Goal: Task Accomplishment & Management: Complete application form

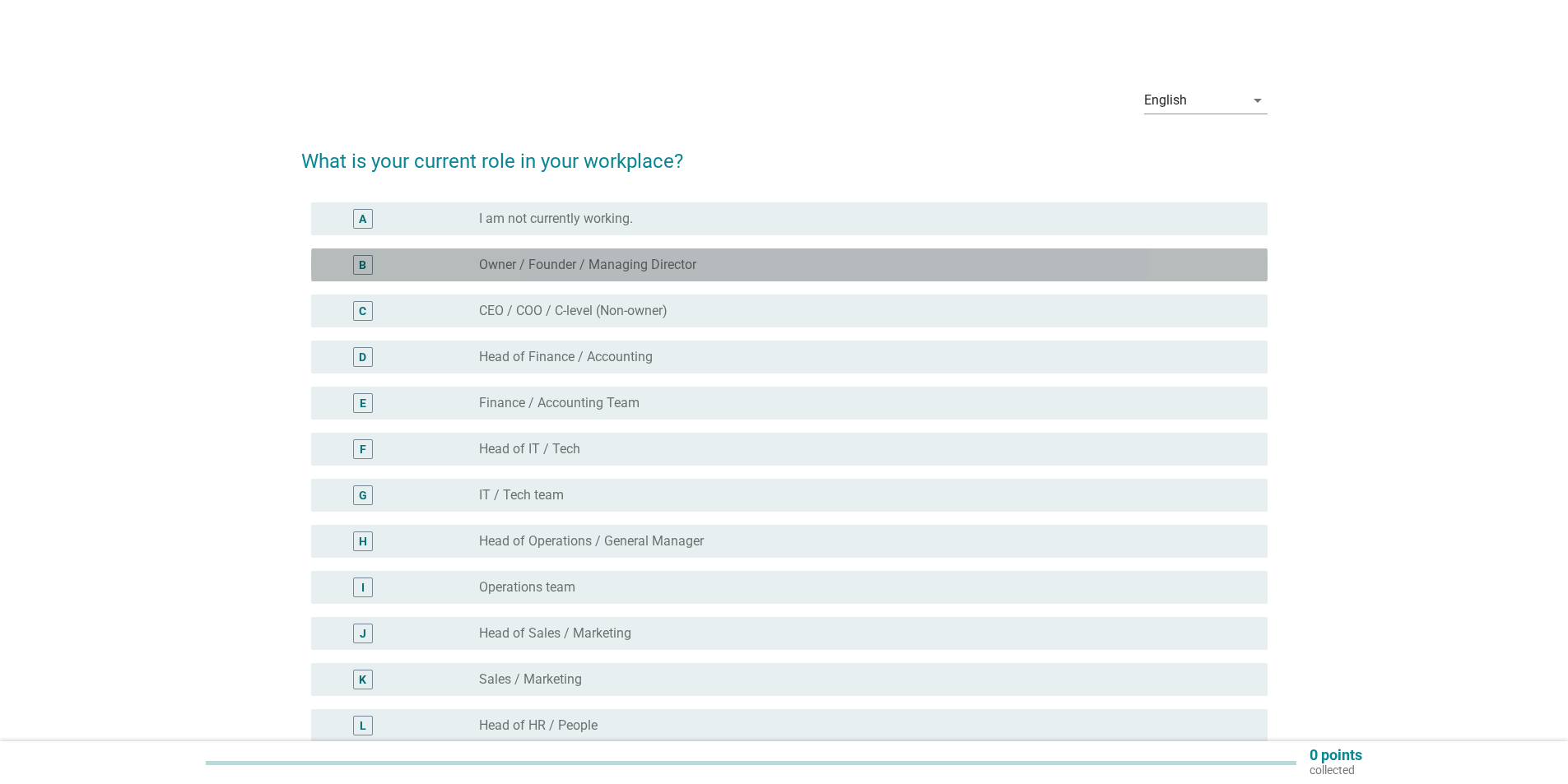
click at [590, 270] on label "Owner / Founder / Managing Director" at bounding box center [587, 264] width 217 height 17
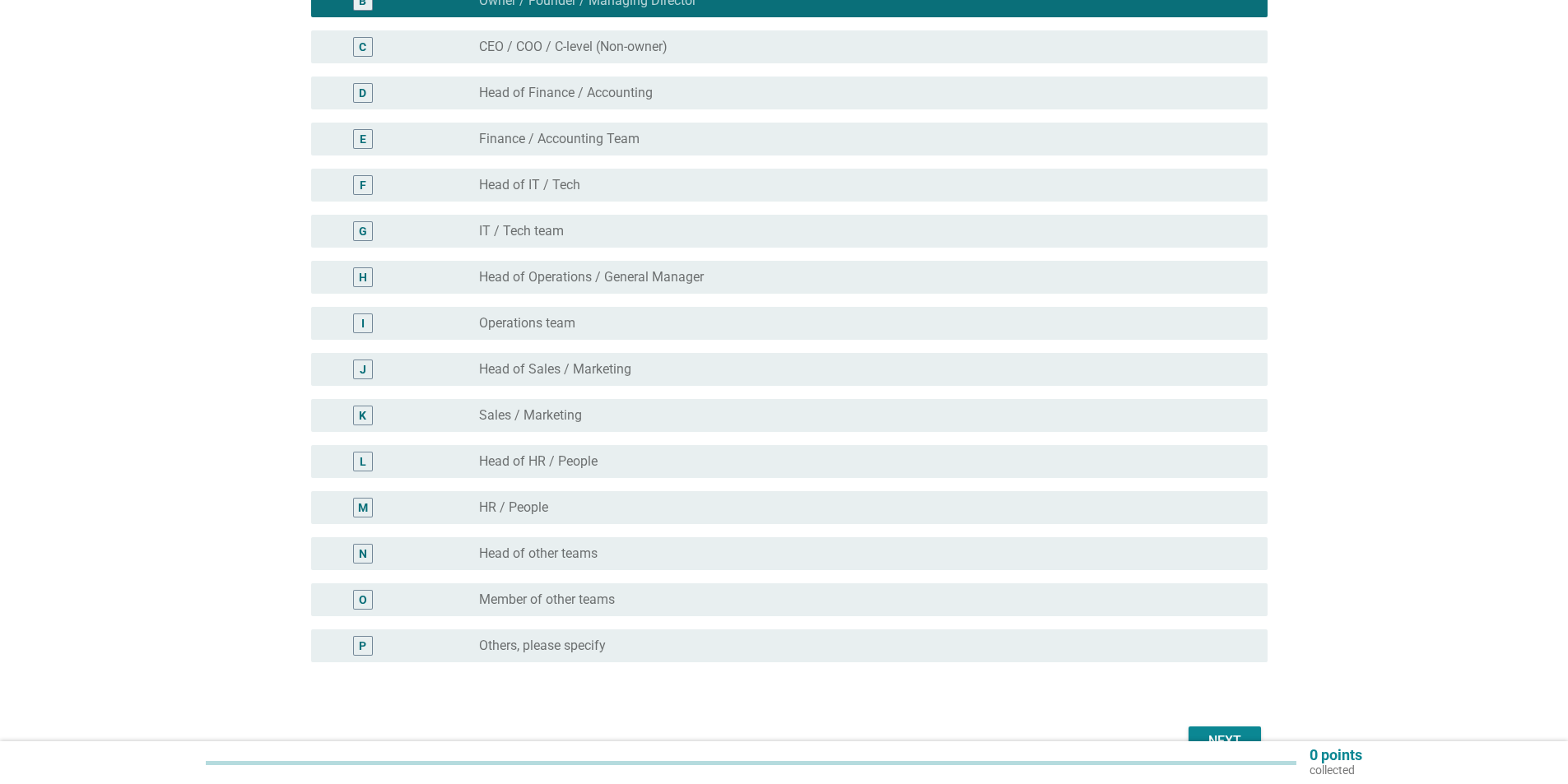
scroll to position [358, 0]
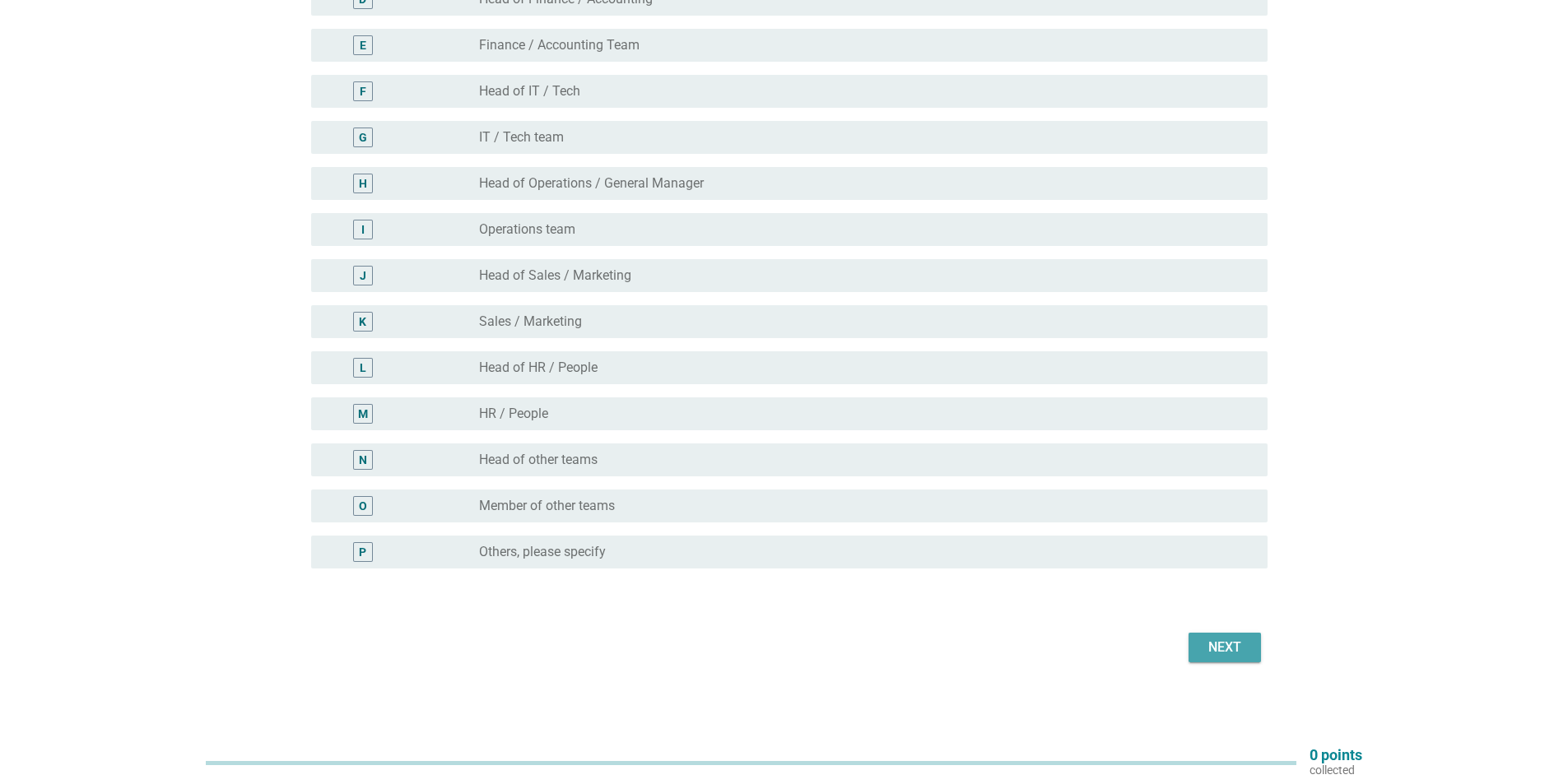
click at [1233, 641] on div "Next" at bounding box center [1224, 648] width 46 height 20
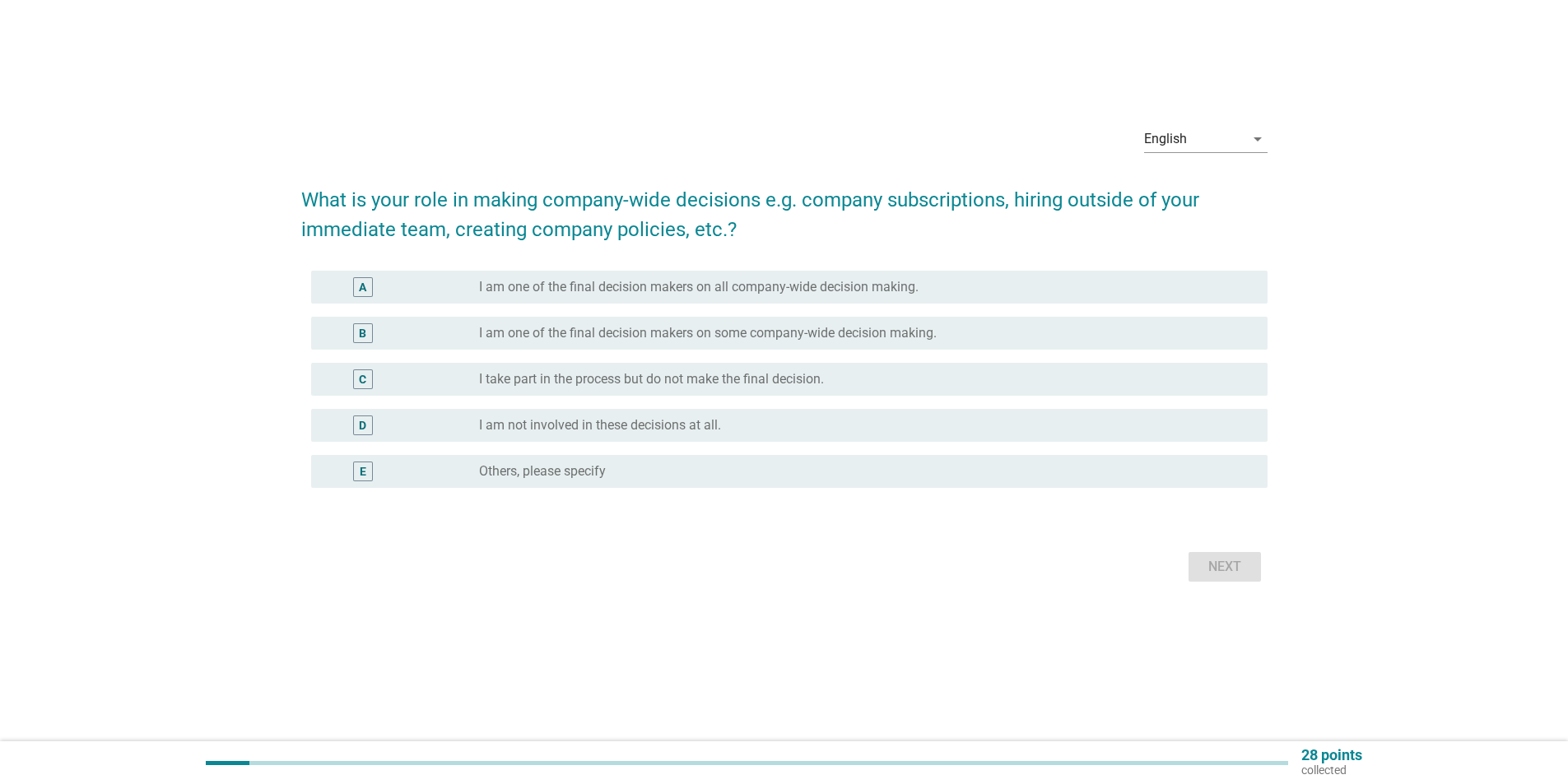
scroll to position [0, 0]
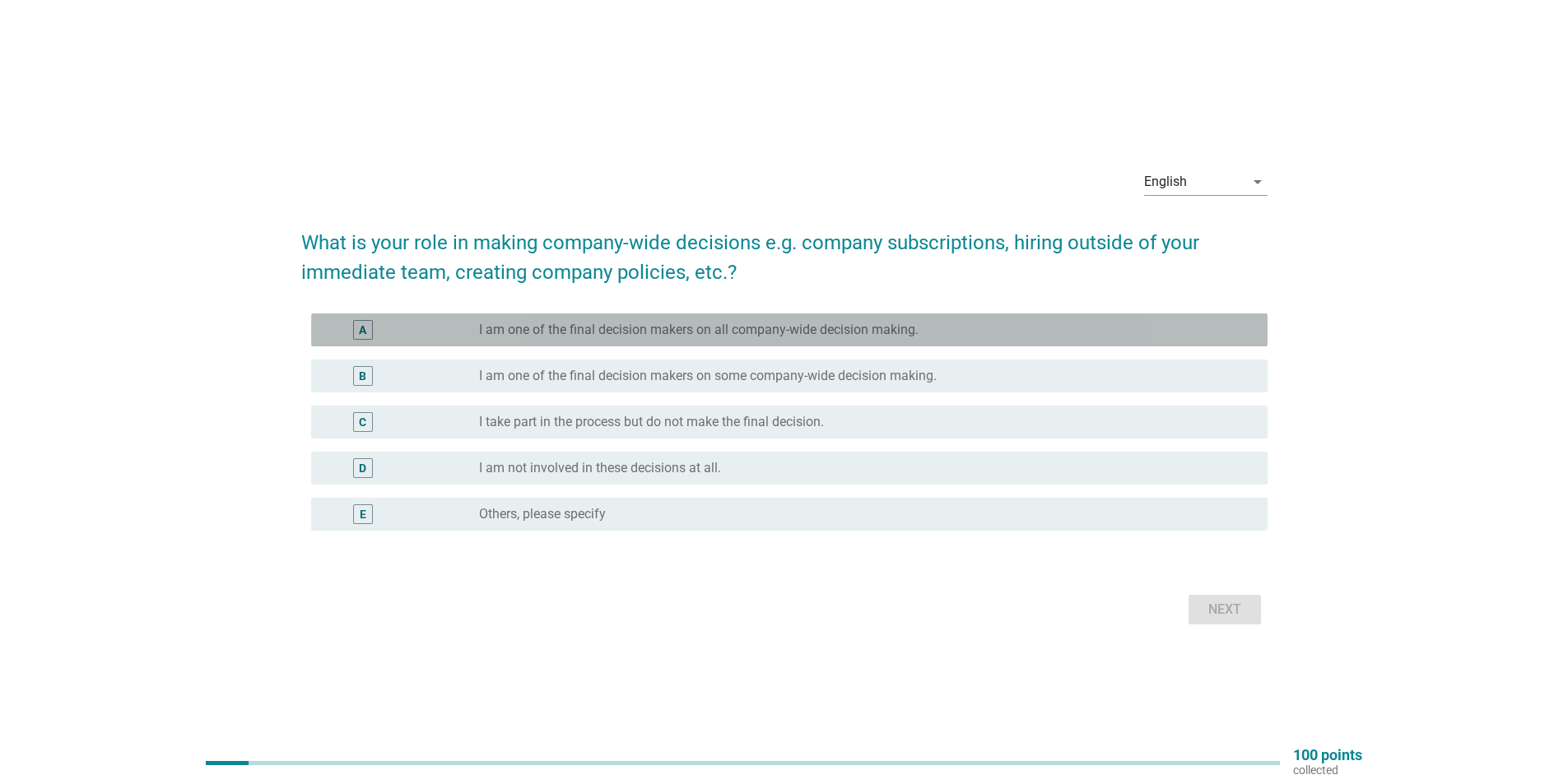
click at [760, 333] on label "I am one of the final decision makers on all company-wide decision making." at bounding box center [698, 330] width 439 height 17
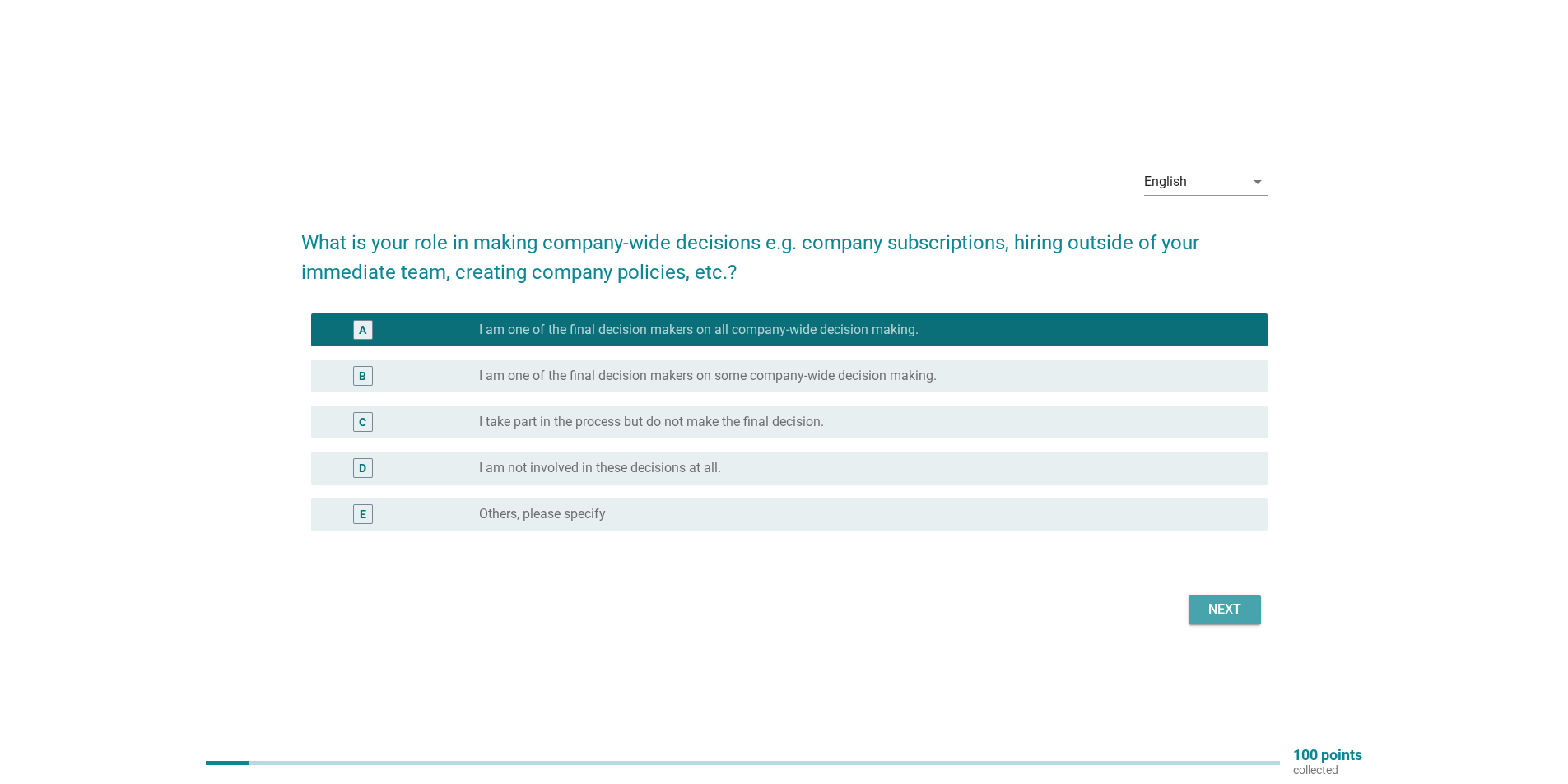
click at [1209, 610] on div "Next" at bounding box center [1224, 610] width 46 height 20
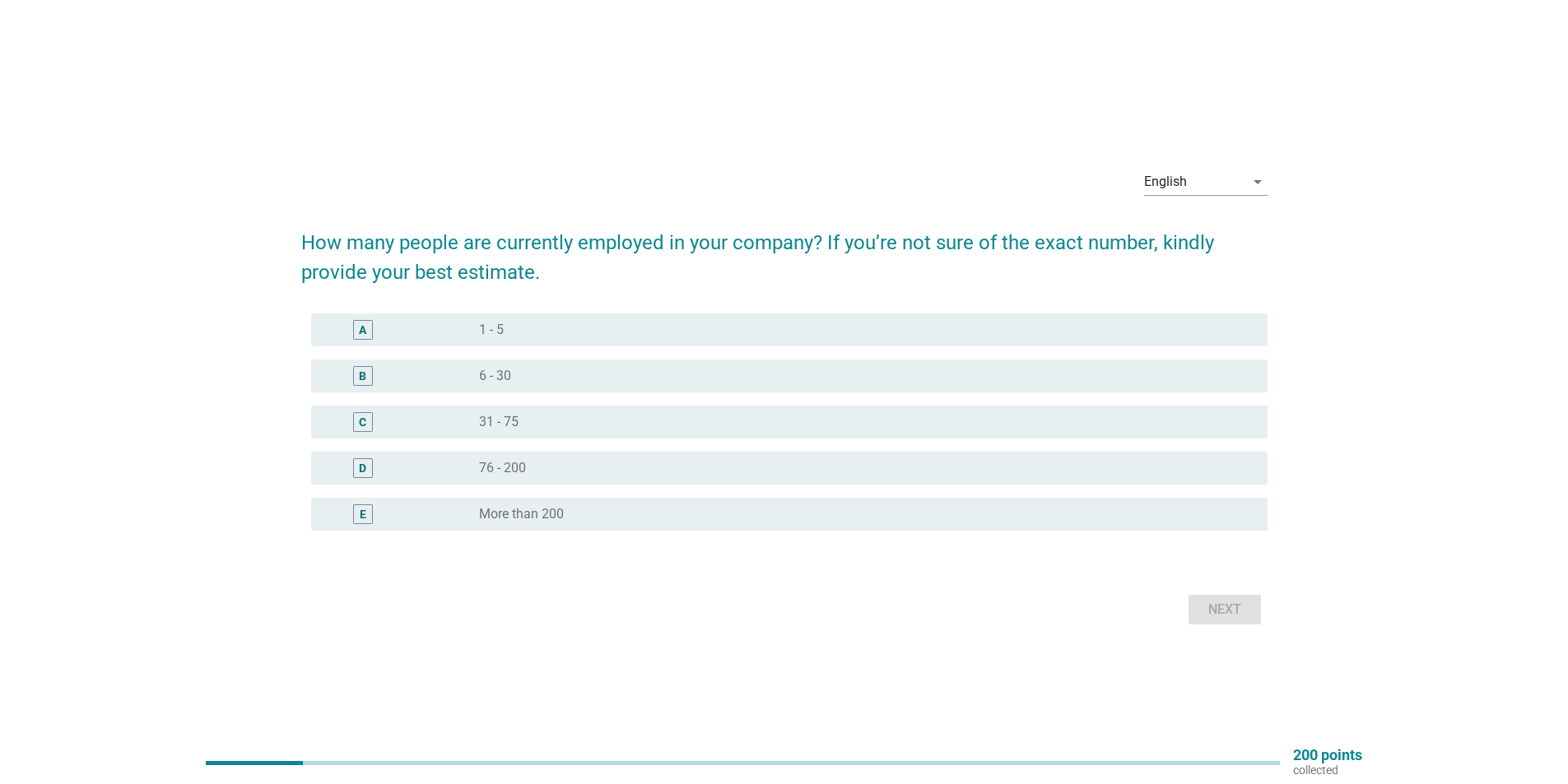
click at [799, 326] on div "radio_button_unchecked 1 - 5" at bounding box center [859, 330] width 762 height 17
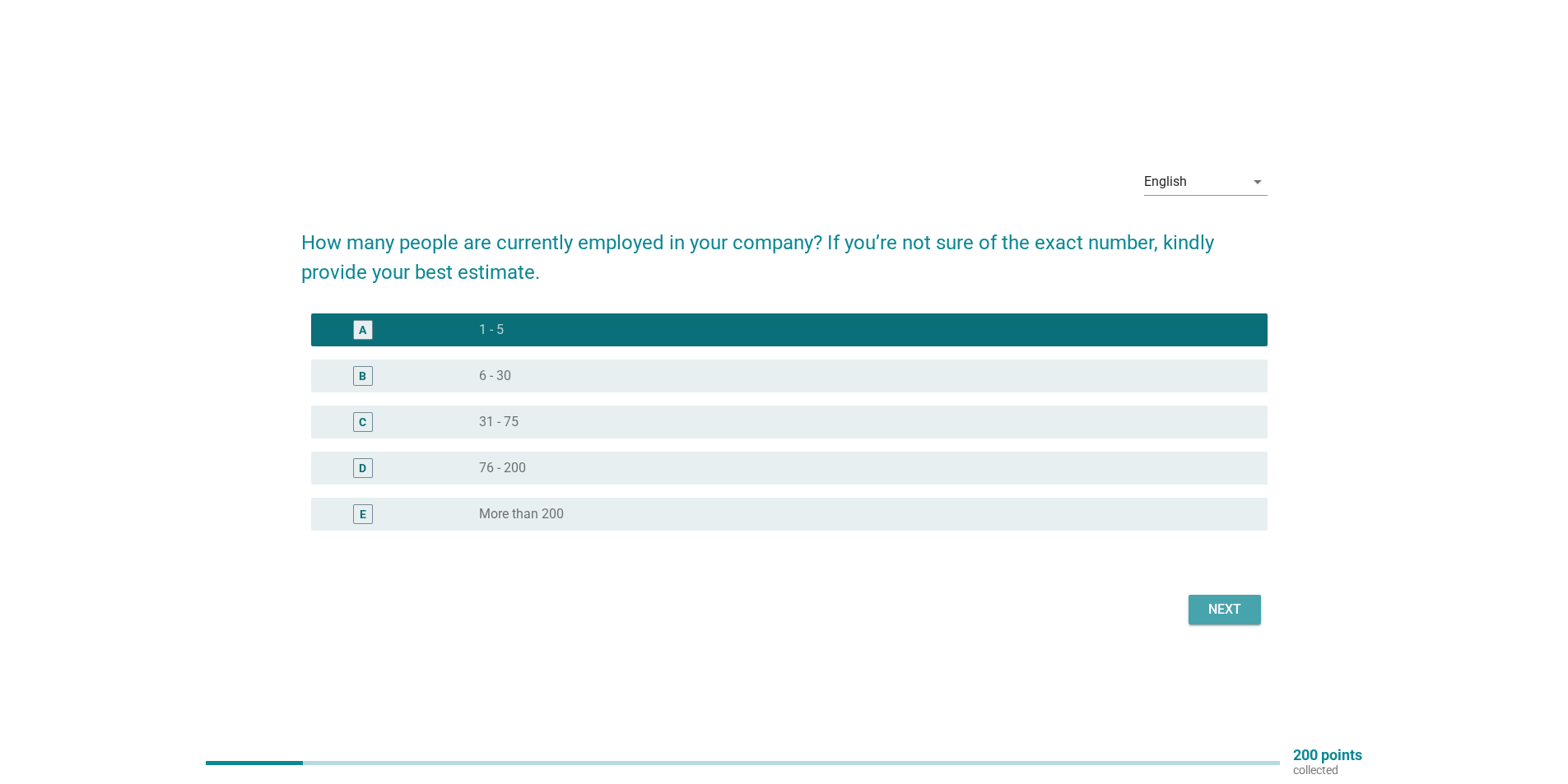
click at [1231, 606] on div "Next" at bounding box center [1224, 610] width 46 height 20
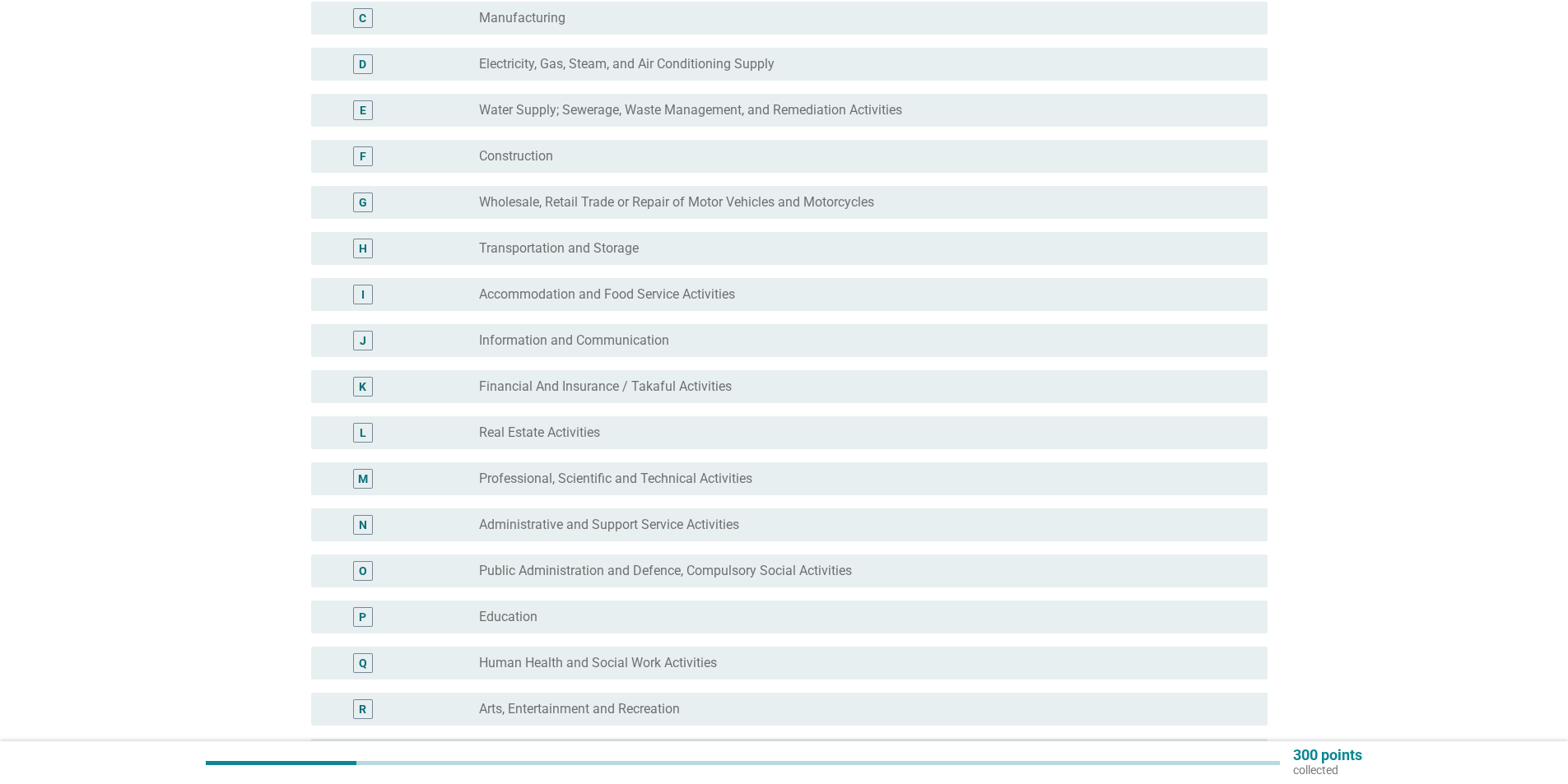
scroll to position [329, 0]
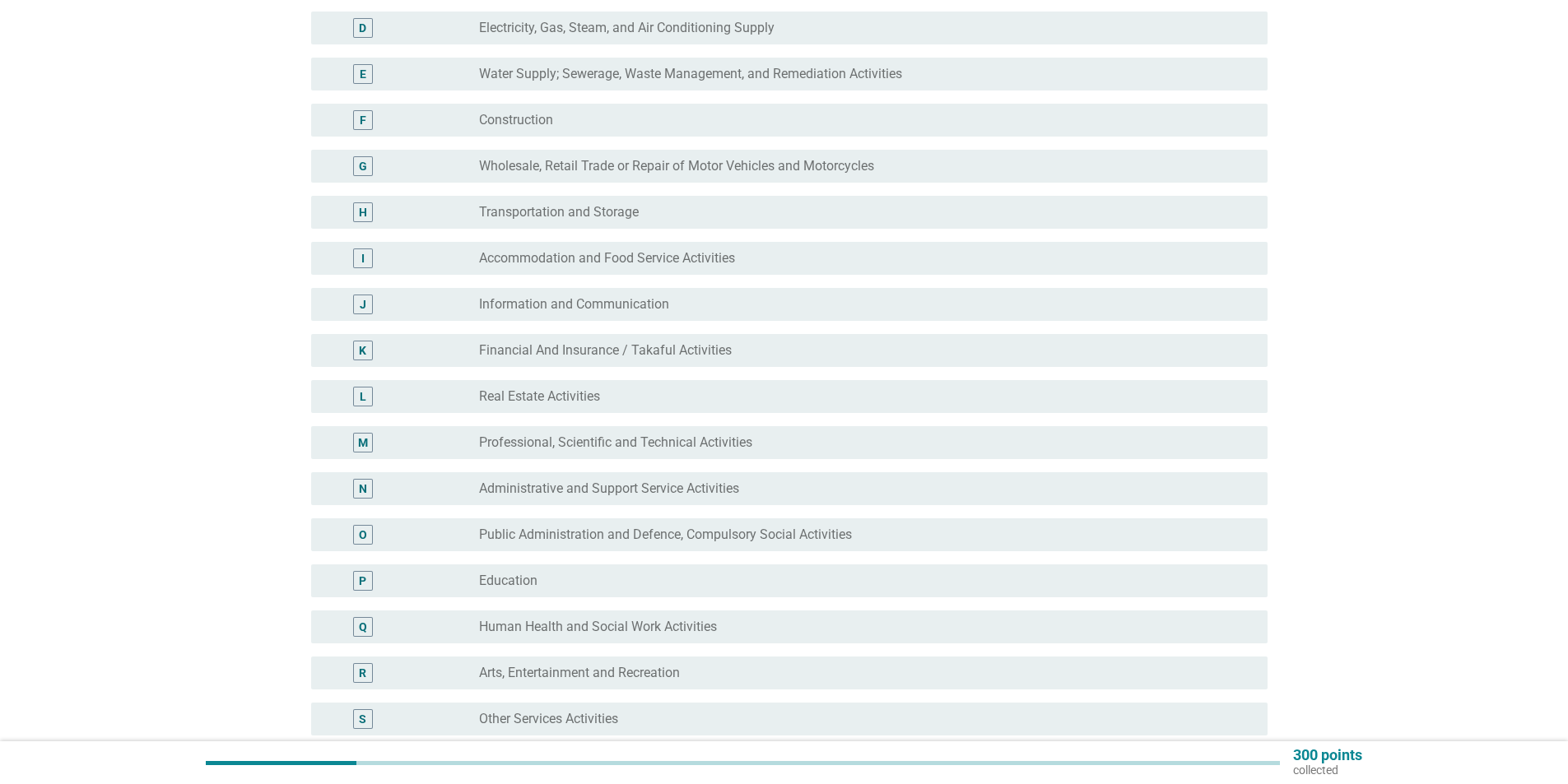
click at [1086, 714] on div "radio_button_unchecked Other Services Activities" at bounding box center [859, 719] width 762 height 17
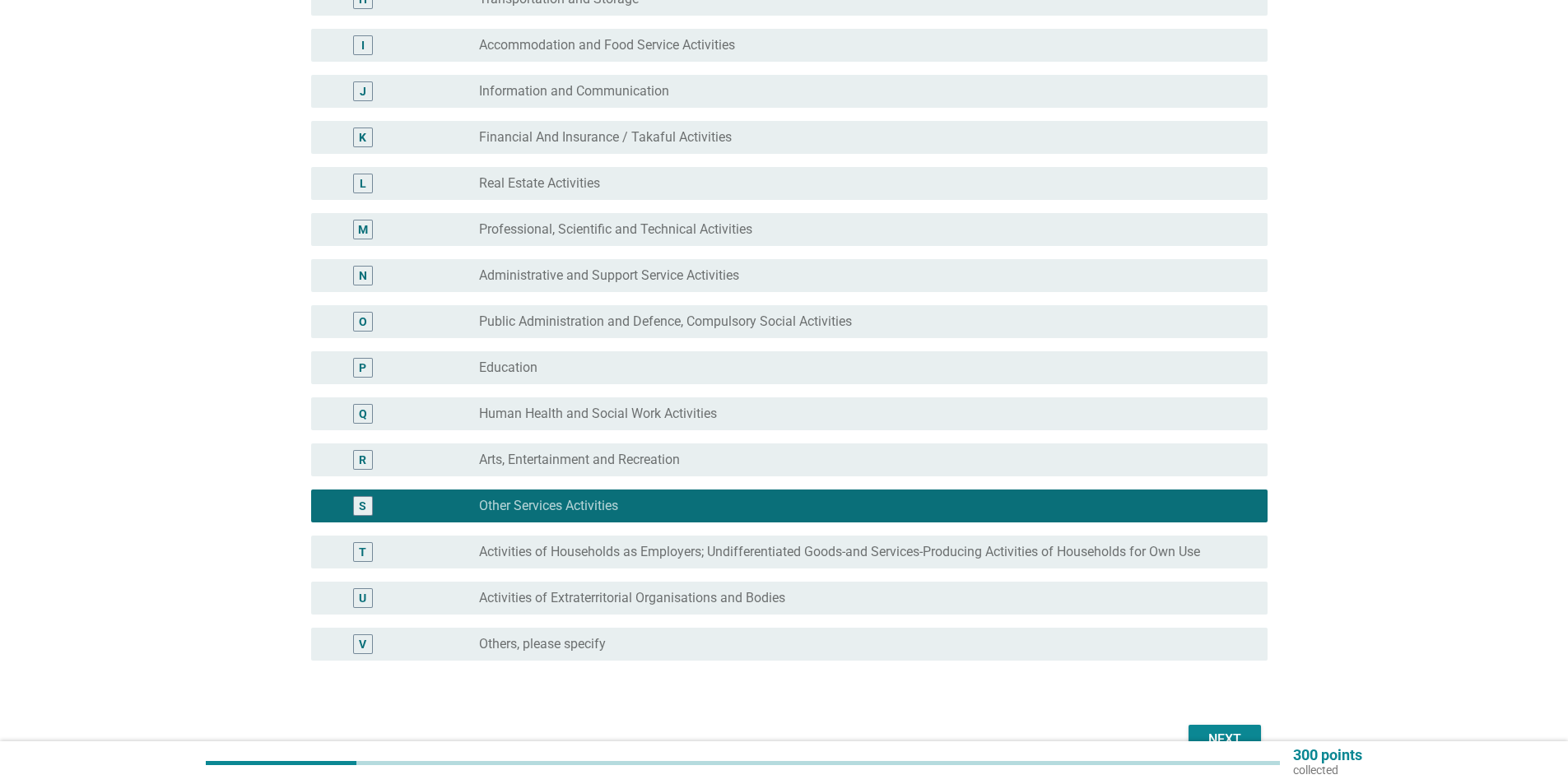
scroll to position [494, 0]
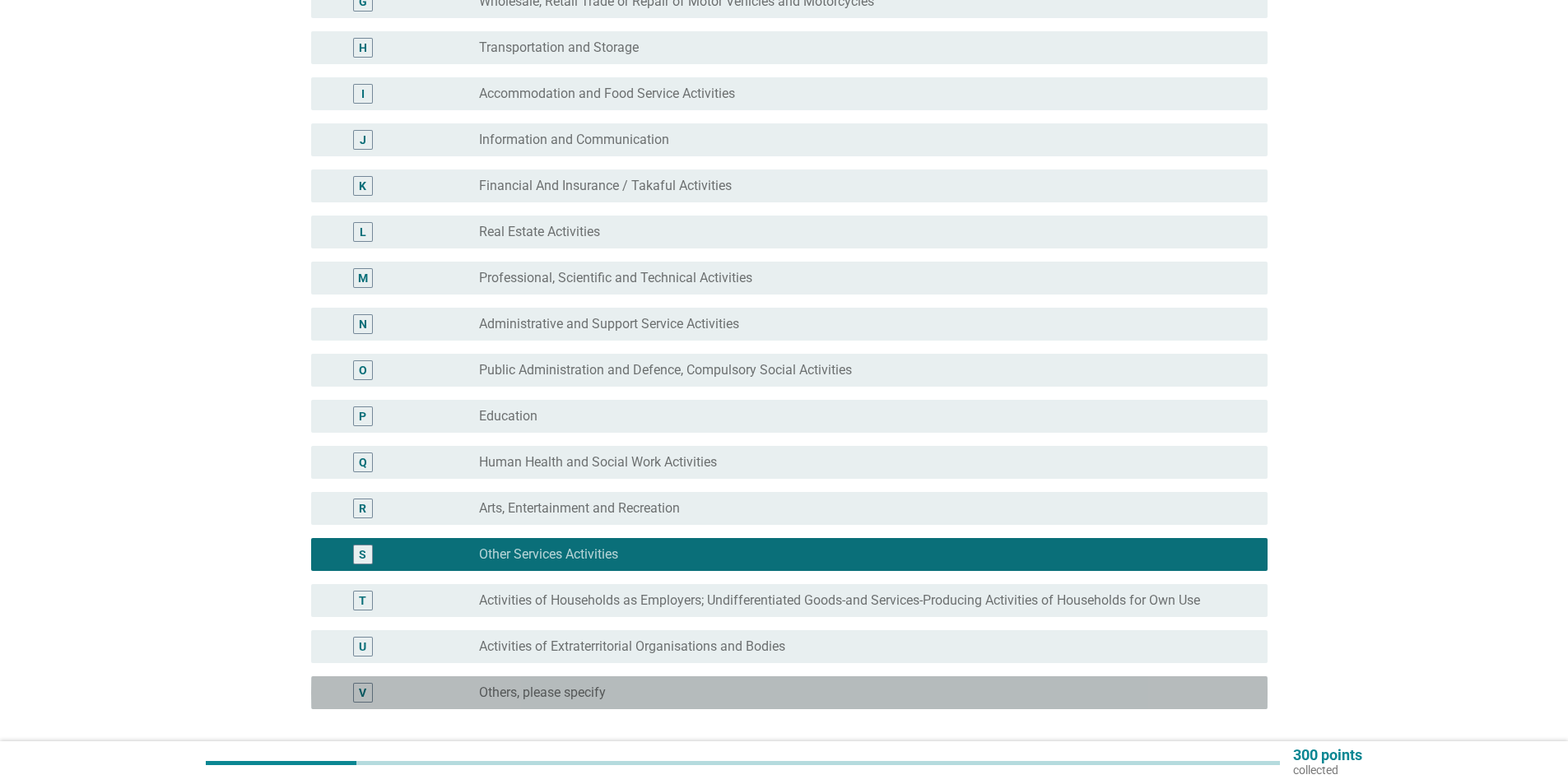
click at [860, 705] on div "V radio_button_unchecked Others, please specify" at bounding box center [789, 693] width 956 height 33
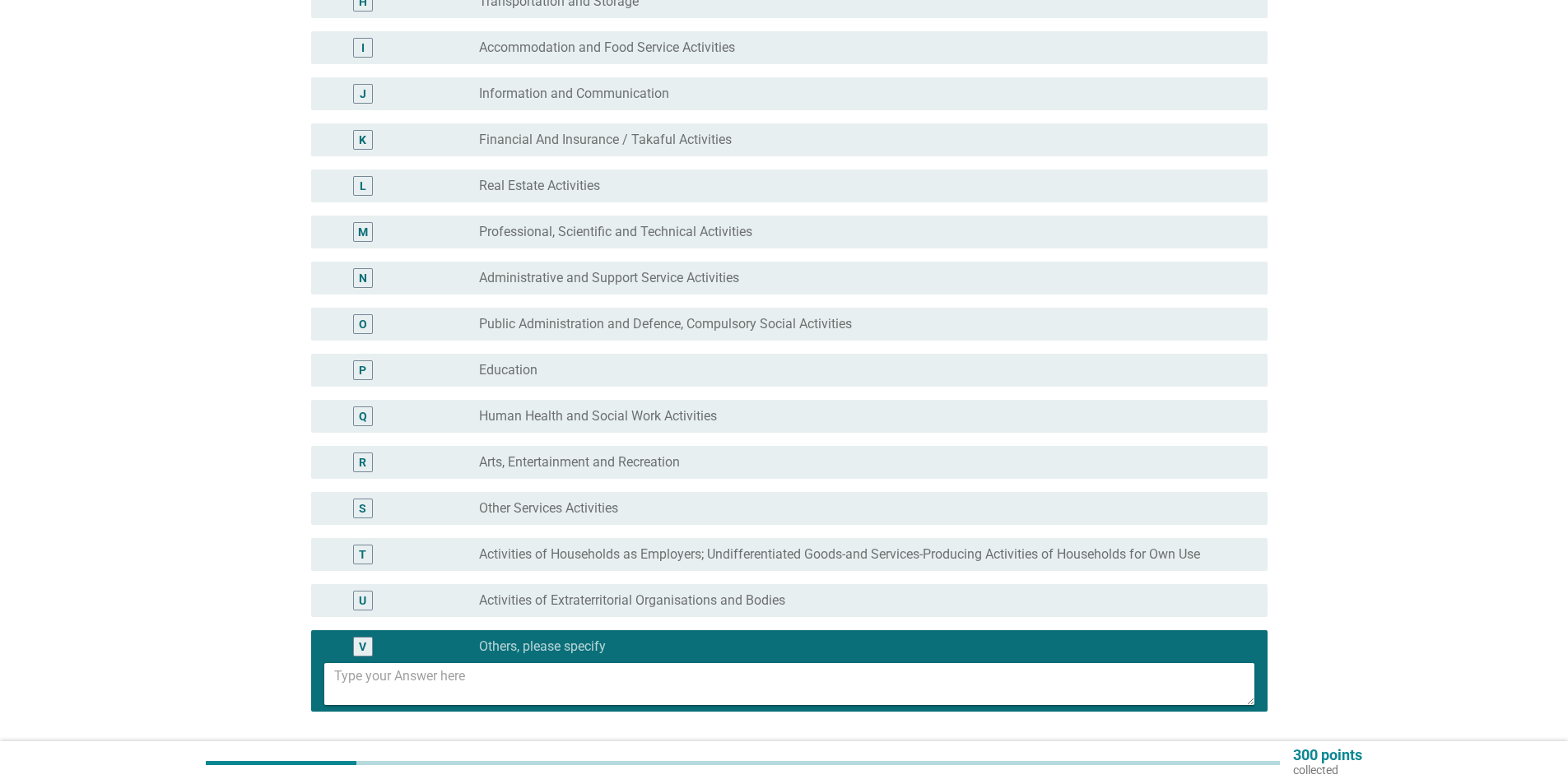
scroll to position [576, 0]
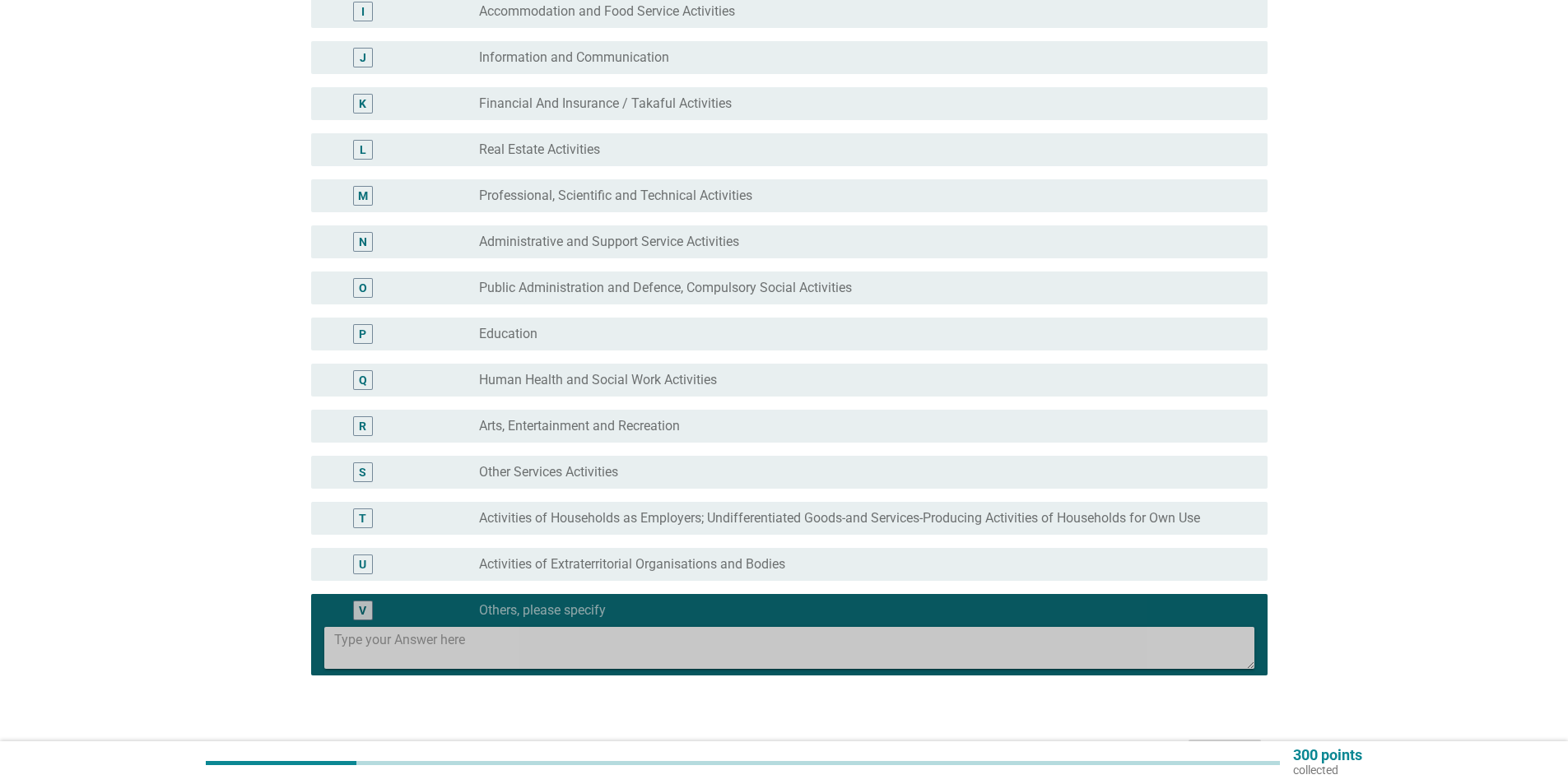
click at [433, 649] on textarea at bounding box center [794, 648] width 920 height 42
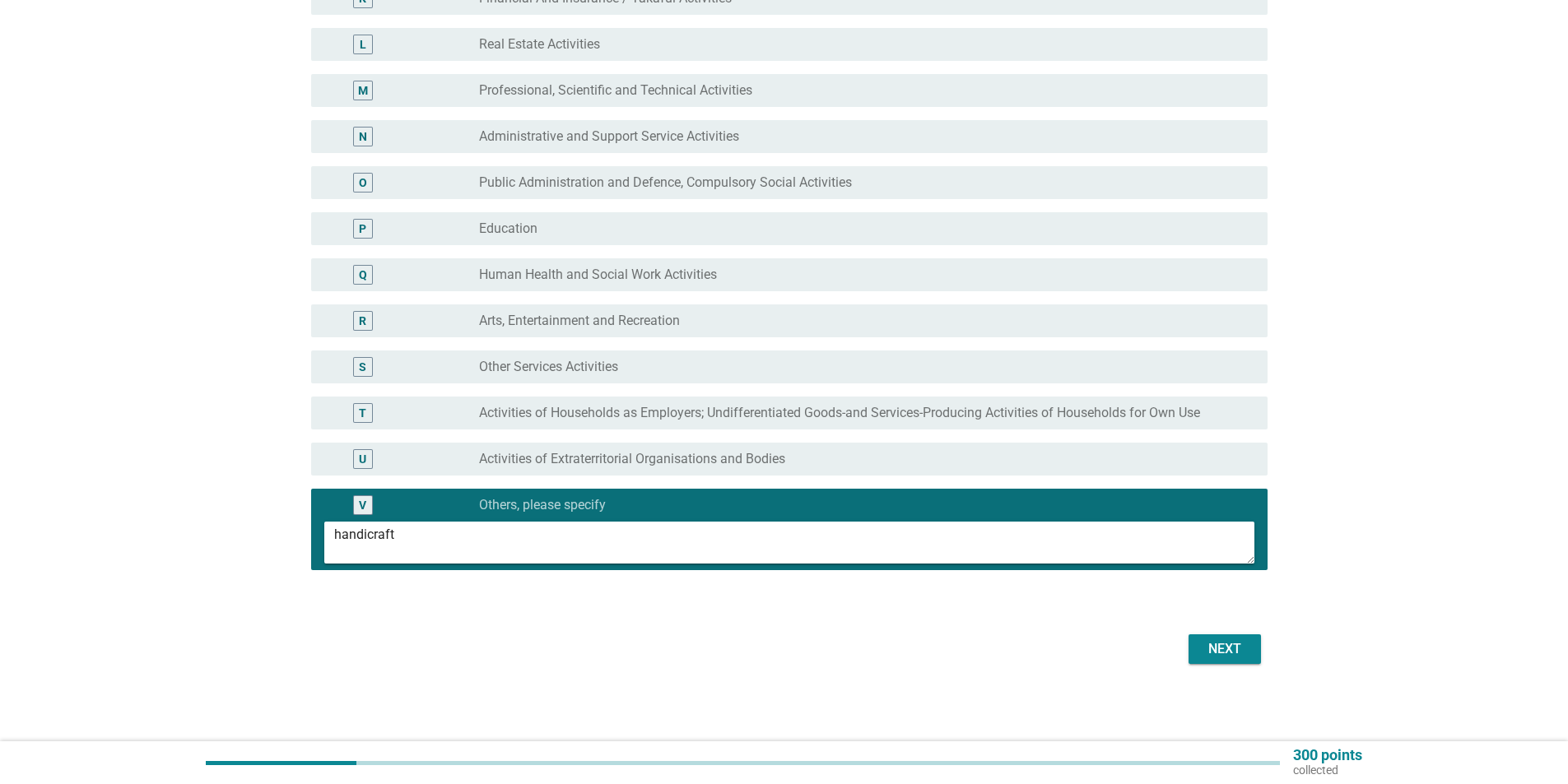
scroll to position [683, 0]
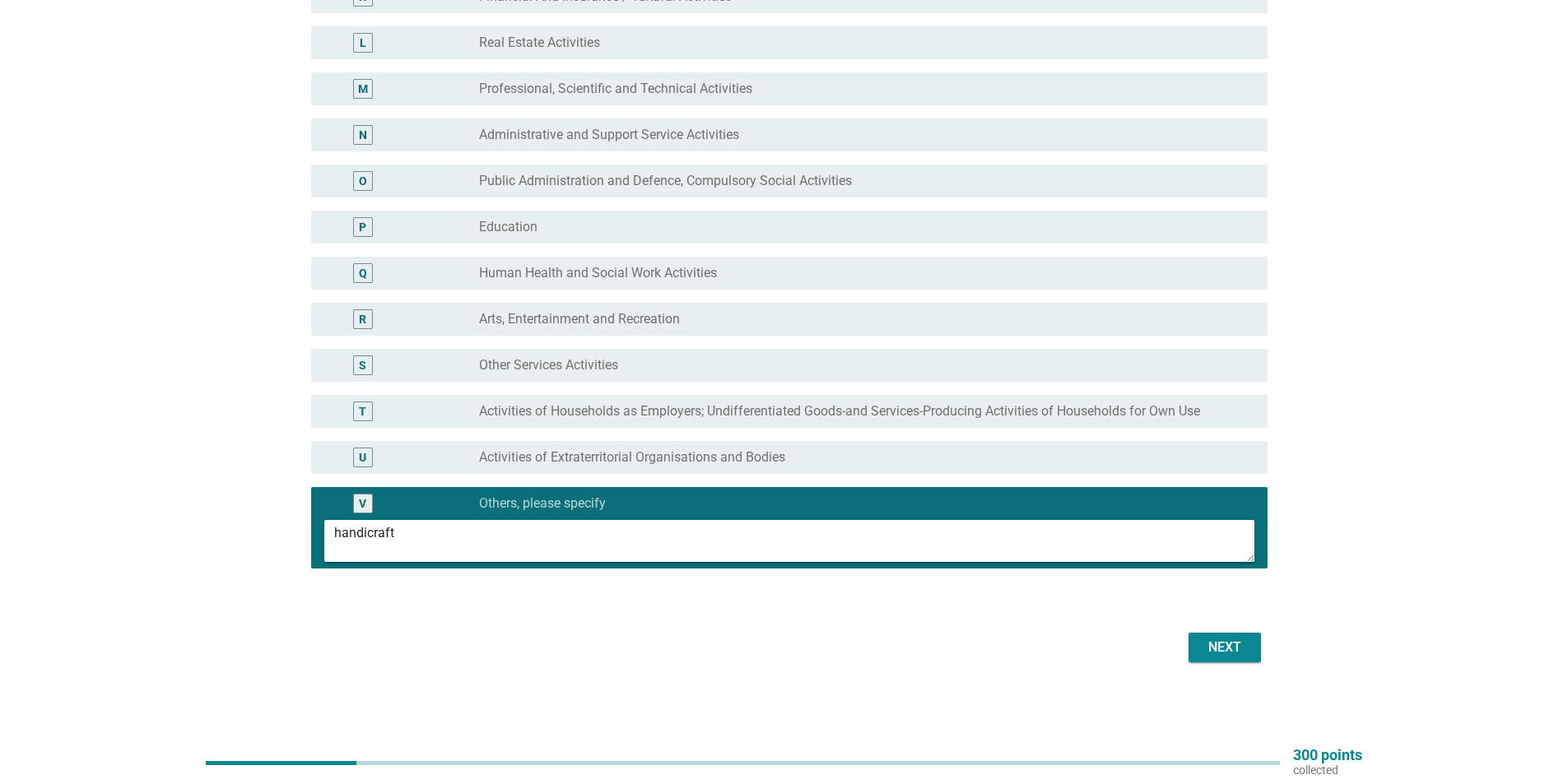
type textarea "handicraft"
click at [1211, 652] on div "Next" at bounding box center [1224, 648] width 46 height 20
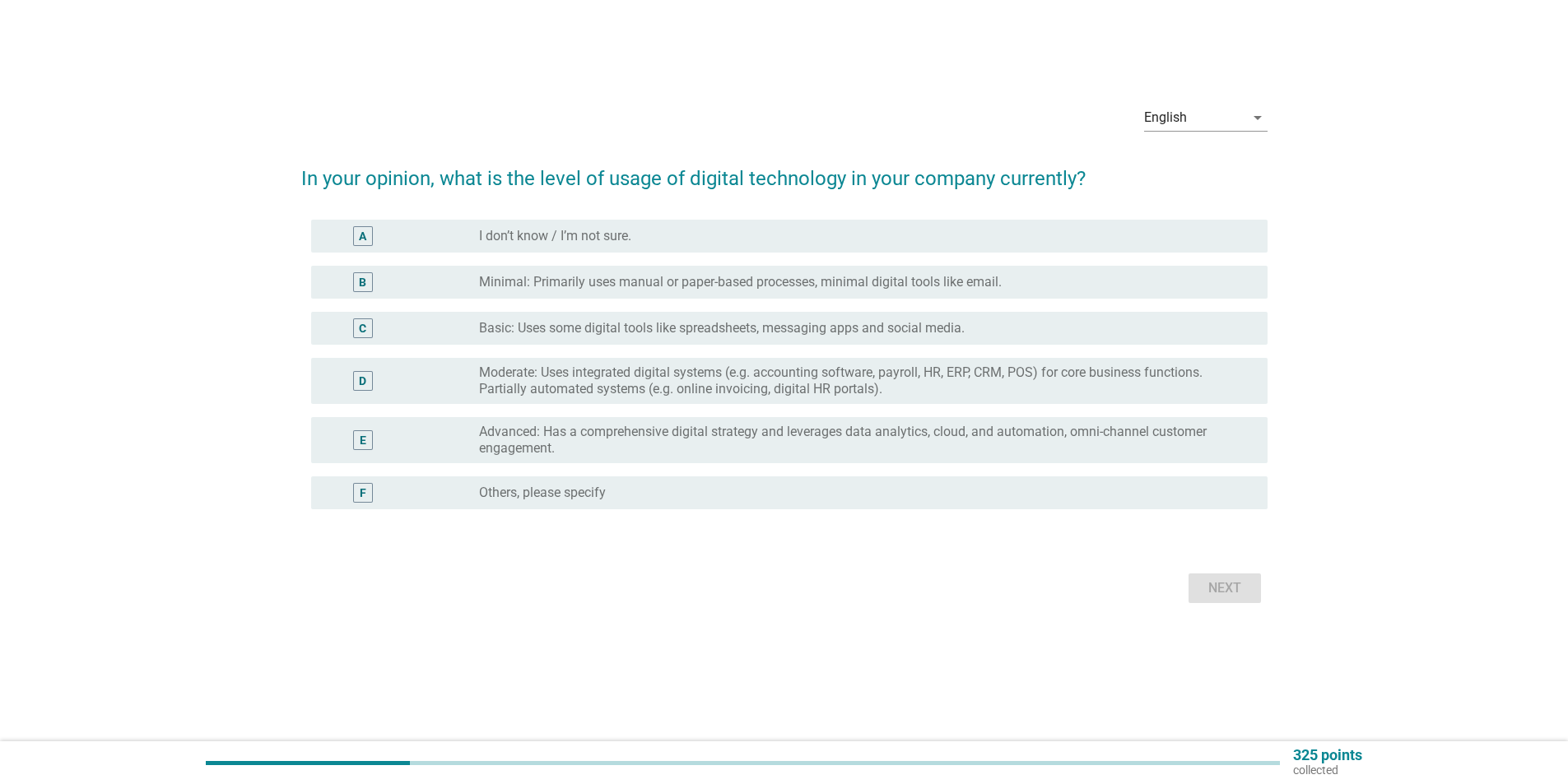
scroll to position [0, 0]
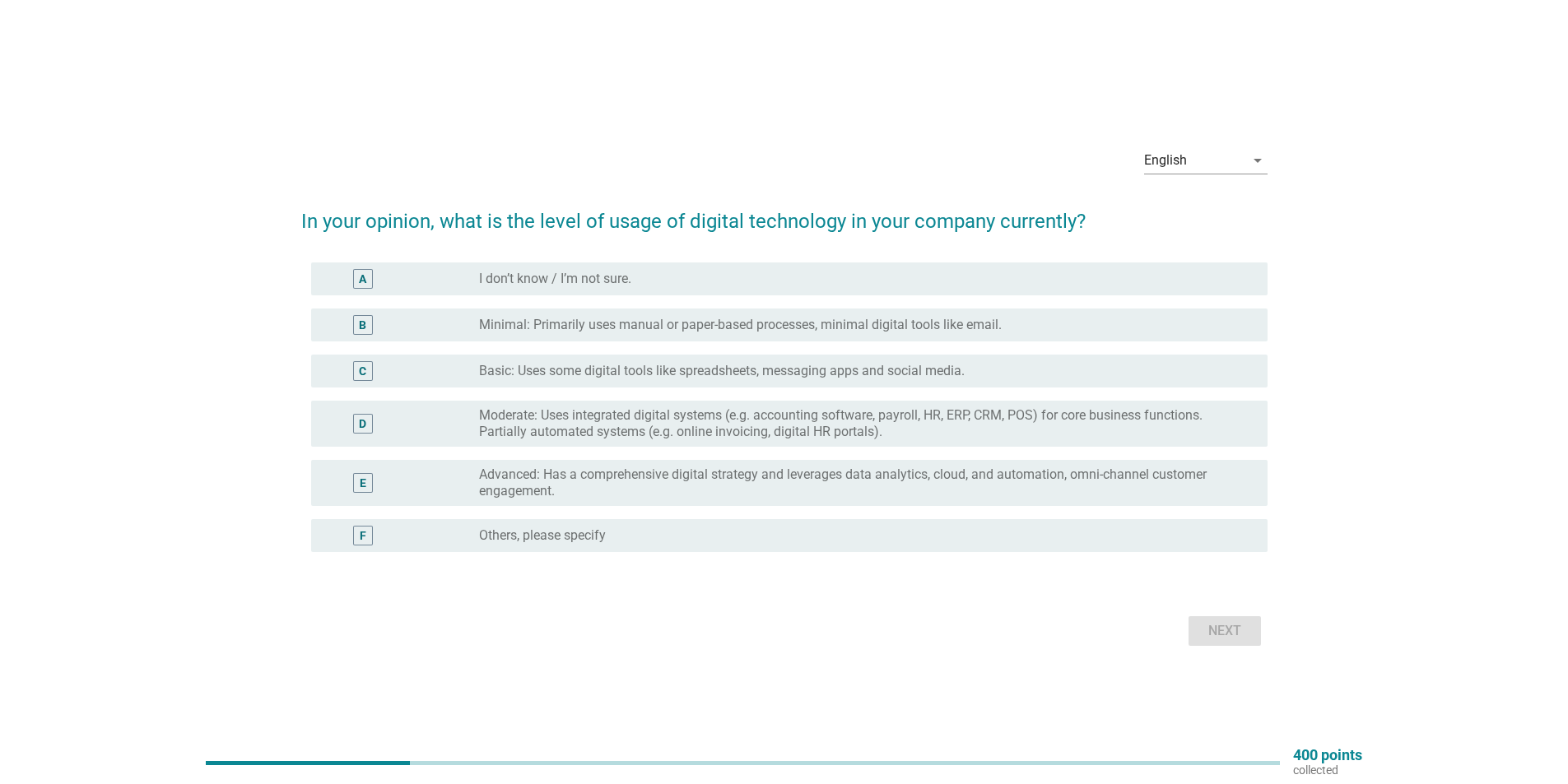
click at [858, 425] on label "Moderate: Uses integrated digital systems (e.g. accounting software, payroll, H…" at bounding box center [859, 424] width 762 height 33
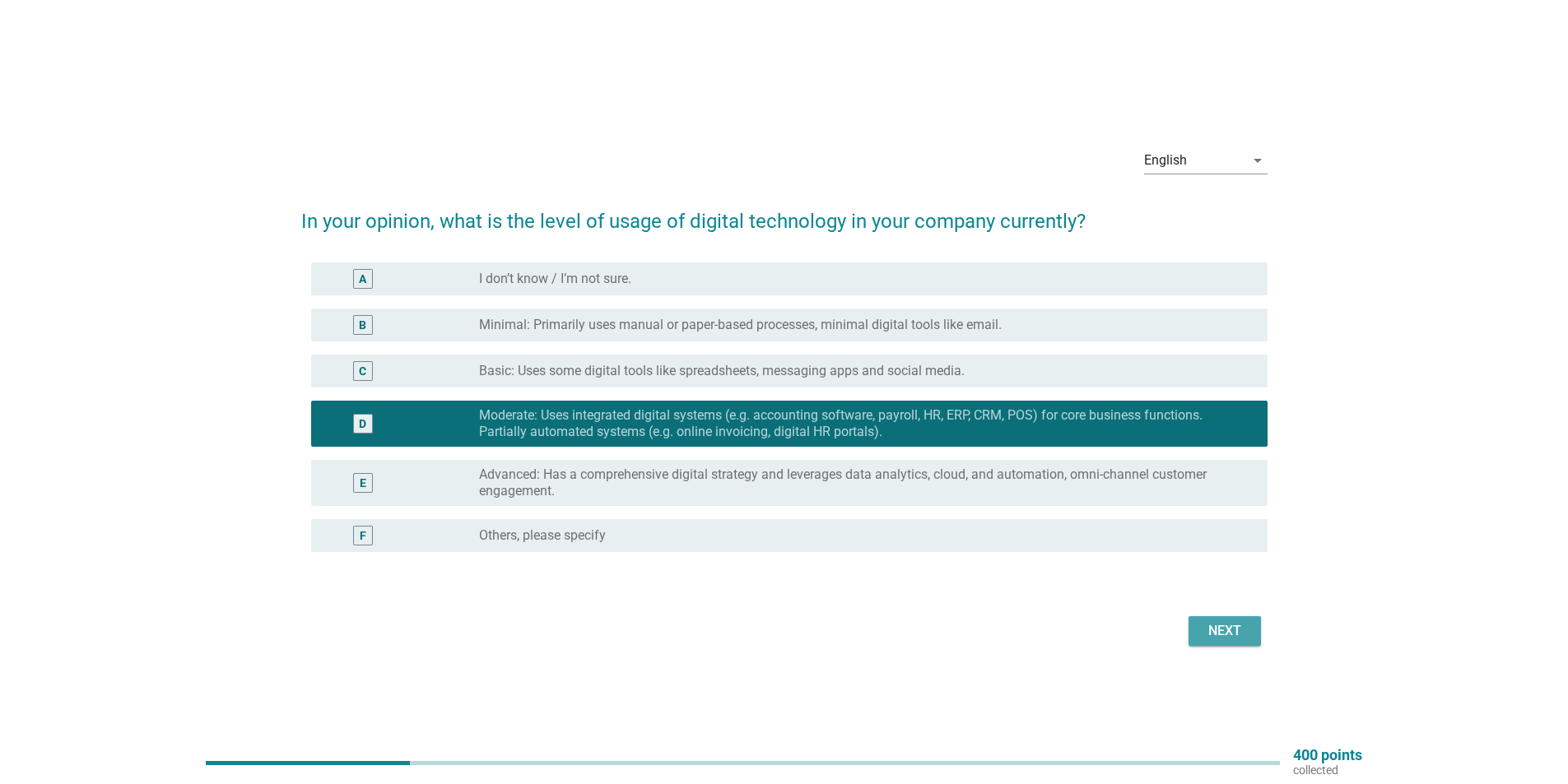
click at [1214, 635] on div "Next" at bounding box center [1224, 631] width 46 height 20
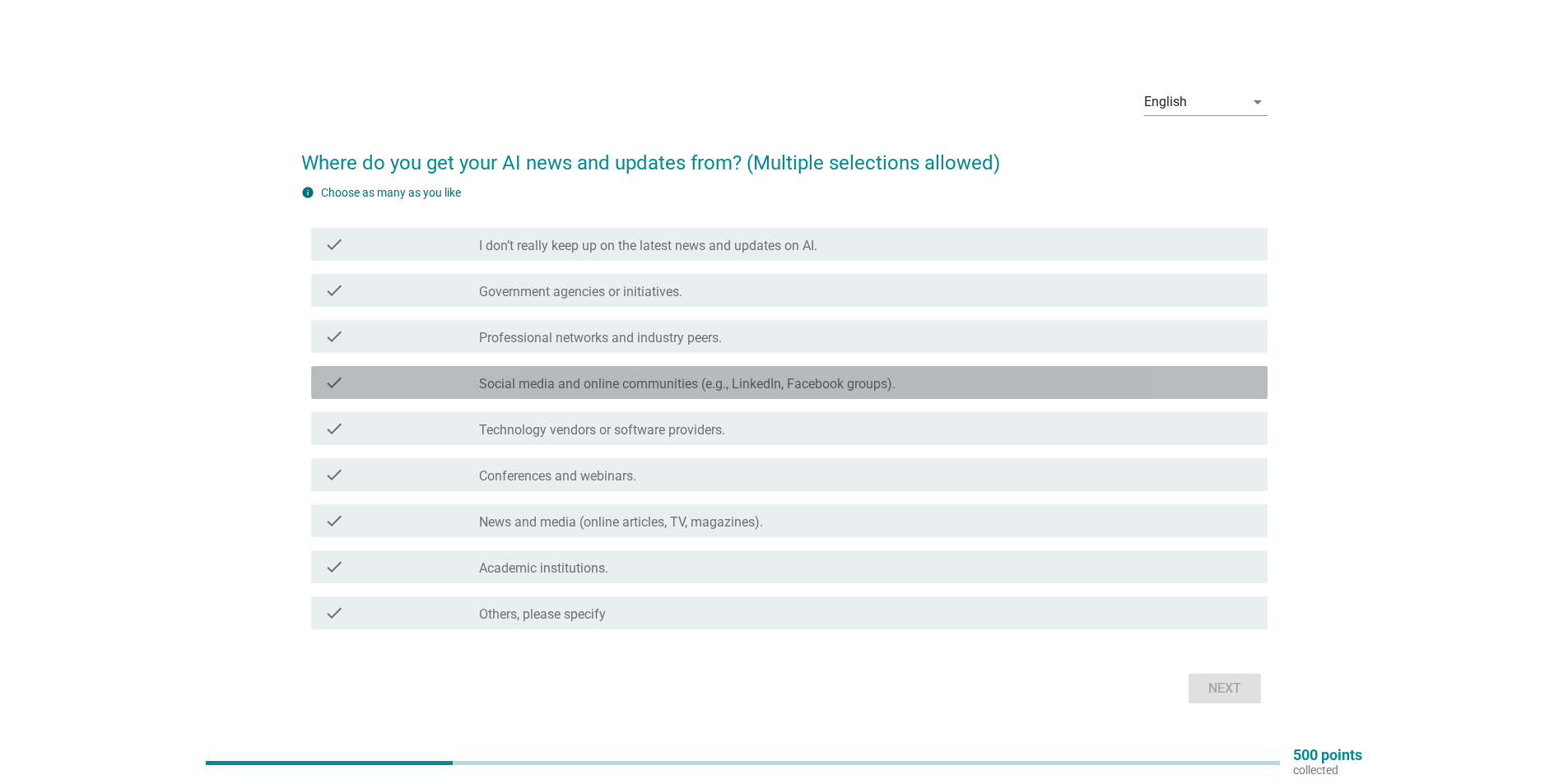
click at [1017, 385] on div "check_box_outline_blank Social media and online communities (e.g., LinkedIn, Fa…" at bounding box center [866, 382] width 775 height 20
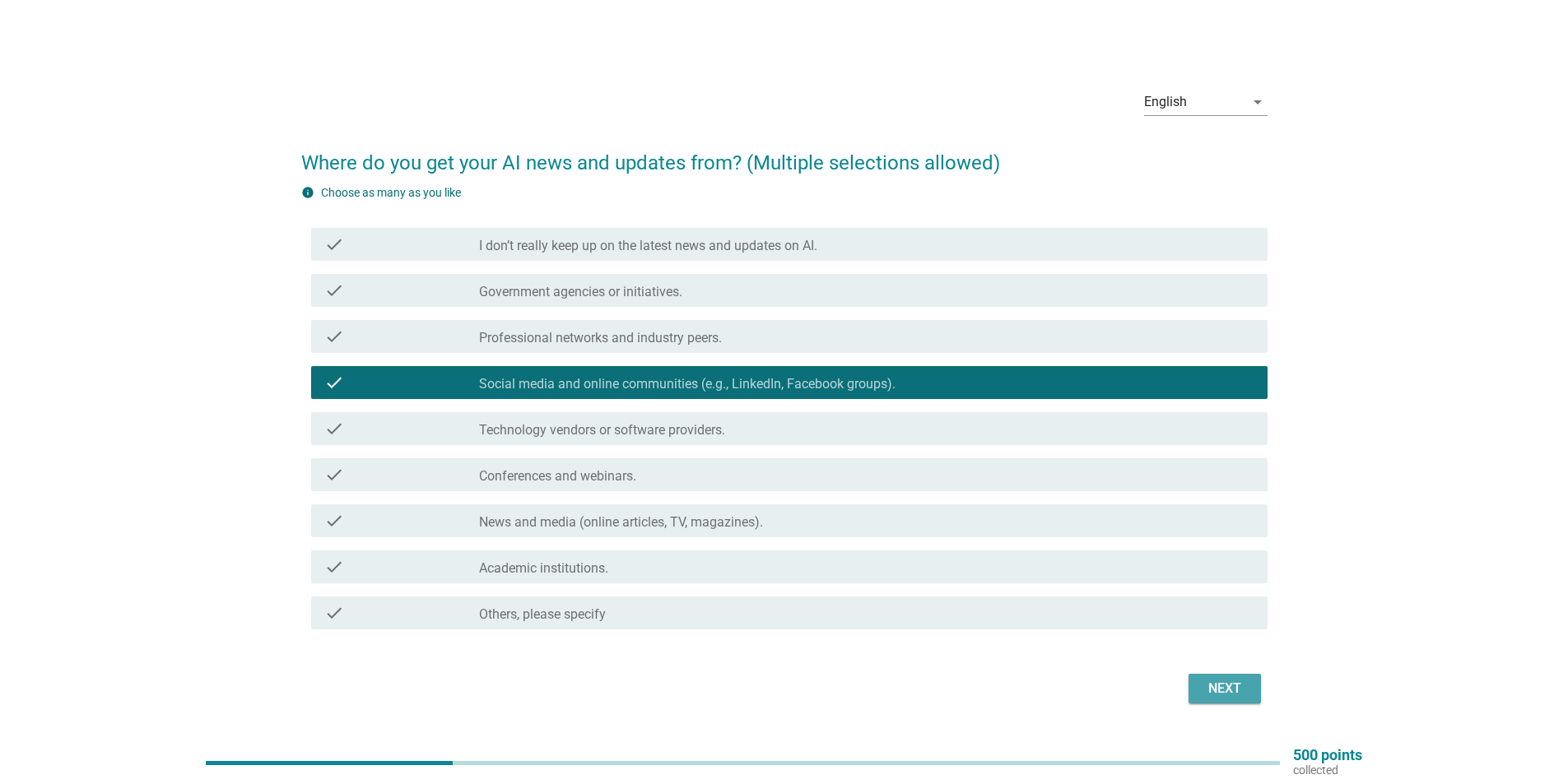
click at [1236, 690] on div "Next" at bounding box center [1224, 689] width 46 height 20
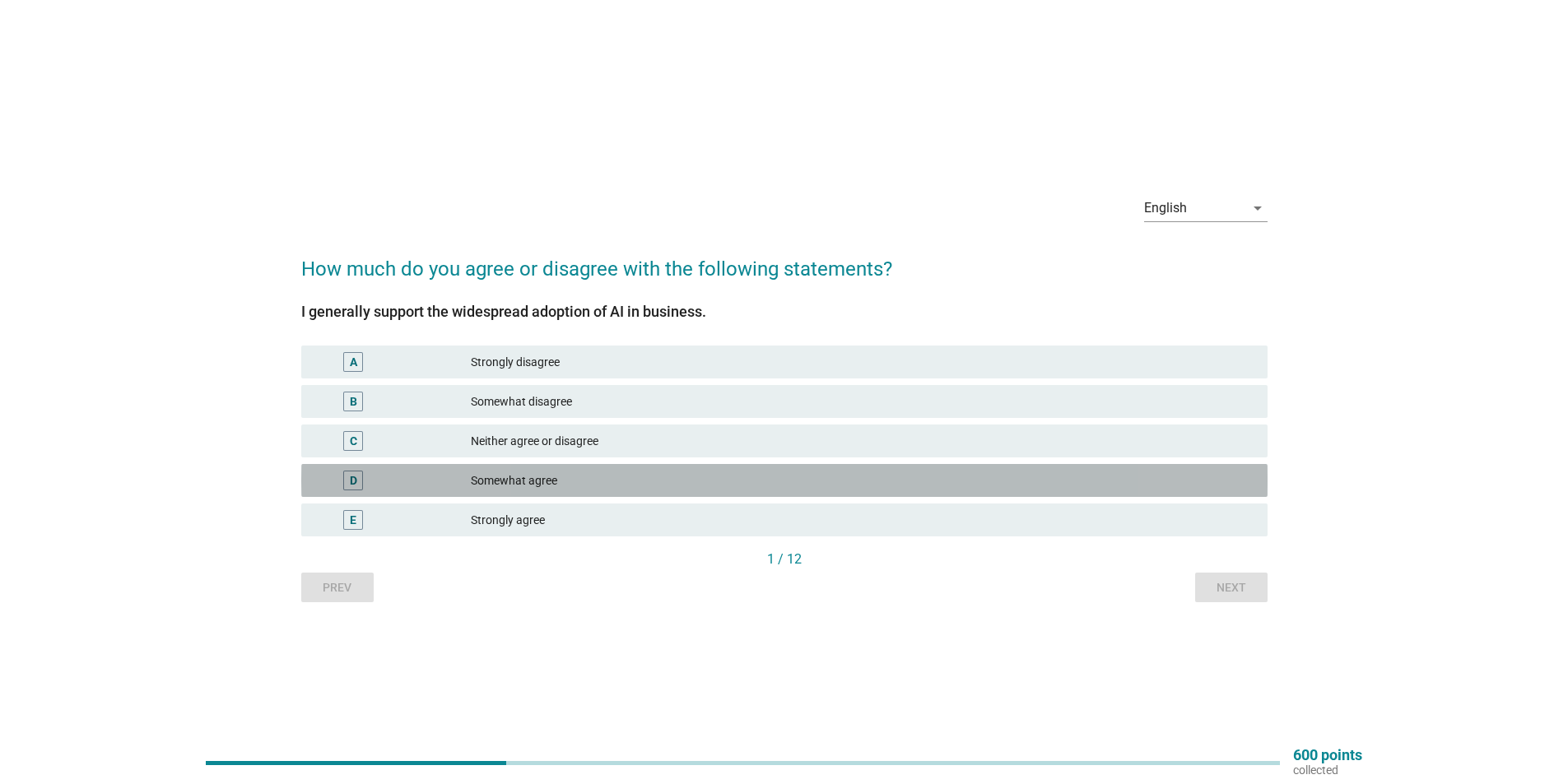
click at [879, 491] on div "D Somewhat agree" at bounding box center [784, 480] width 966 height 33
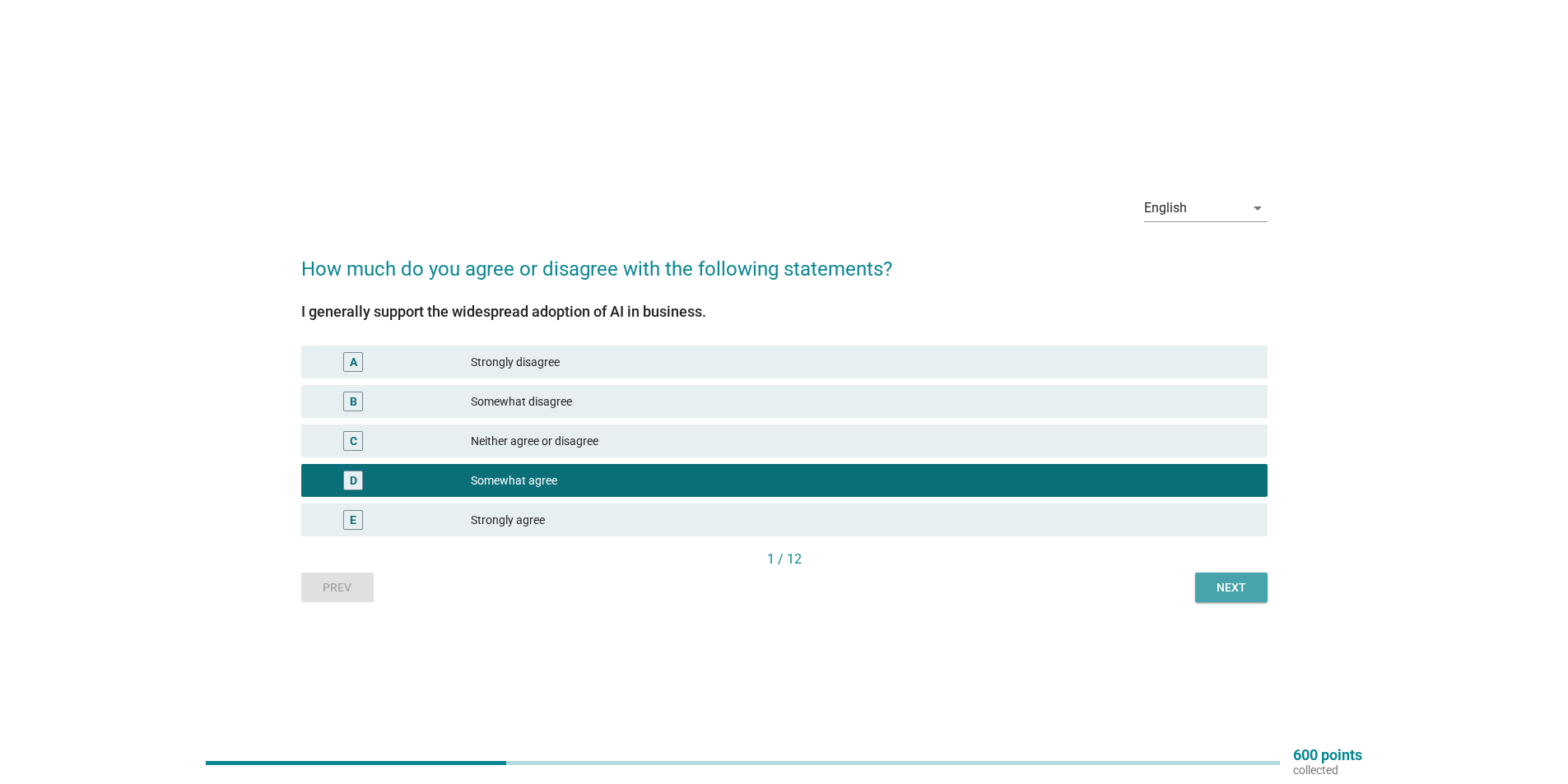
click at [1235, 591] on div "Next" at bounding box center [1231, 588] width 46 height 18
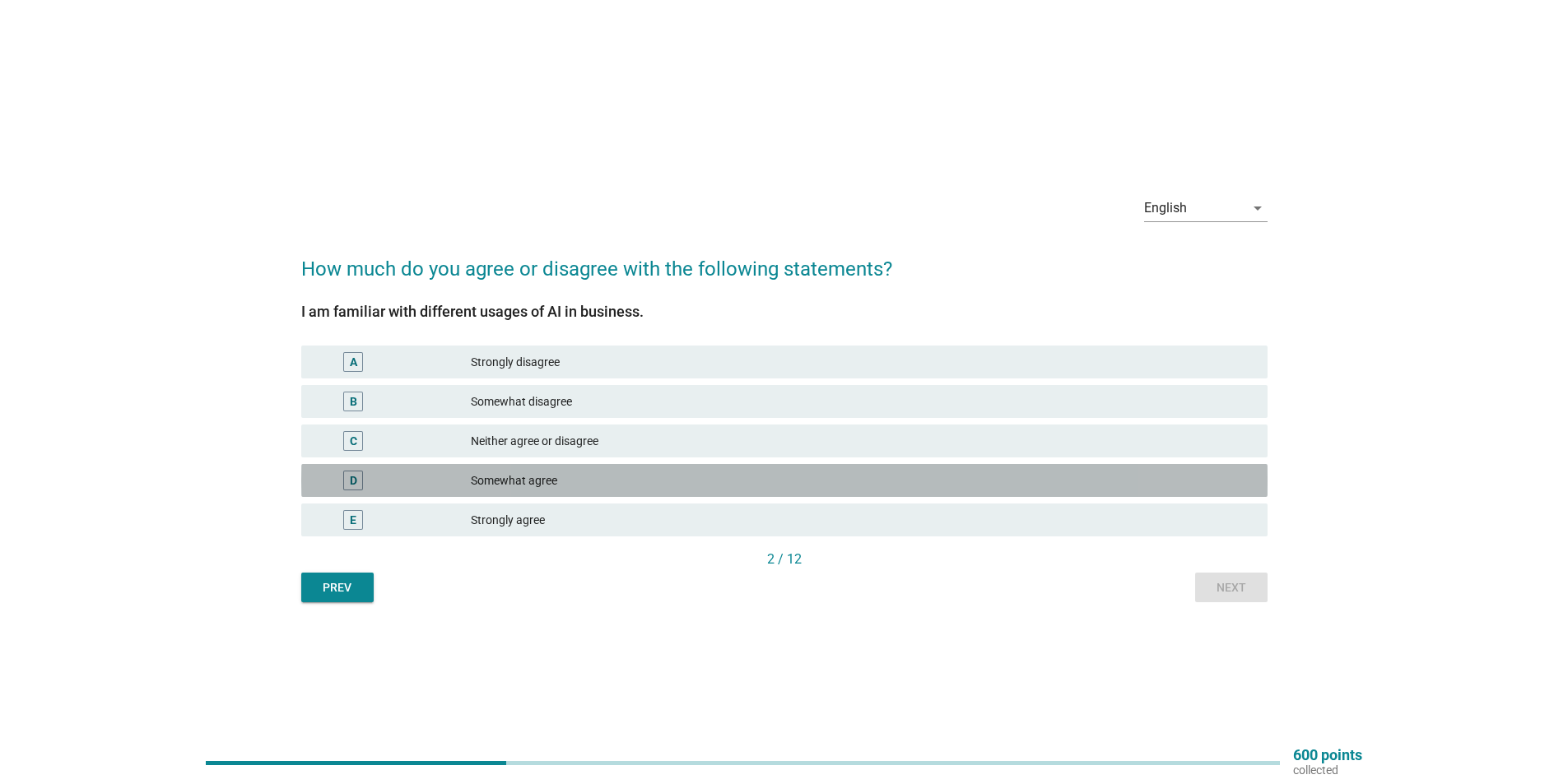
click at [875, 480] on div "Somewhat agree" at bounding box center [862, 480] width 783 height 20
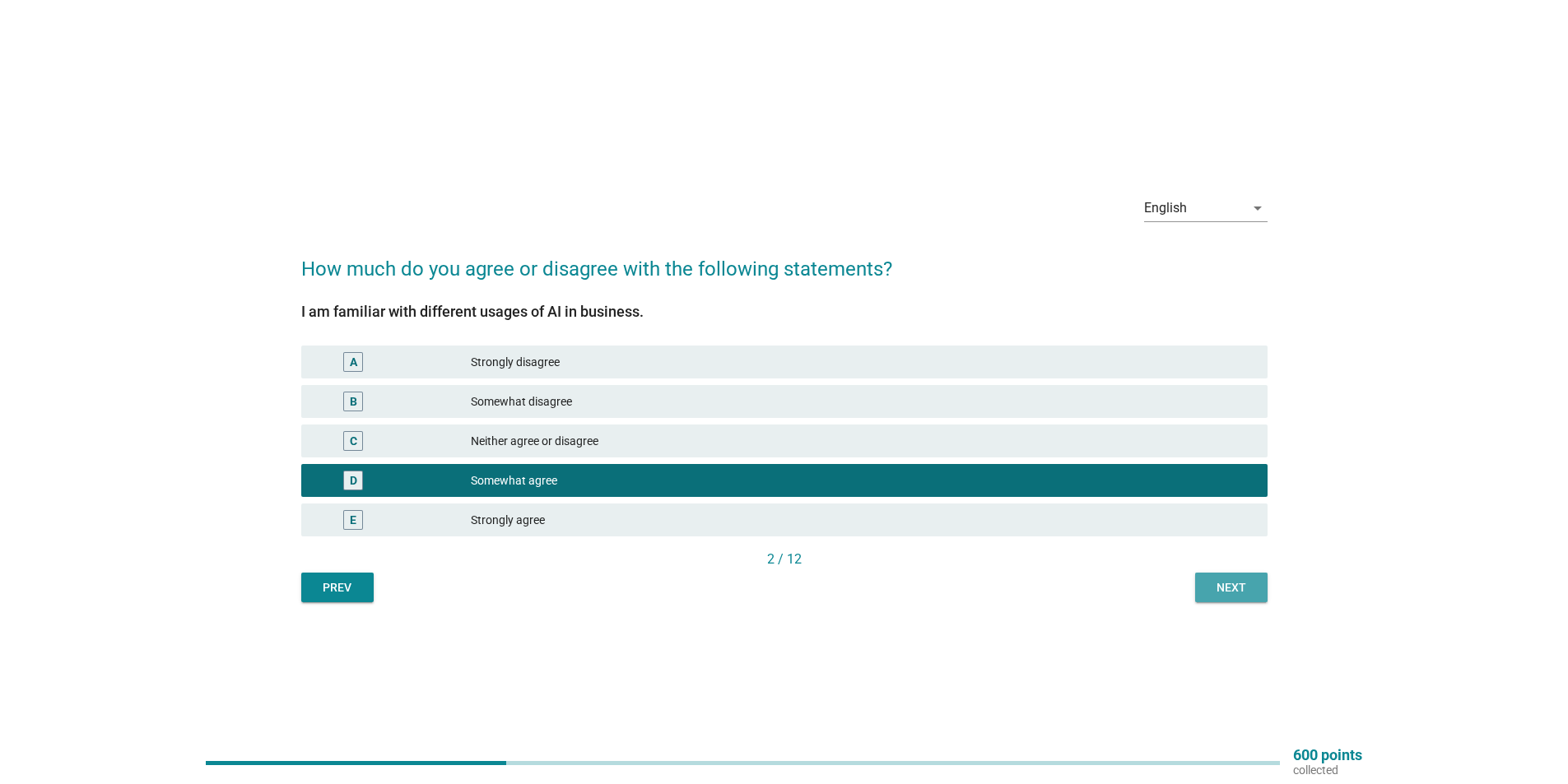
click at [1217, 594] on div "Next" at bounding box center [1231, 588] width 46 height 18
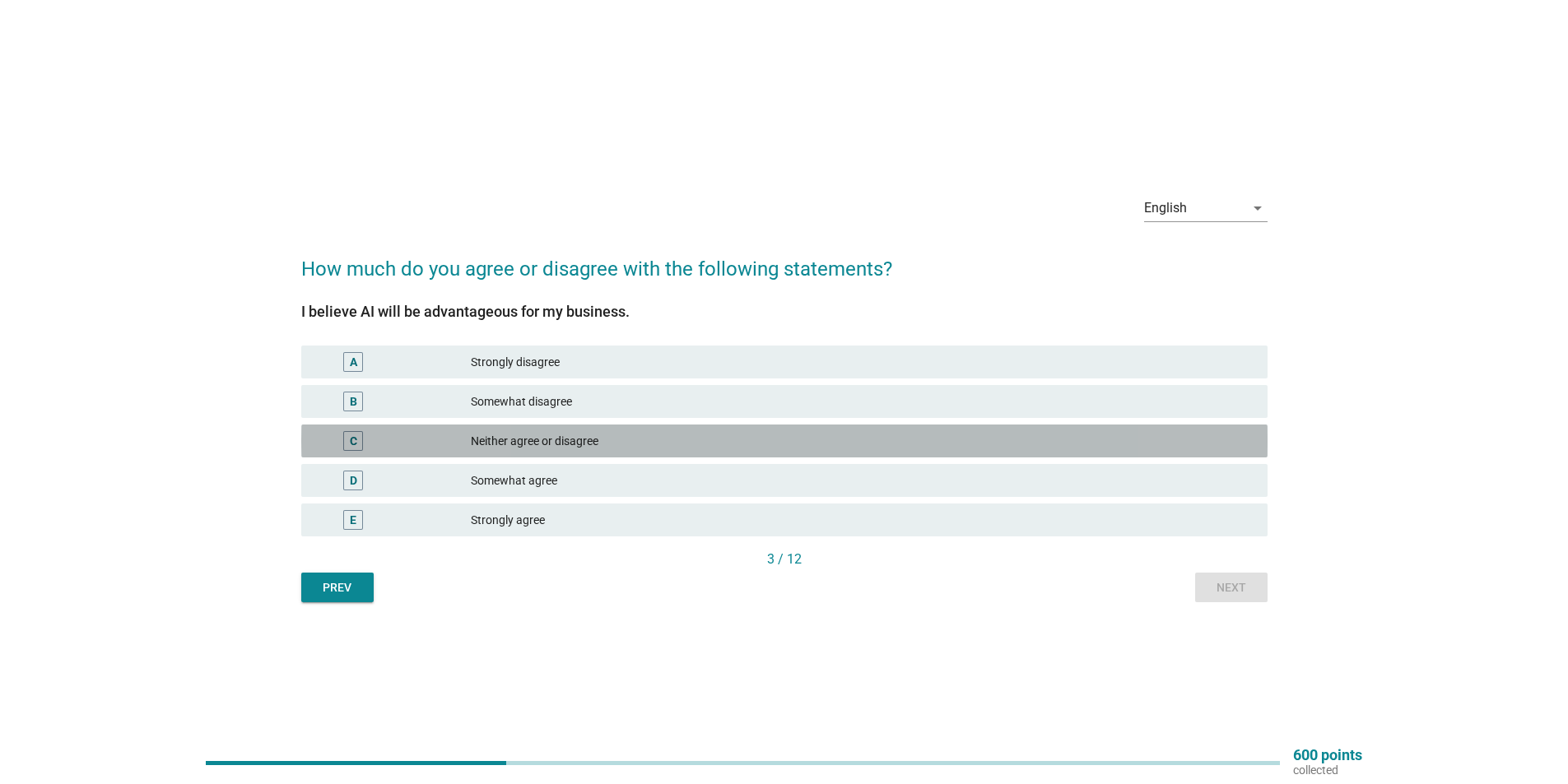
click at [822, 444] on div "Neither agree or disagree" at bounding box center [862, 441] width 783 height 20
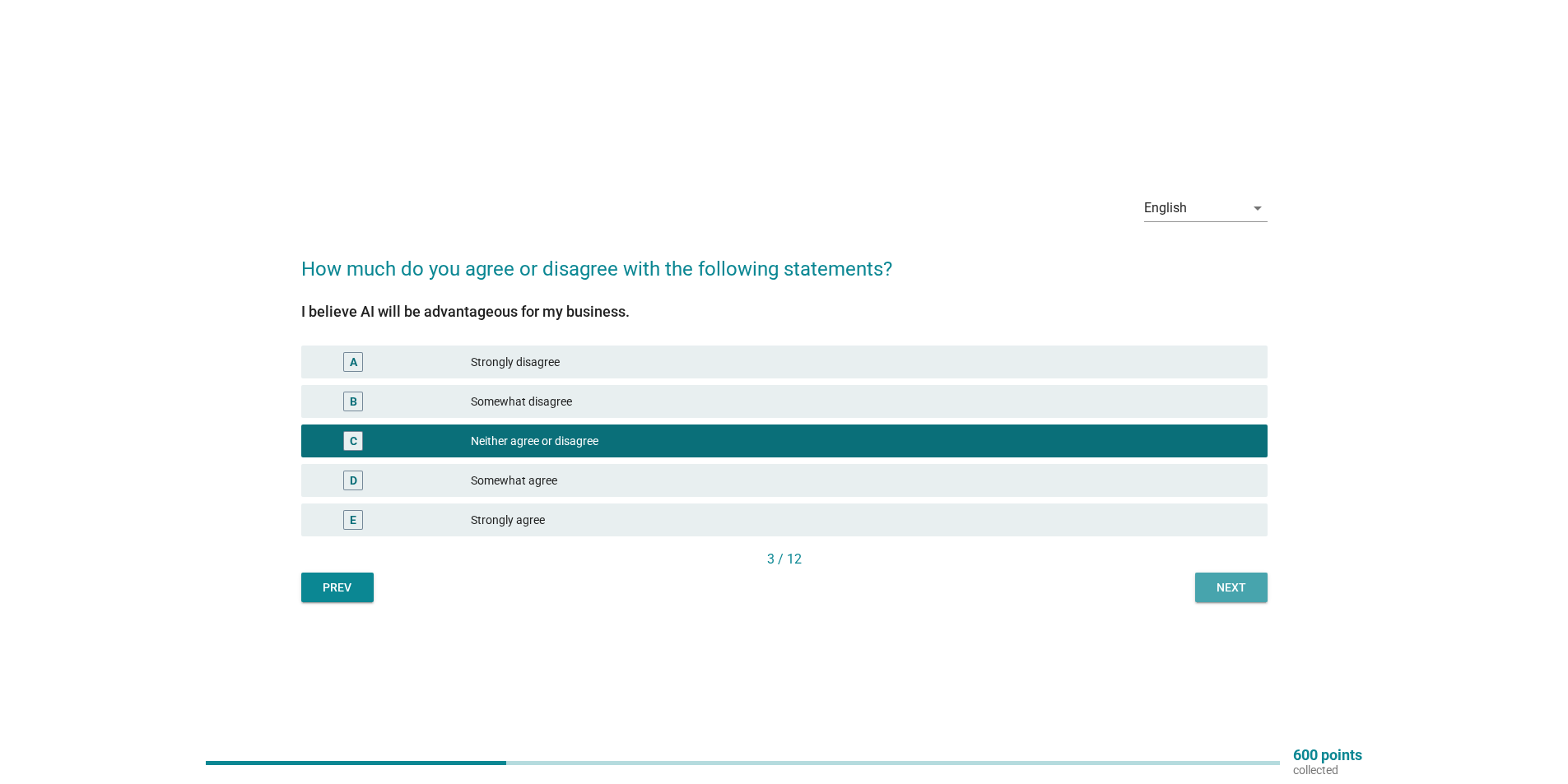
click at [1231, 584] on div "Next" at bounding box center [1231, 588] width 46 height 18
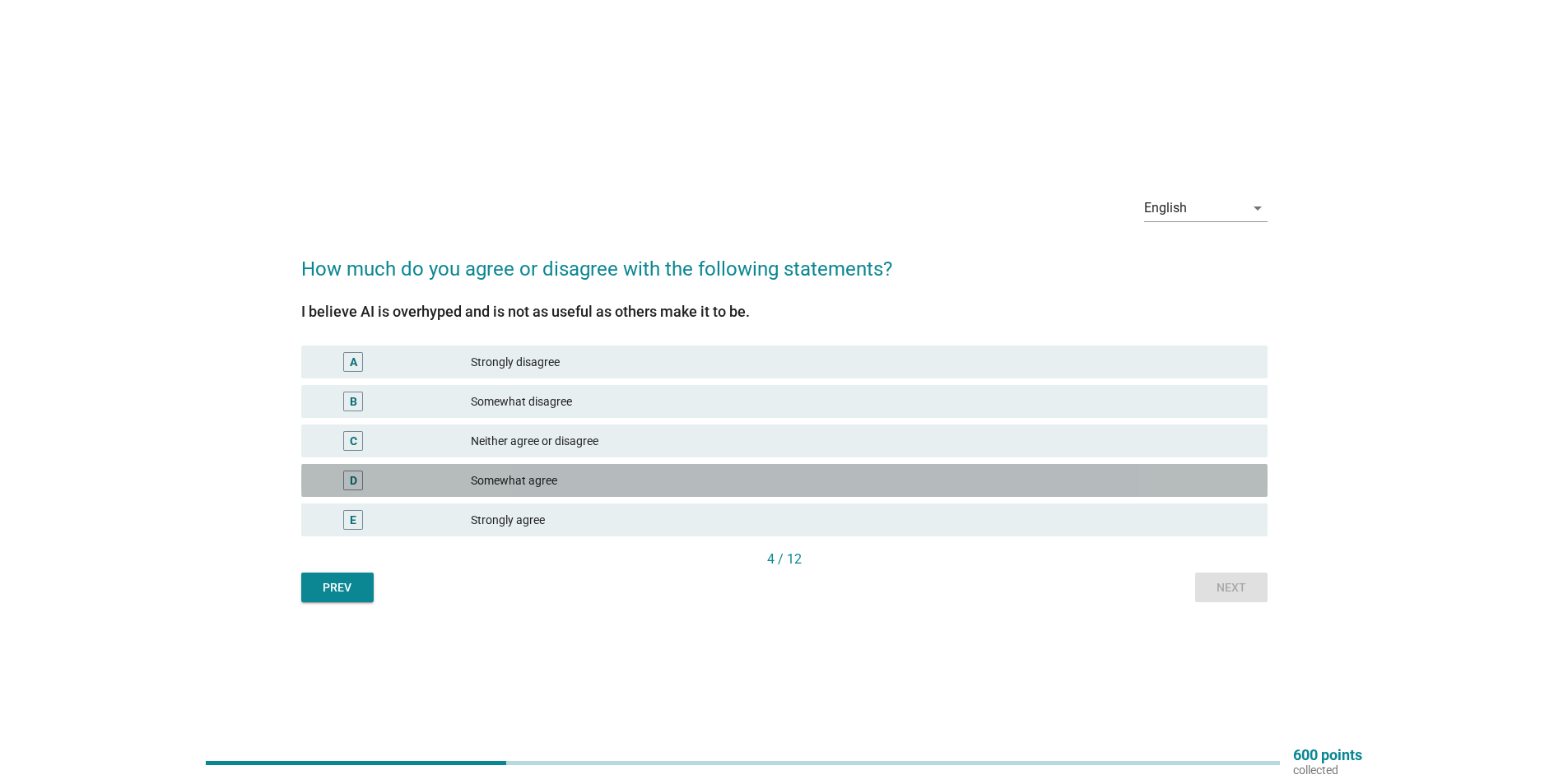
click at [684, 482] on div "Somewhat agree" at bounding box center [862, 480] width 783 height 20
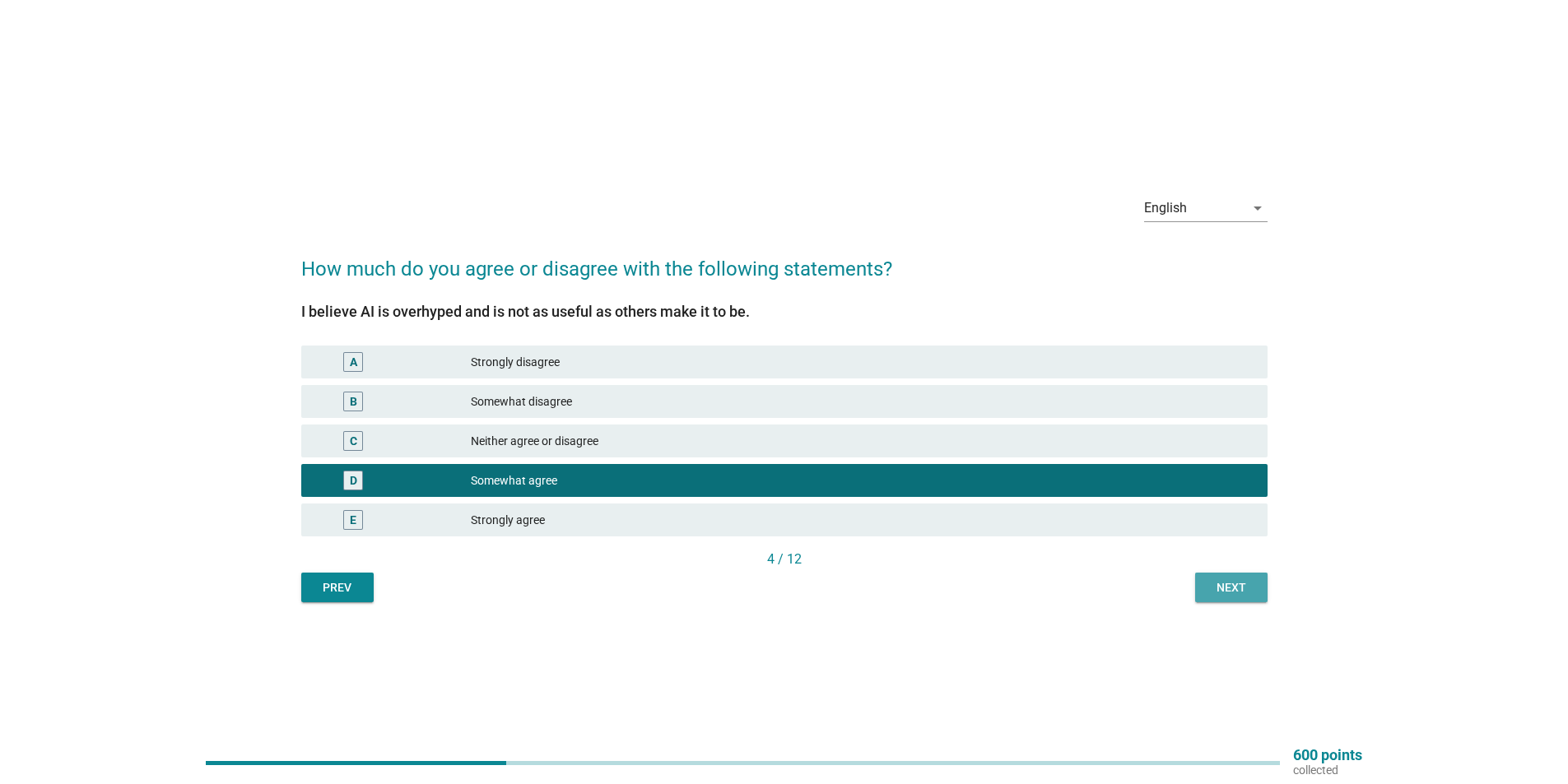
click at [1228, 583] on div "Next" at bounding box center [1231, 588] width 46 height 18
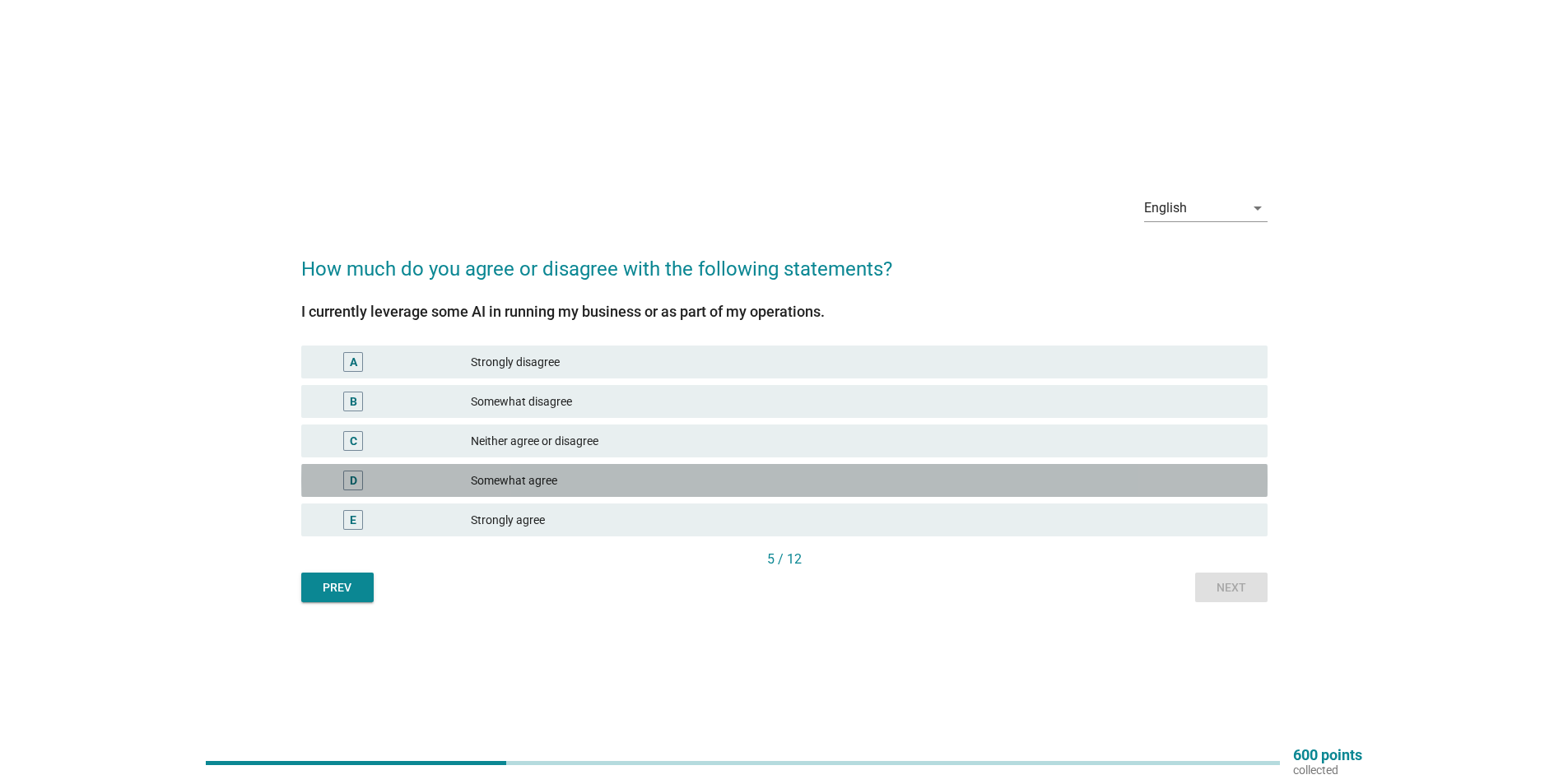
click at [634, 479] on div "Somewhat agree" at bounding box center [862, 480] width 783 height 20
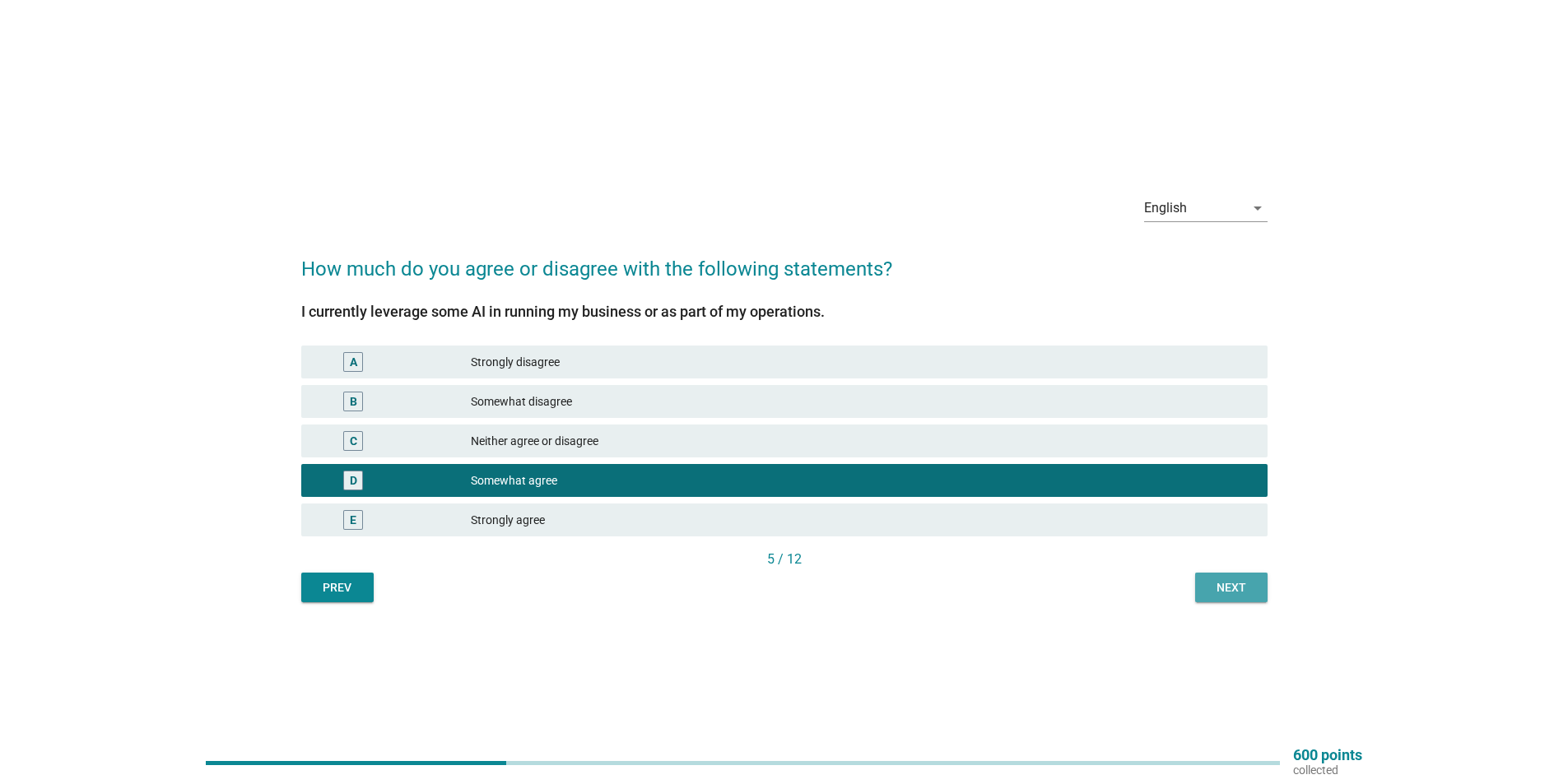
click at [1228, 581] on div "Next" at bounding box center [1231, 588] width 46 height 18
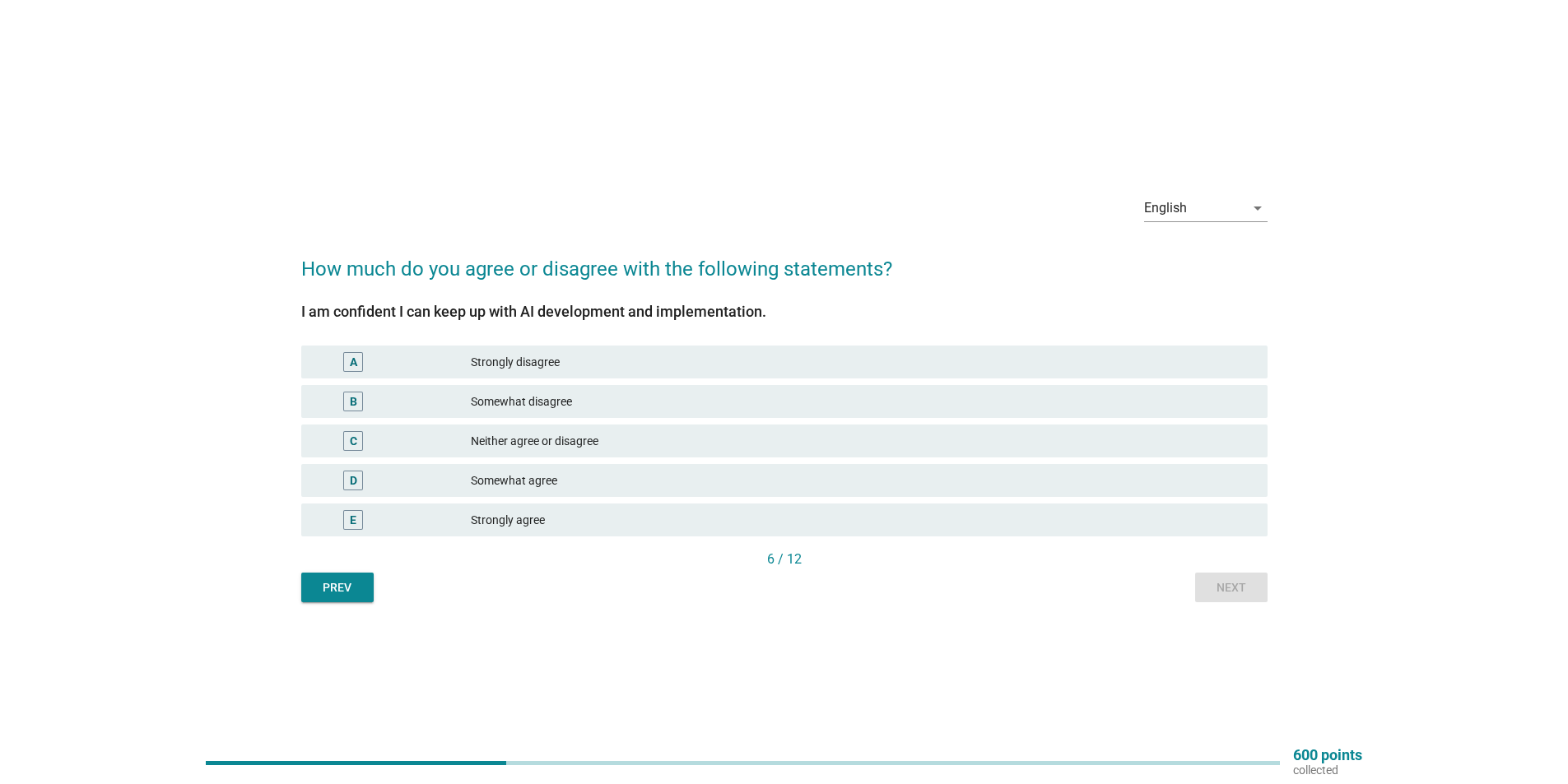
click at [1080, 473] on div "Somewhat agree" at bounding box center [862, 480] width 783 height 20
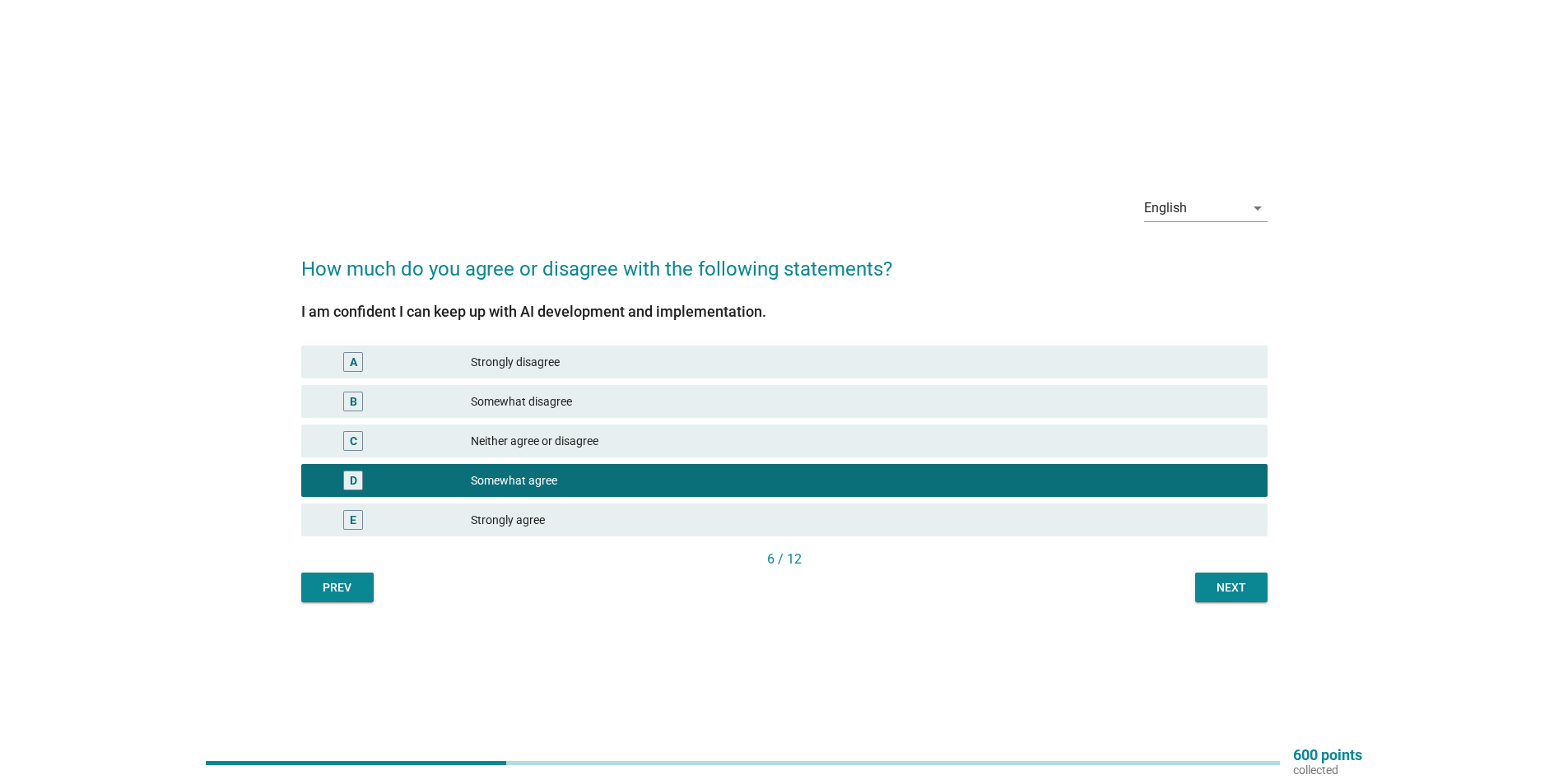
click at [1223, 603] on div "English arrow_drop_down How much do you agree or disagree with the following st…" at bounding box center [784, 392] width 992 height 447
click at [1215, 593] on div "Next" at bounding box center [1231, 588] width 46 height 18
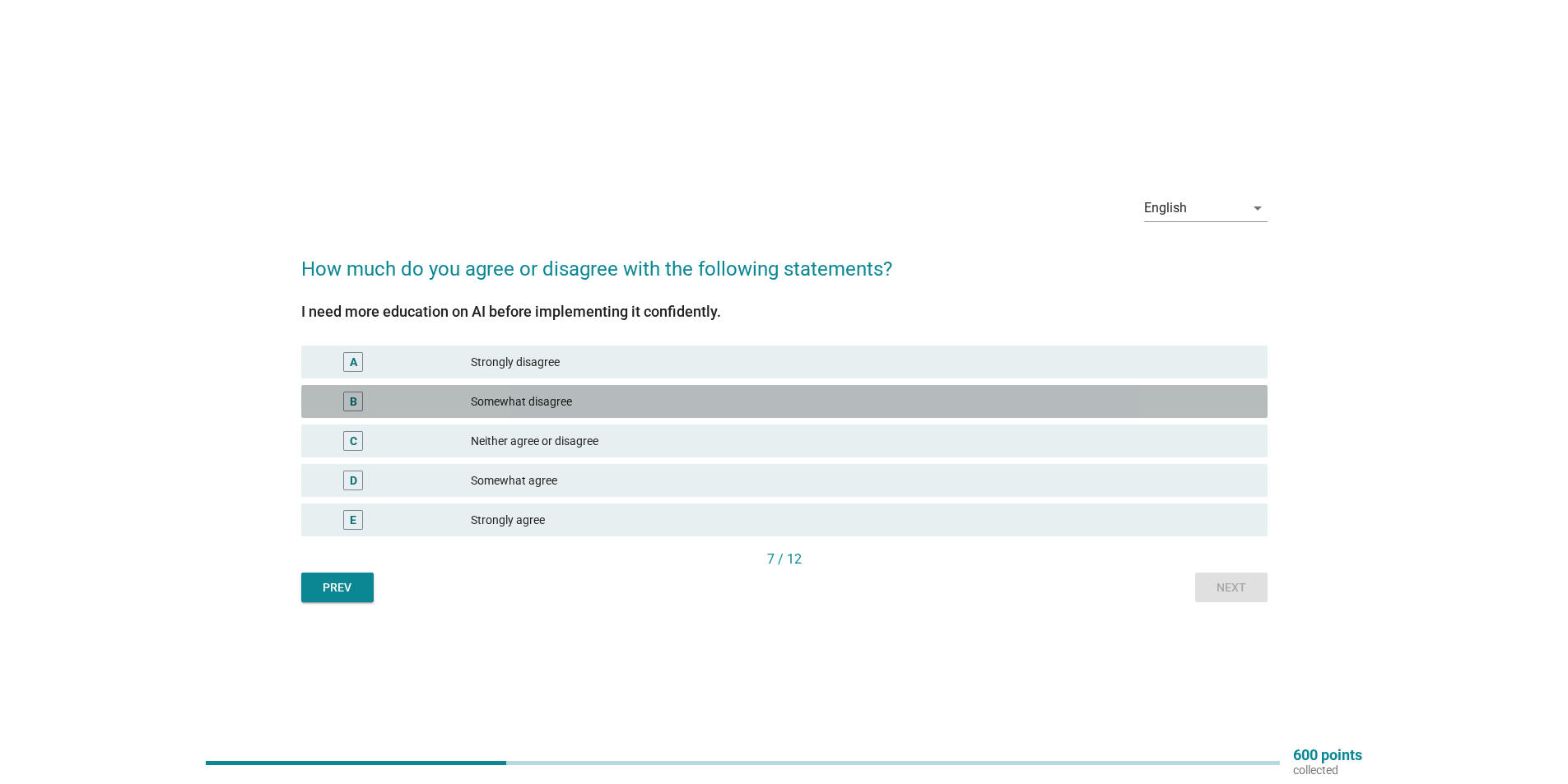
click at [1172, 409] on div "Somewhat disagree" at bounding box center [862, 402] width 783 height 20
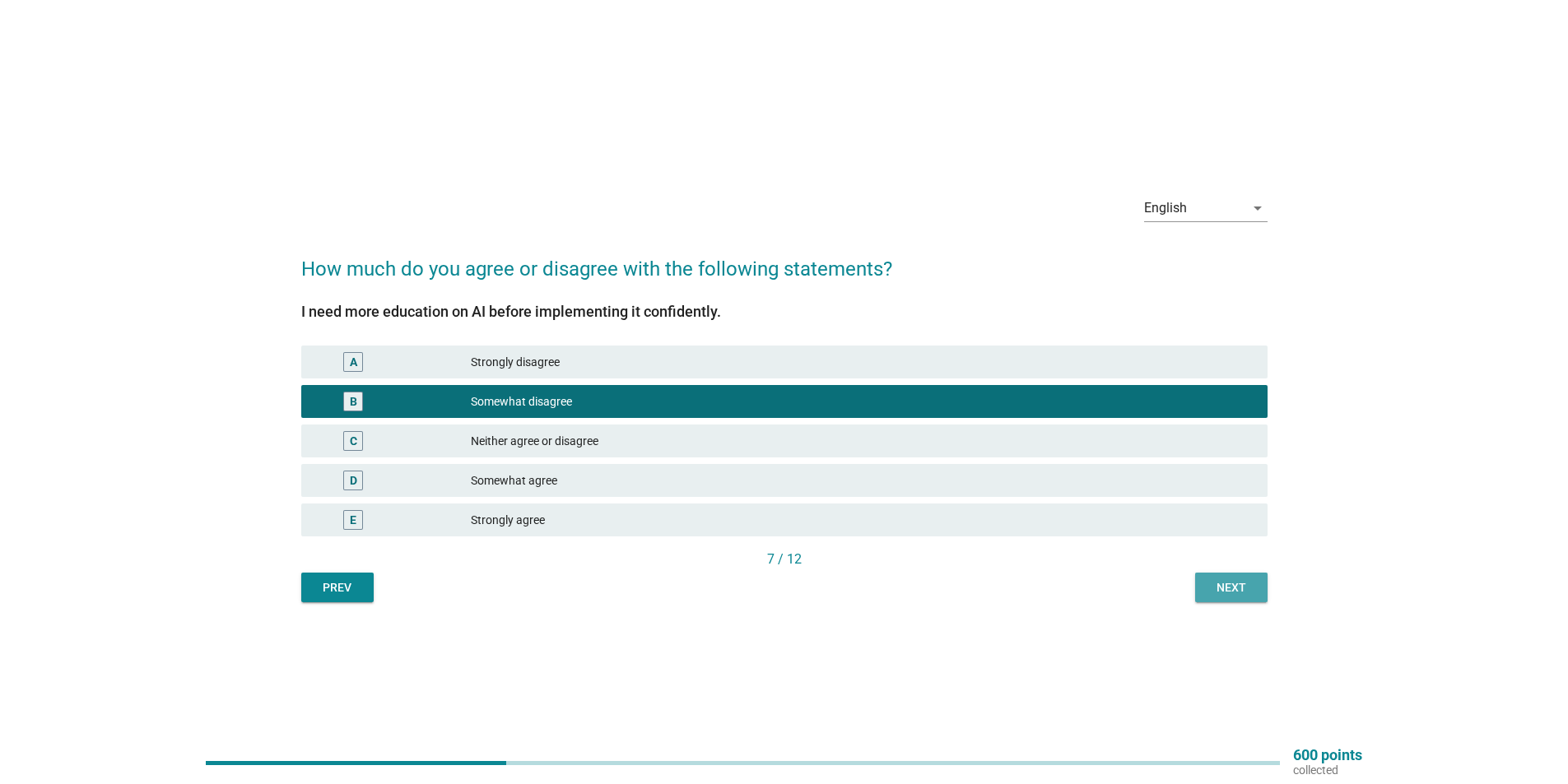
click at [1228, 578] on button "Next" at bounding box center [1231, 588] width 73 height 30
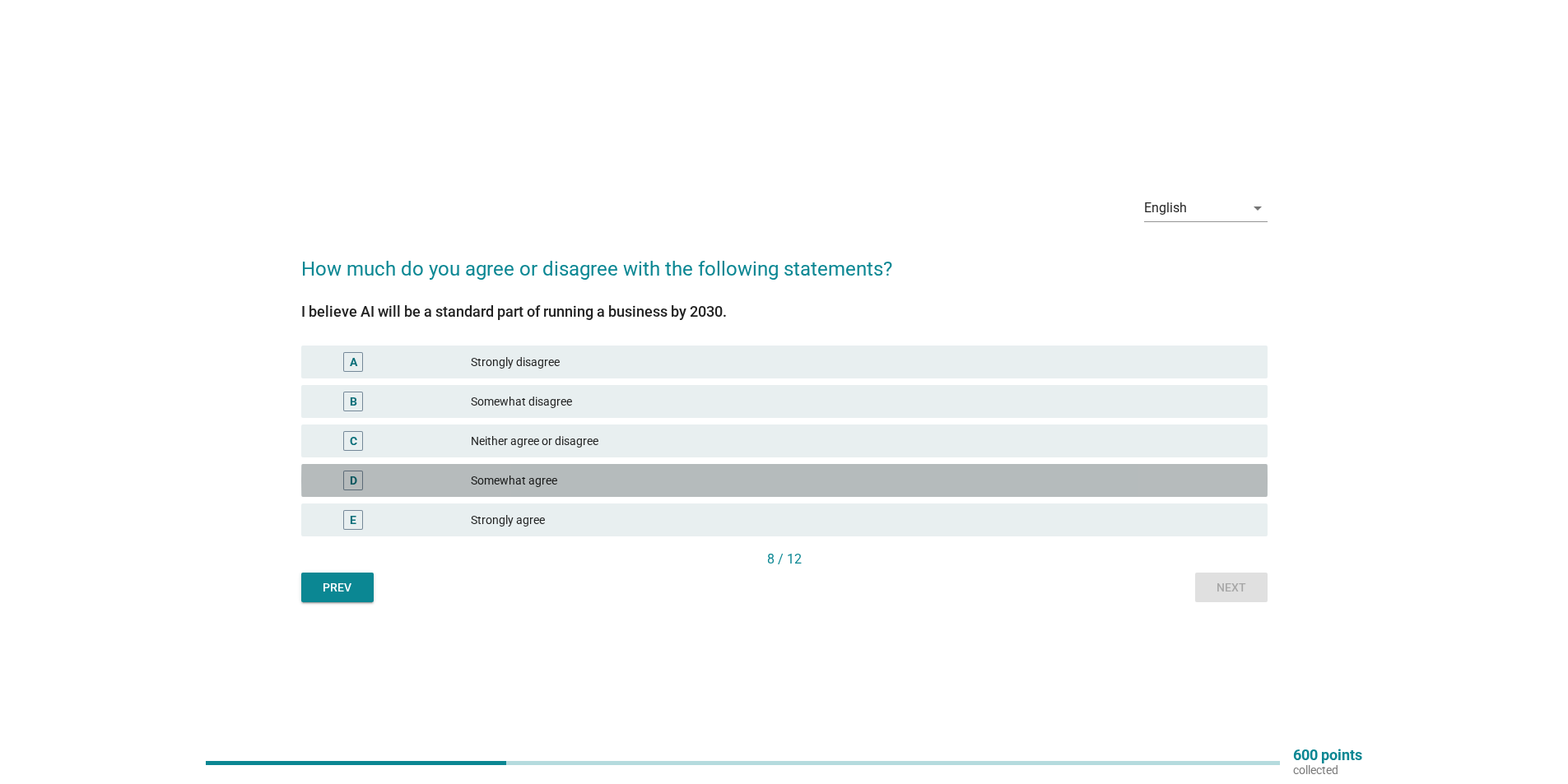
click at [1059, 478] on div "Somewhat agree" at bounding box center [862, 480] width 783 height 20
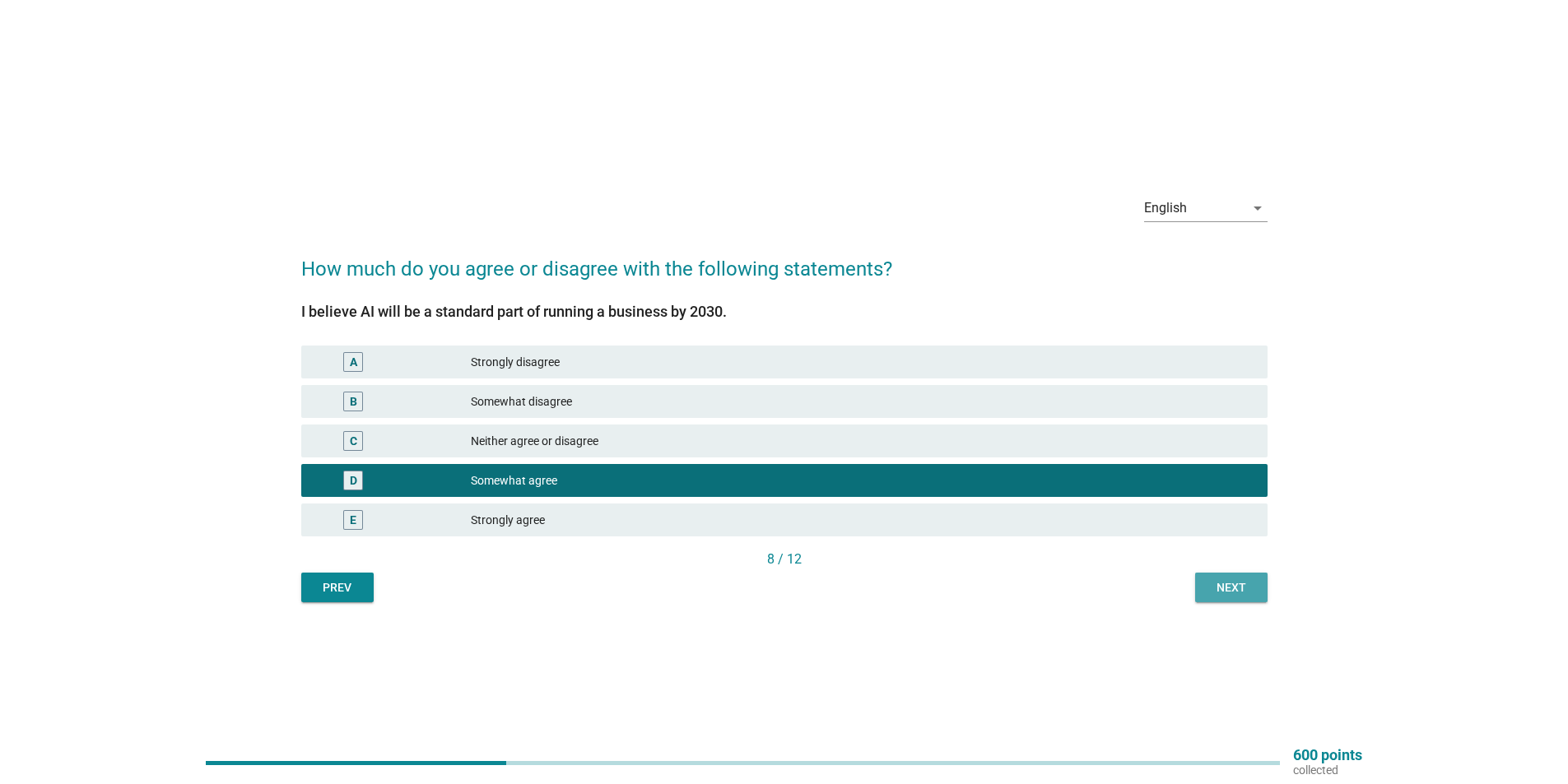
click at [1233, 584] on div "Next" at bounding box center [1231, 588] width 46 height 18
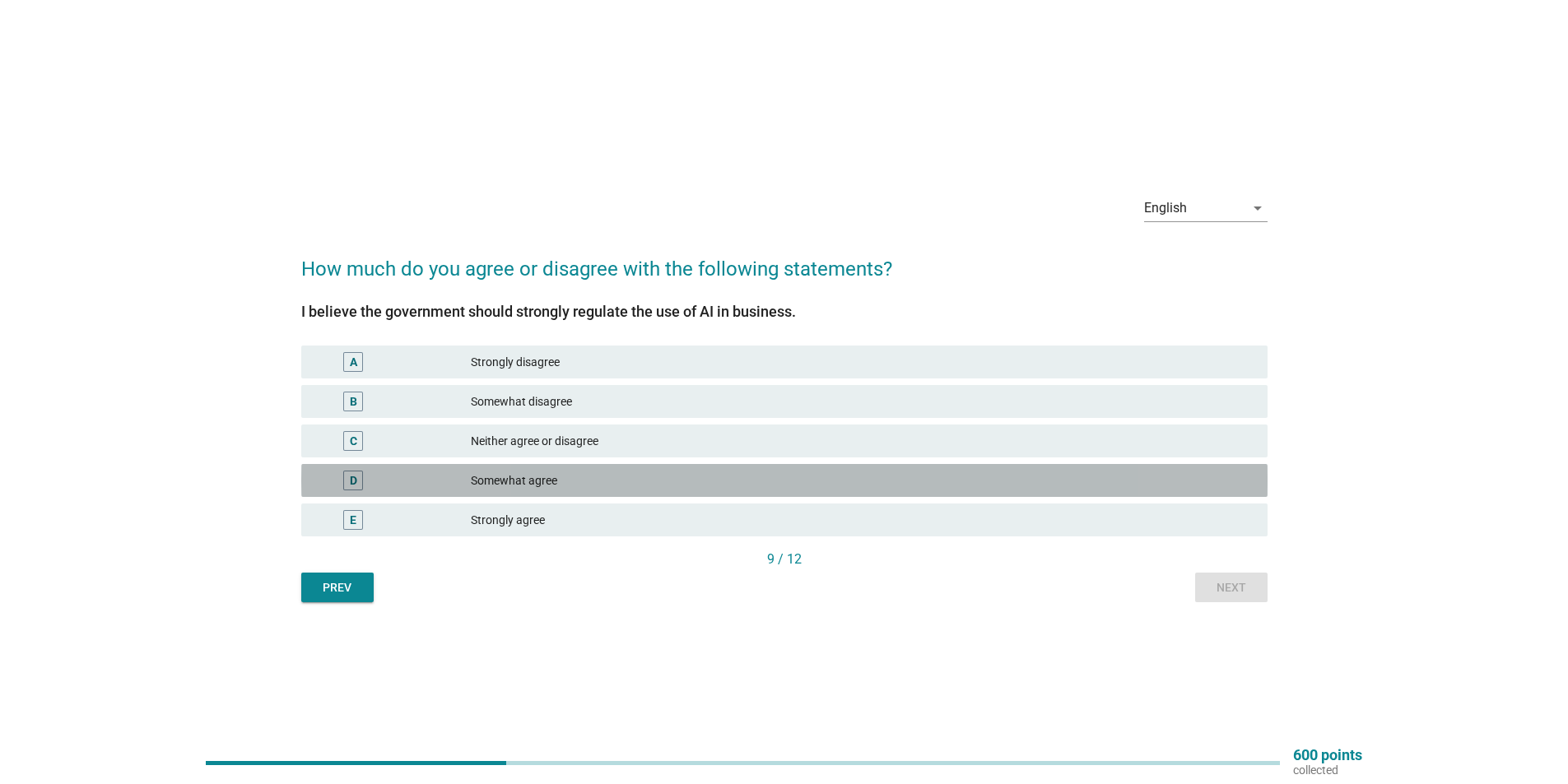
click at [1078, 486] on div "Somewhat agree" at bounding box center [862, 480] width 783 height 20
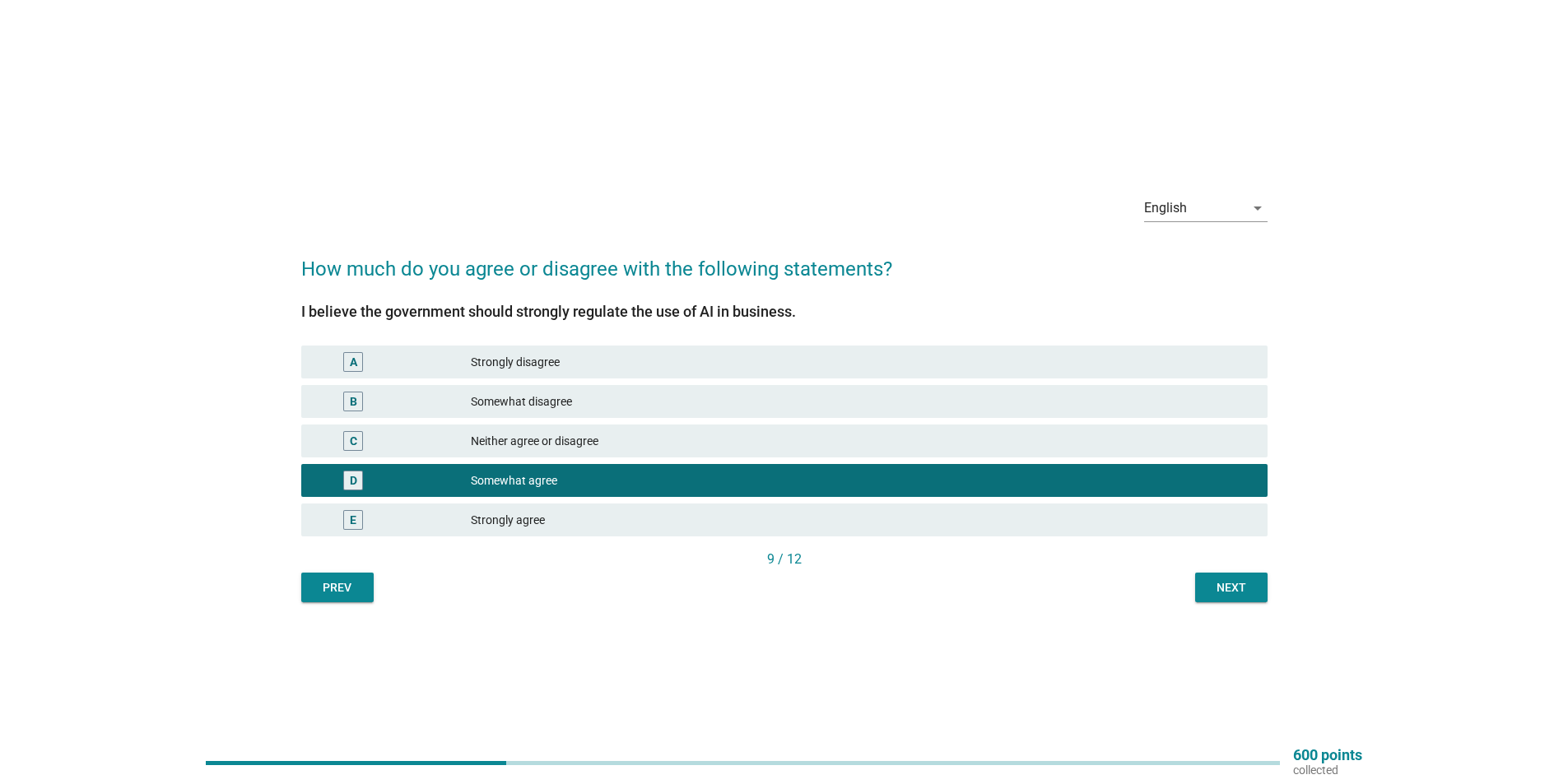
click at [1205, 589] on button "Next" at bounding box center [1231, 588] width 73 height 30
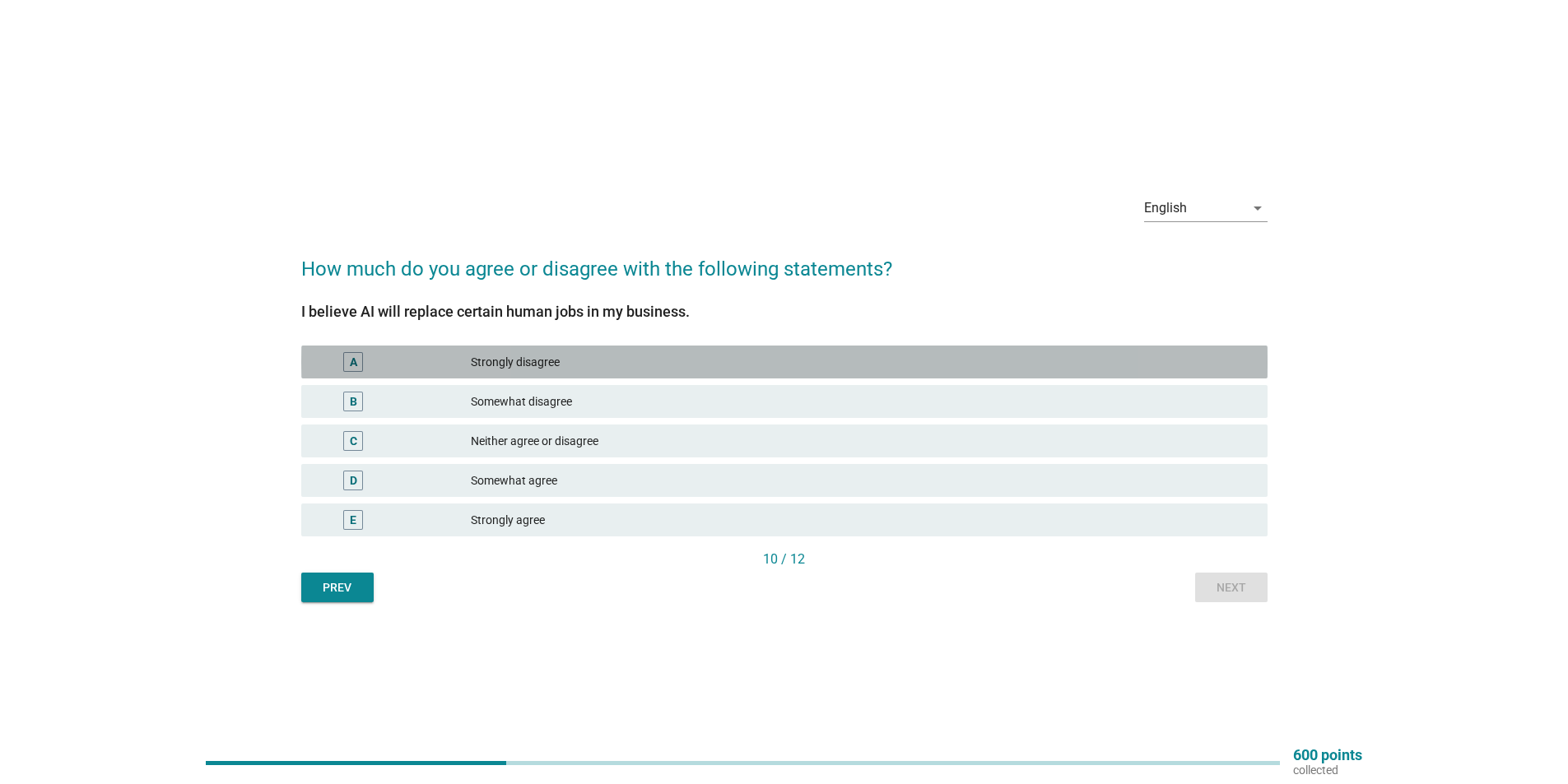
click at [1073, 367] on div "Strongly disagree" at bounding box center [862, 362] width 783 height 20
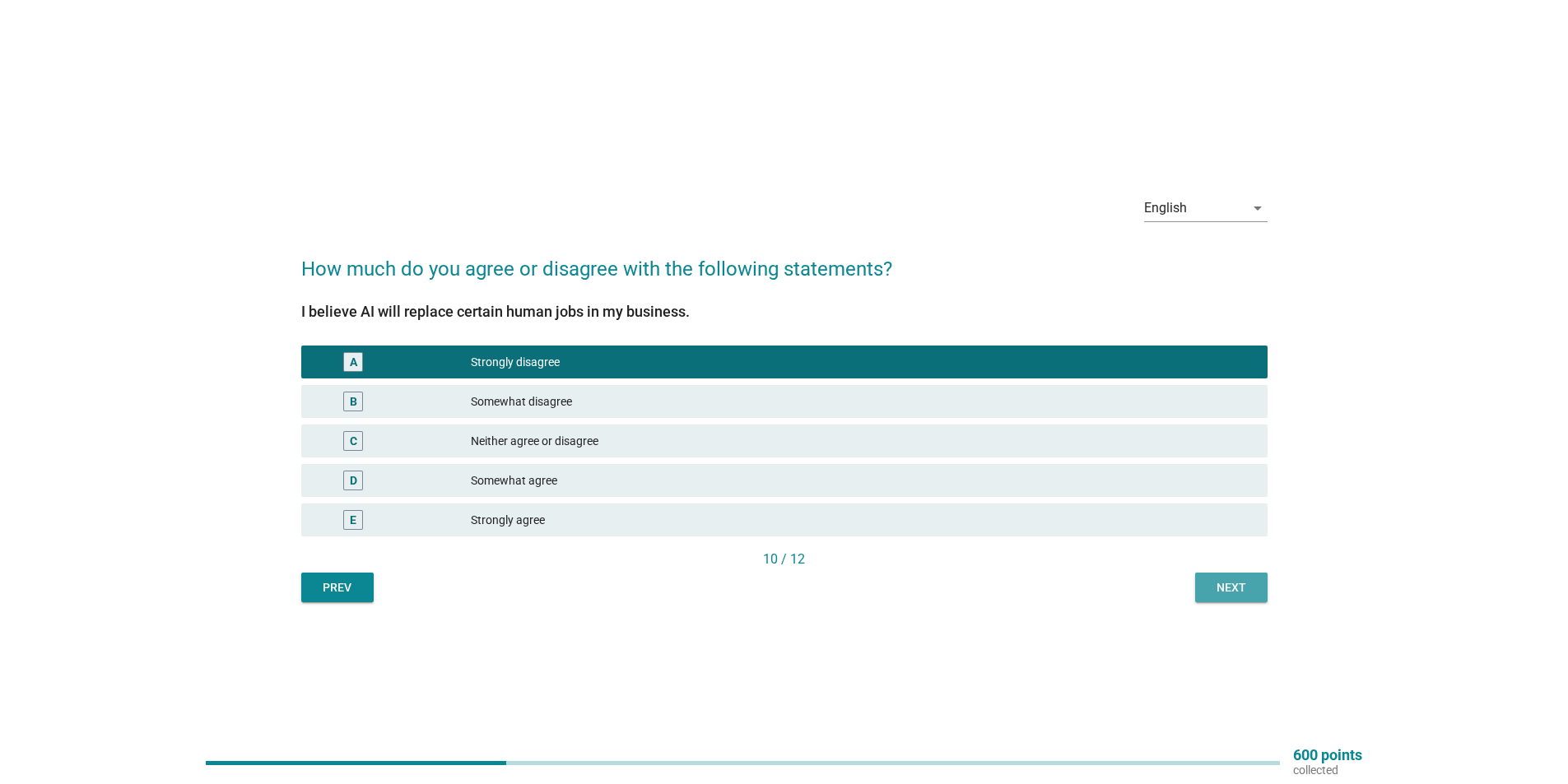
click at [1221, 588] on div "Next" at bounding box center [1231, 588] width 46 height 18
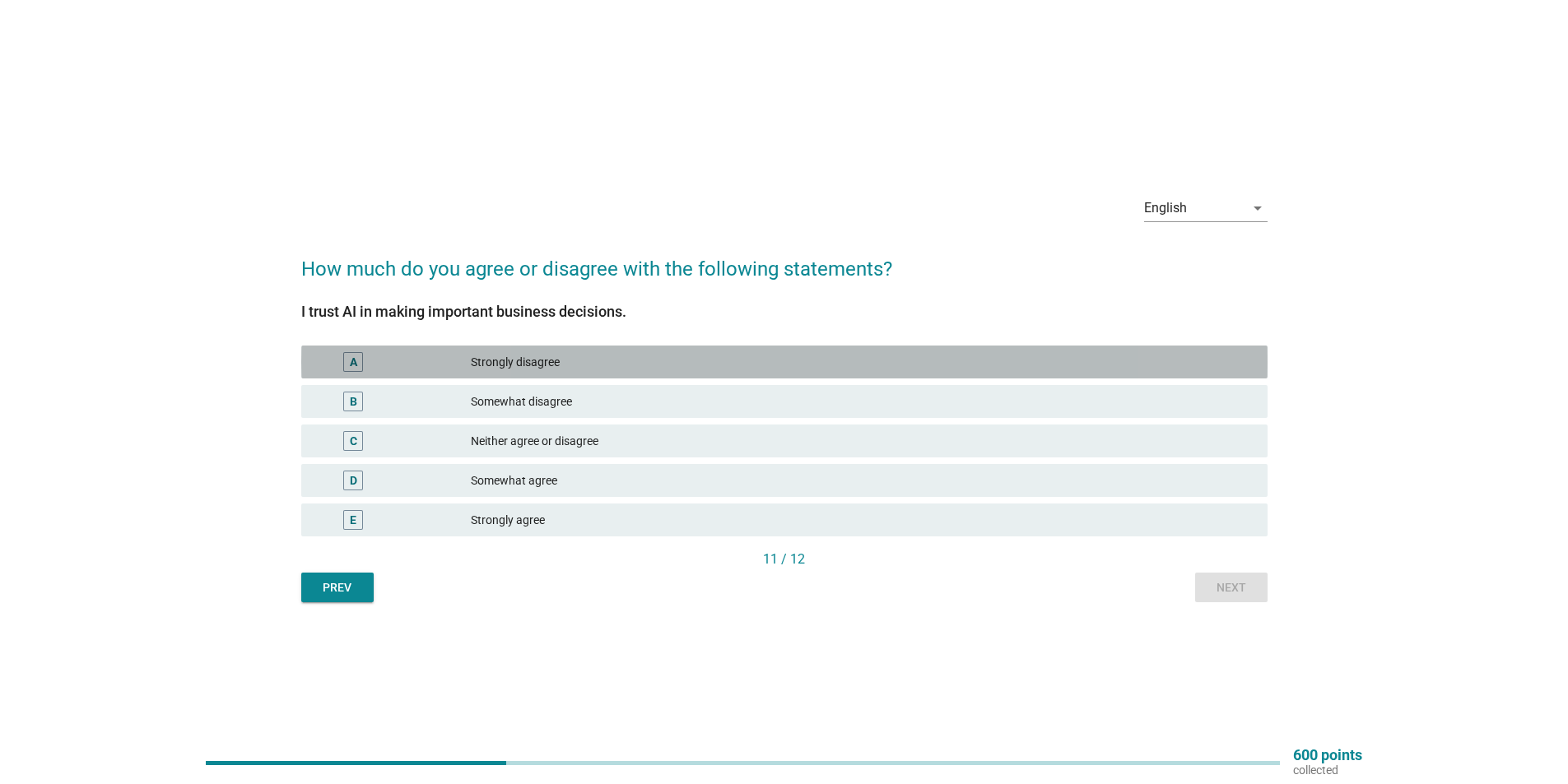
click at [1140, 360] on div "Strongly disagree" at bounding box center [862, 362] width 783 height 20
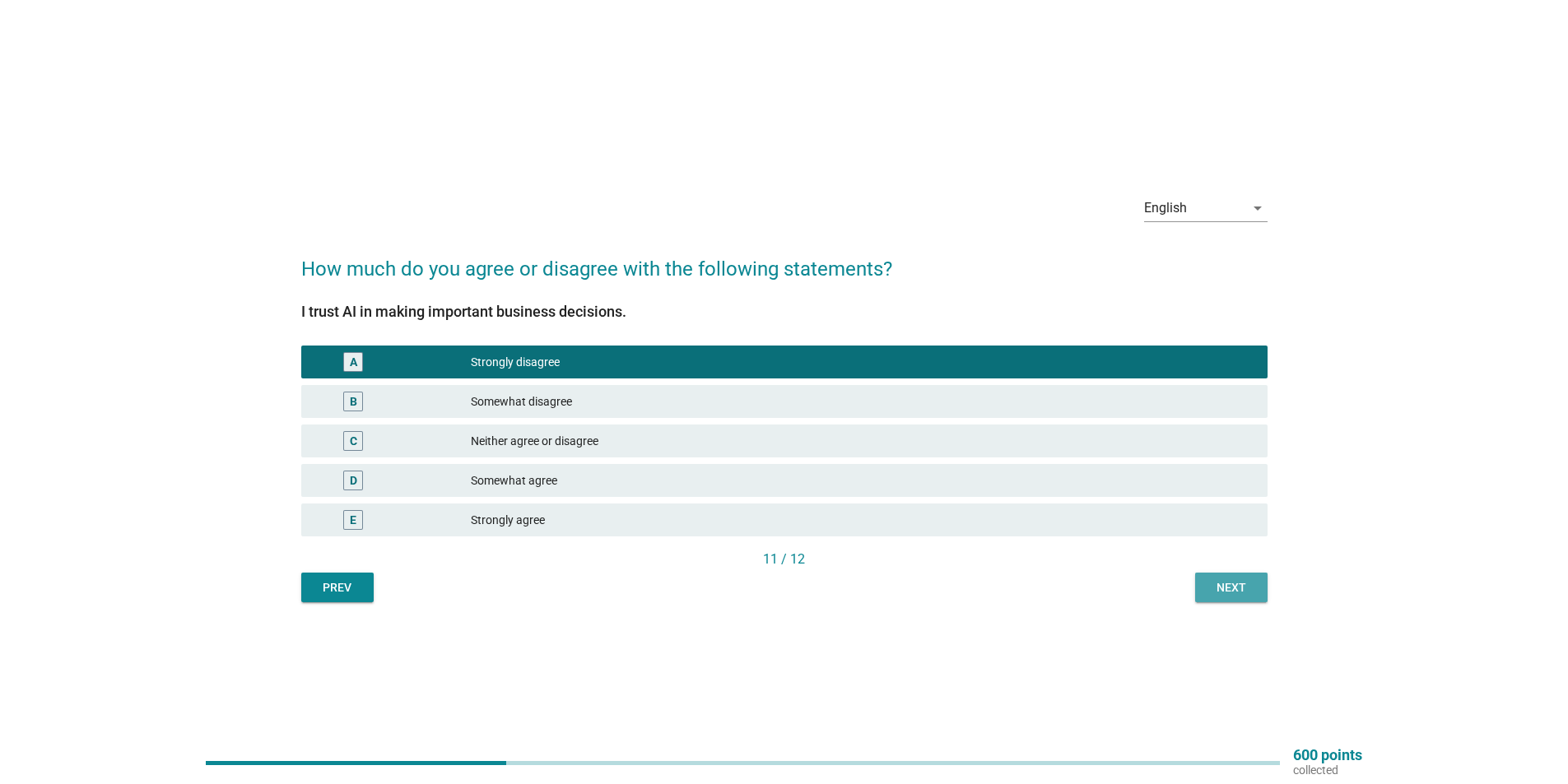
click at [1242, 579] on div "Next" at bounding box center [1231, 588] width 46 height 18
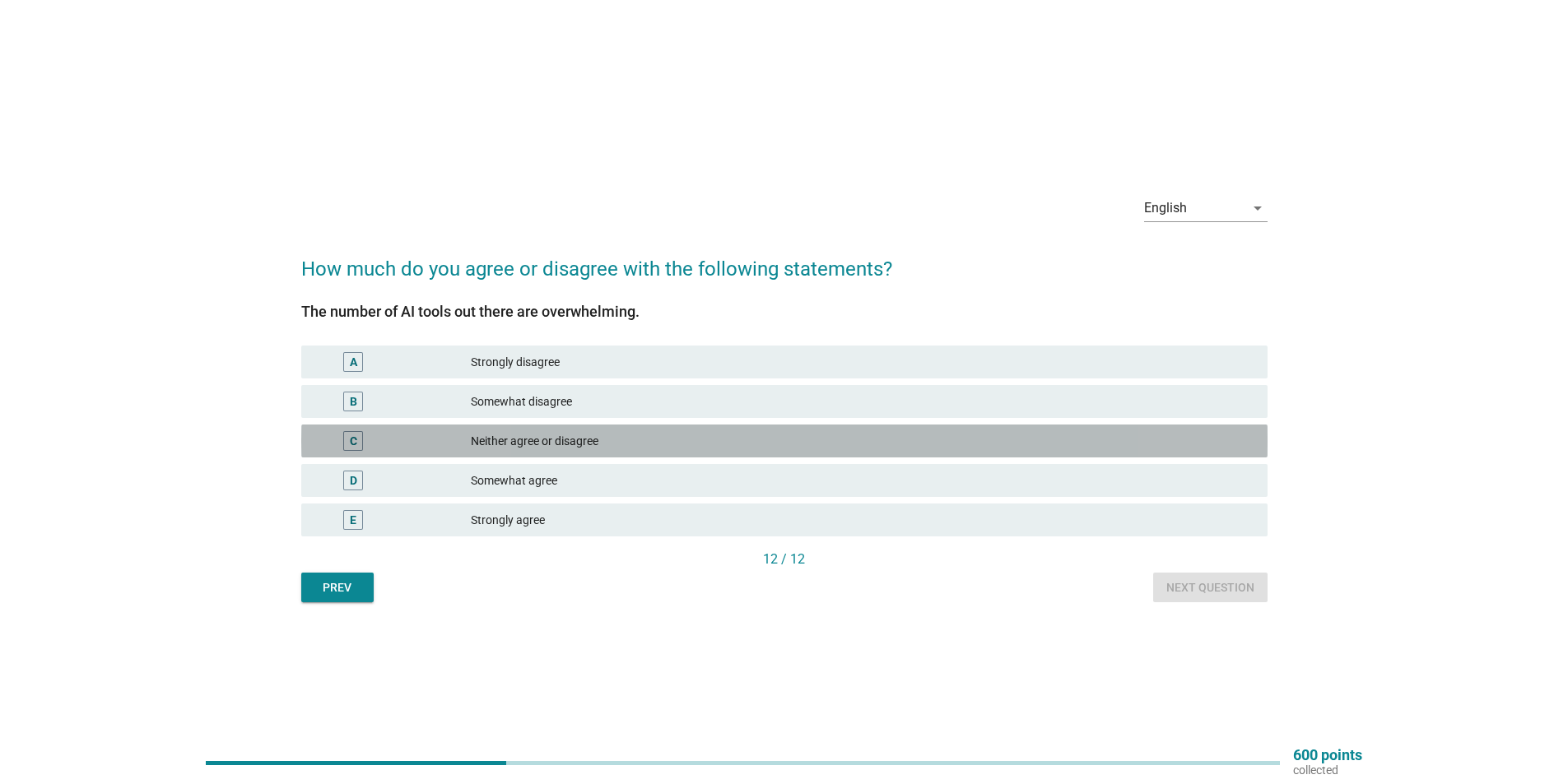
click at [1199, 438] on div "Neither agree or disagree" at bounding box center [862, 441] width 783 height 20
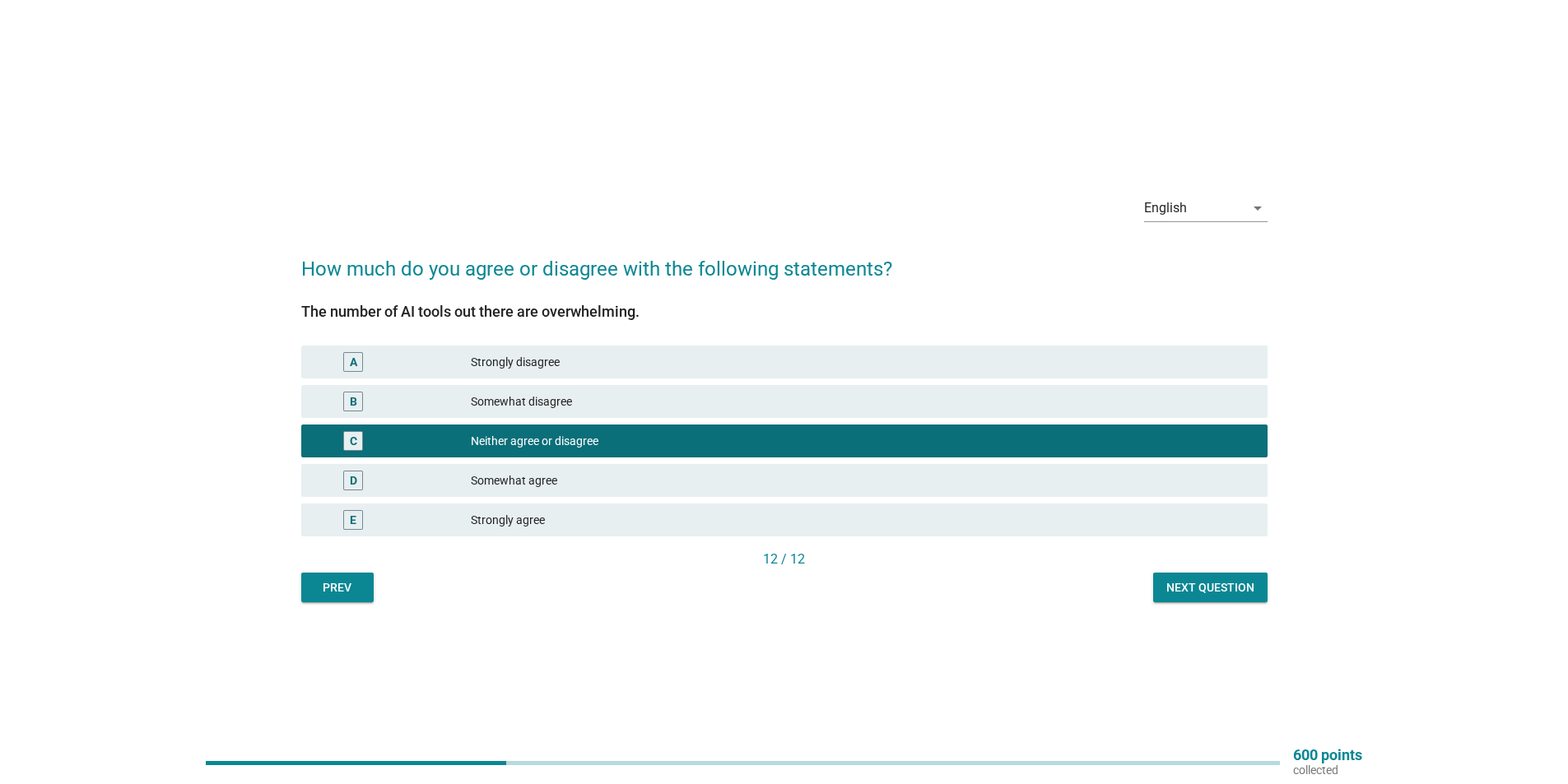
scroll to position [43, 0]
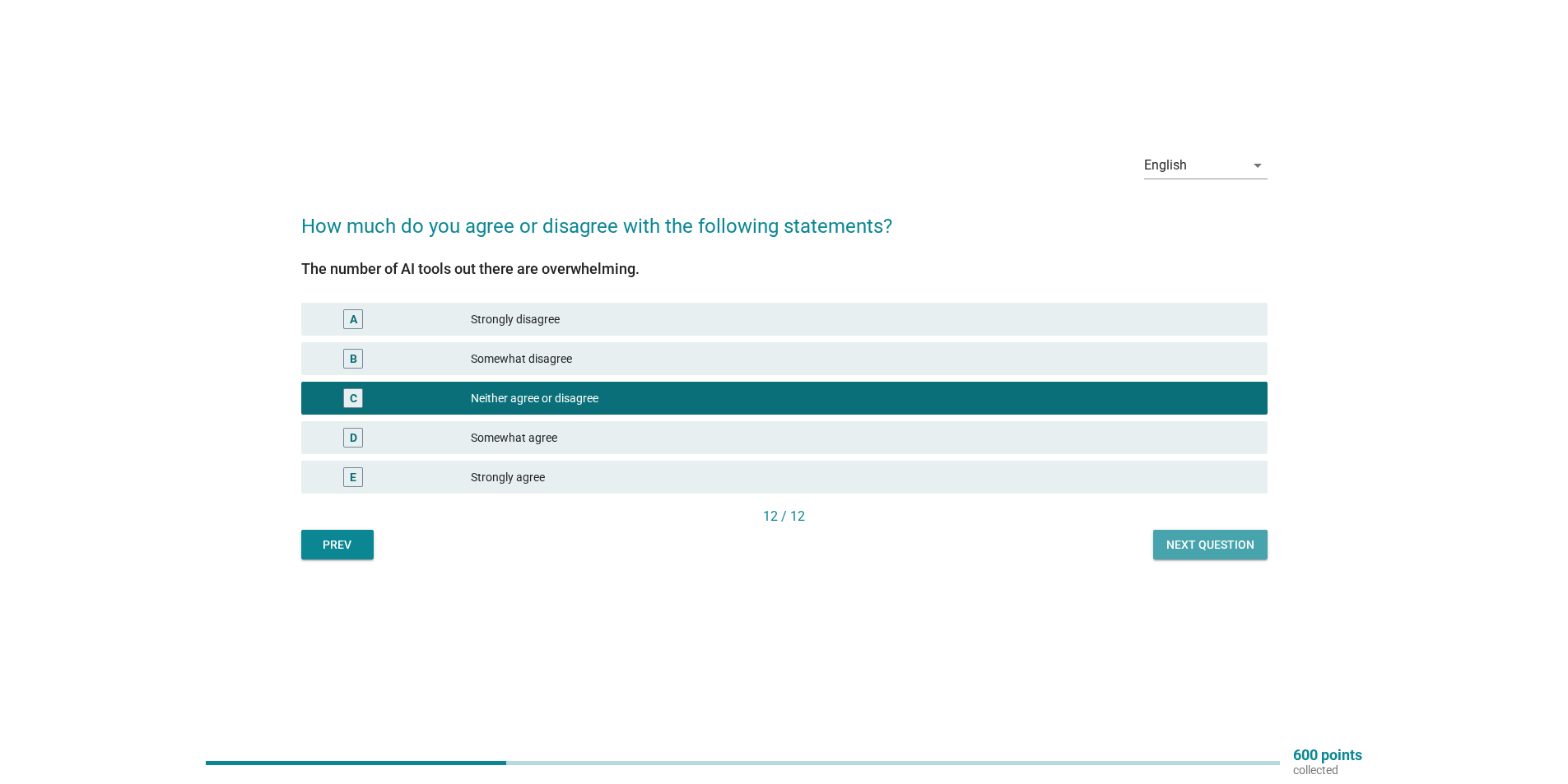
click at [1207, 550] on div "Next question" at bounding box center [1210, 545] width 88 height 18
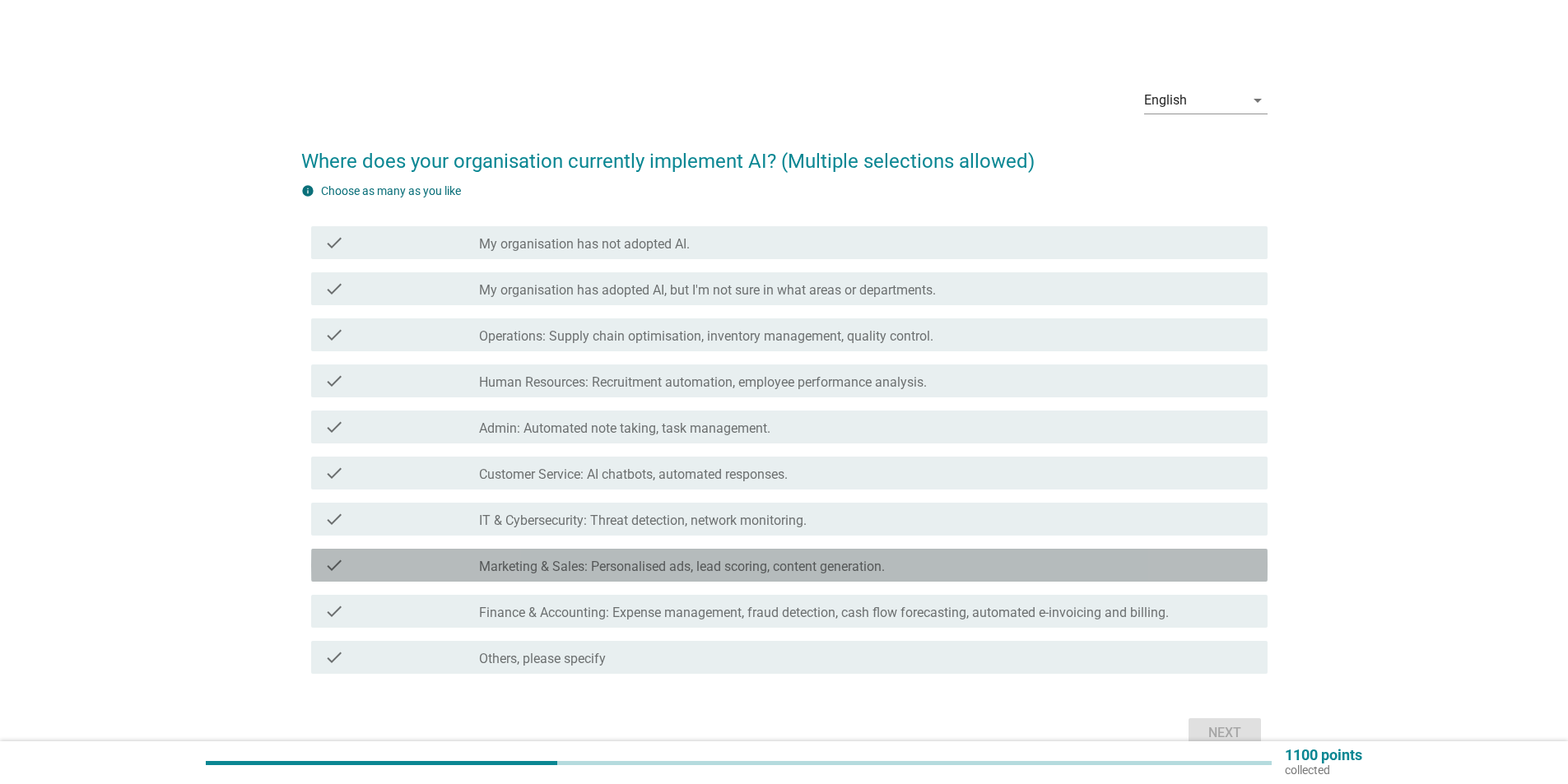
click at [542, 560] on label "Marketing & Sales: Personalised ads, lead scoring, content generation." at bounding box center [682, 567] width 406 height 17
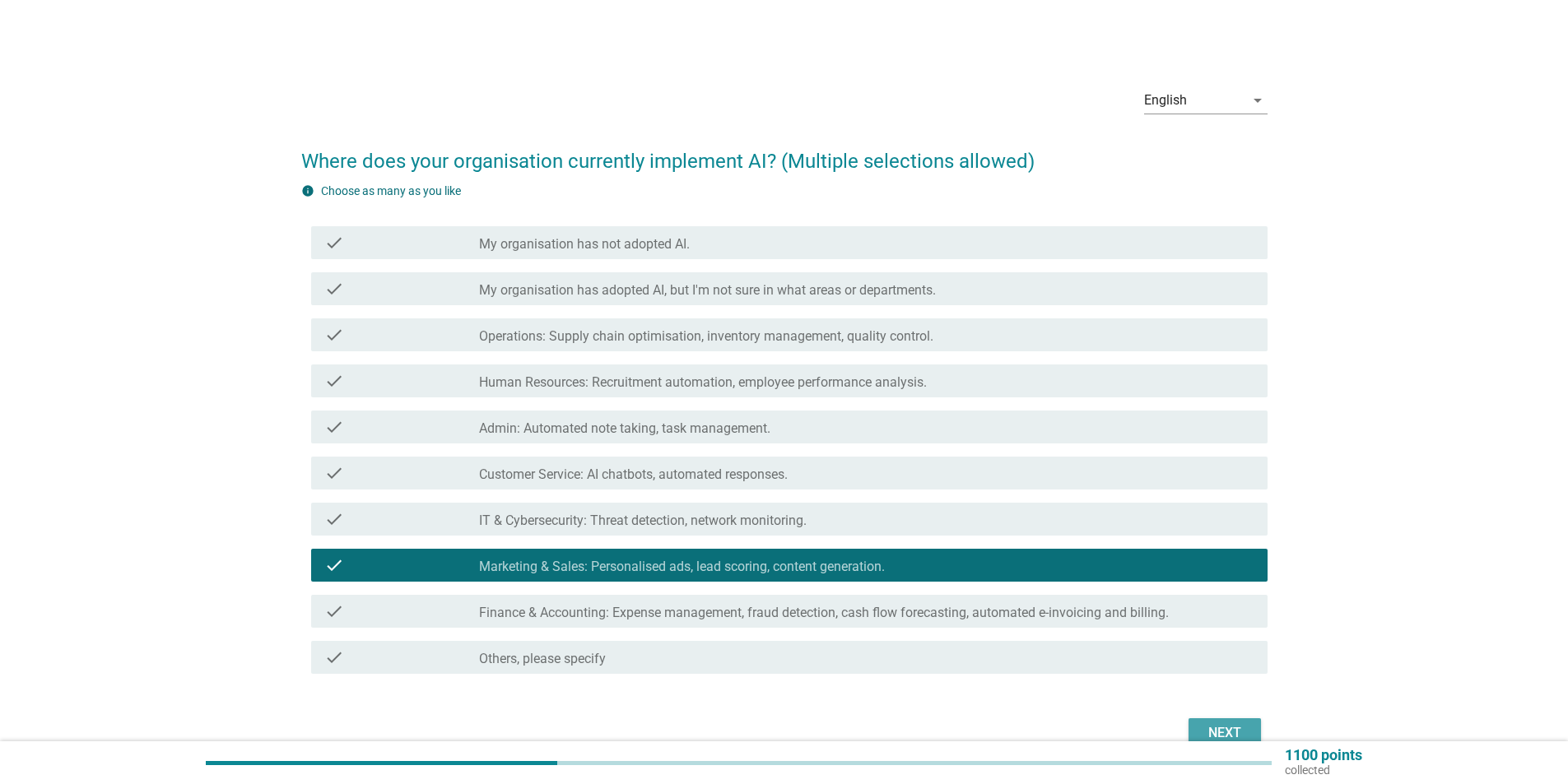
click at [1200, 732] on button "Next" at bounding box center [1224, 733] width 73 height 30
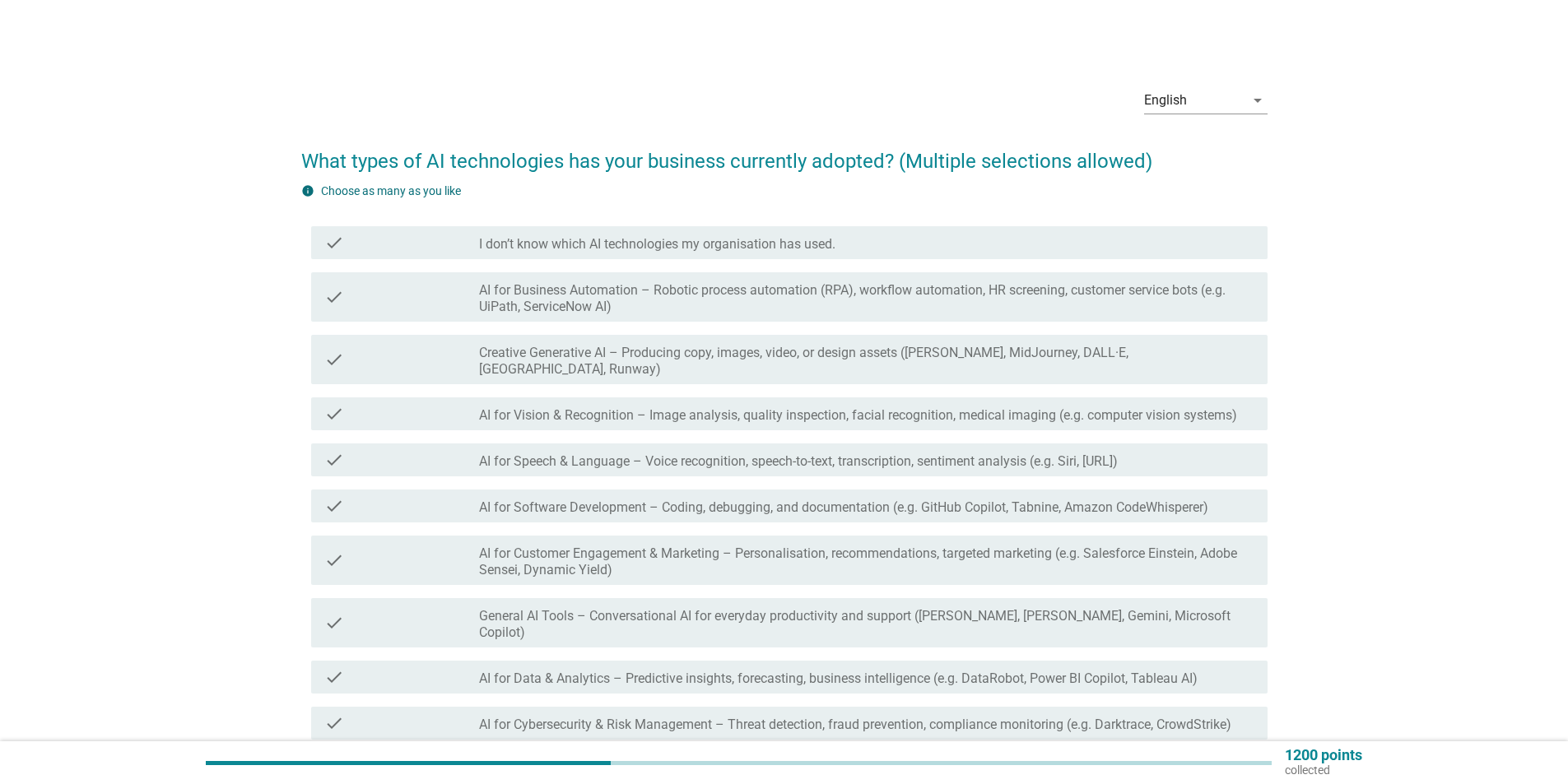
click at [900, 365] on div "check check_box_outline_blank Creative Generative AI – Producing copy, images, …" at bounding box center [789, 360] width 956 height 49
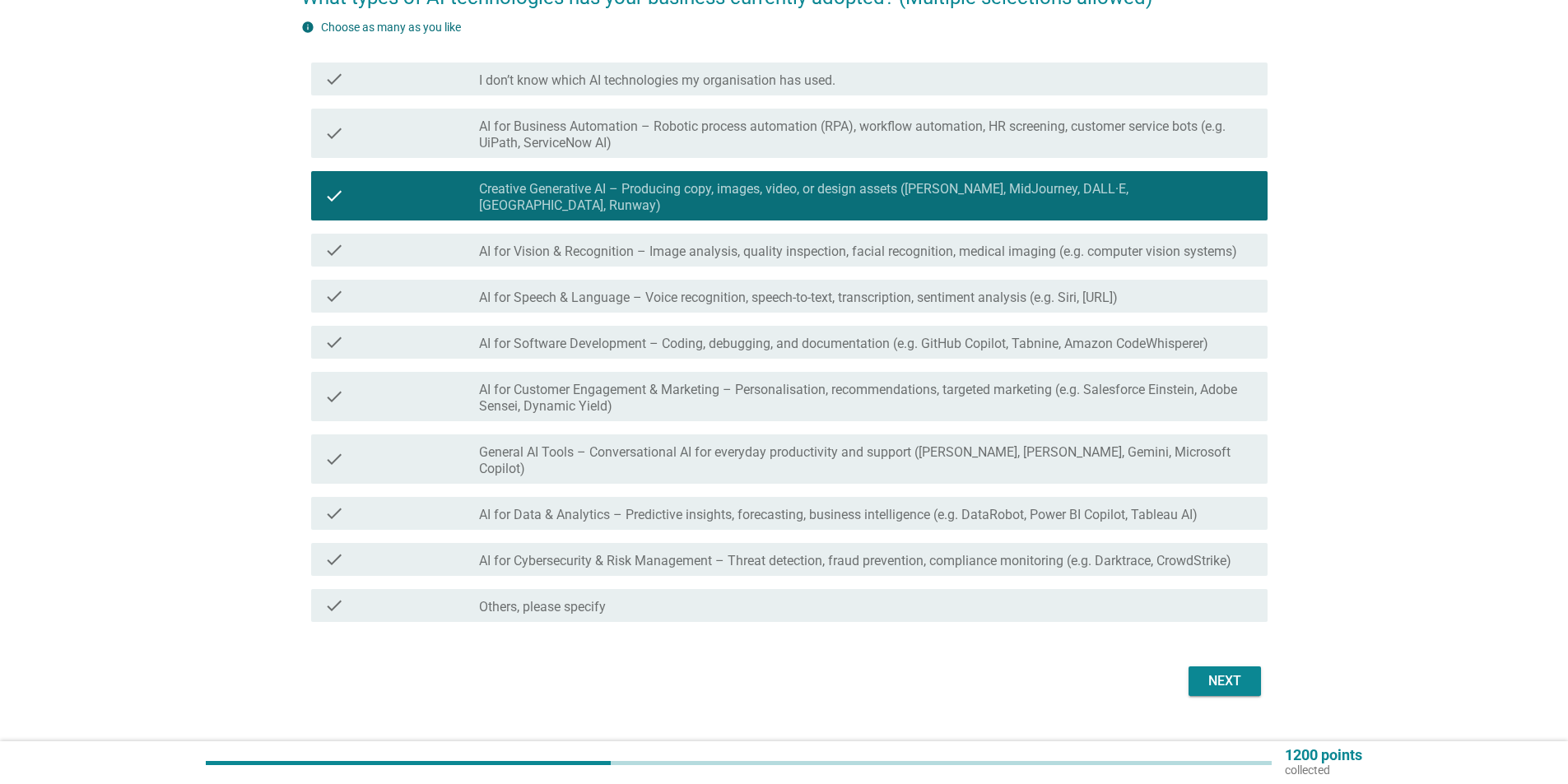
scroll to position [164, 0]
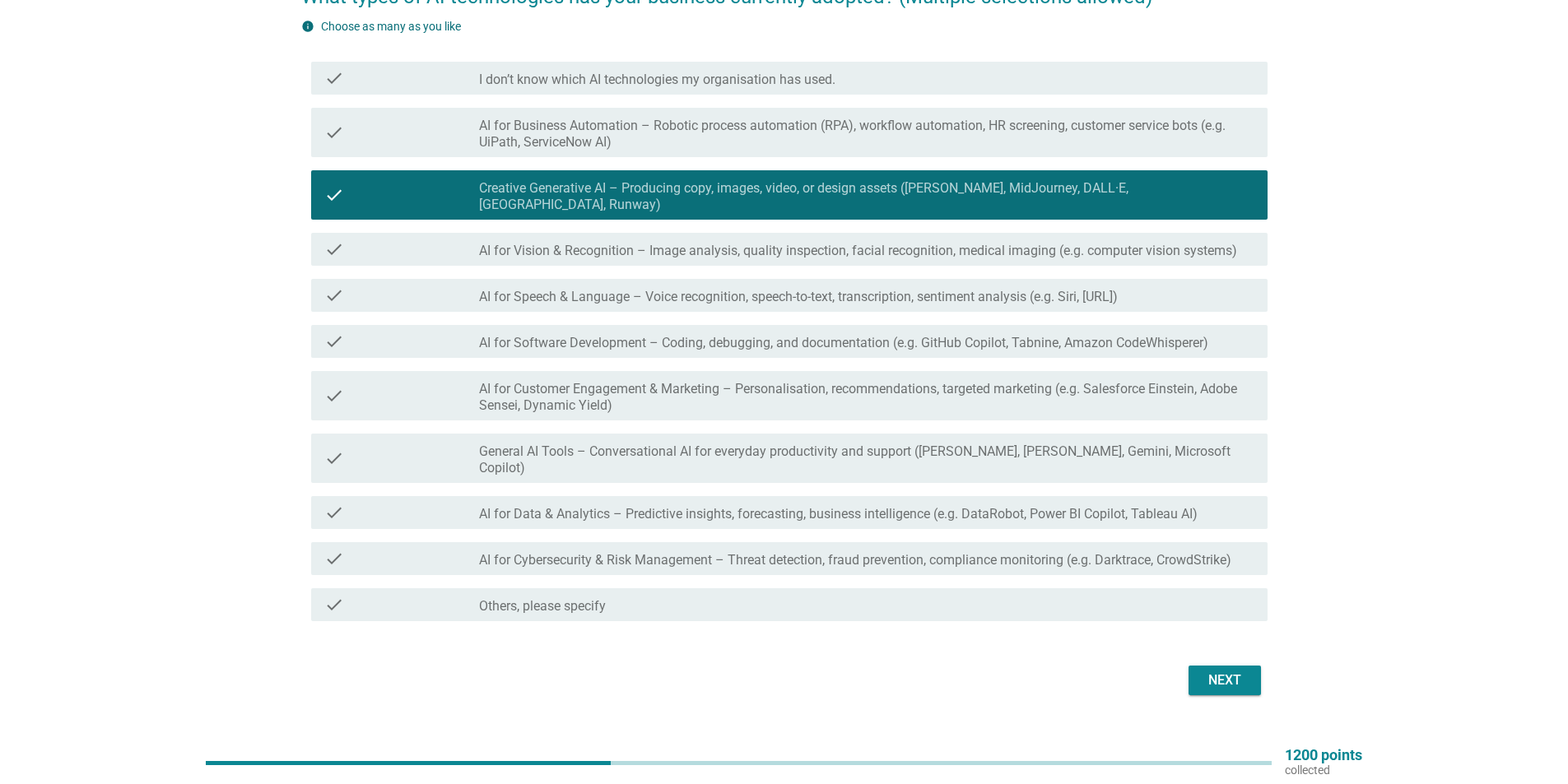
click at [1220, 671] on div "Next" at bounding box center [1224, 681] width 46 height 20
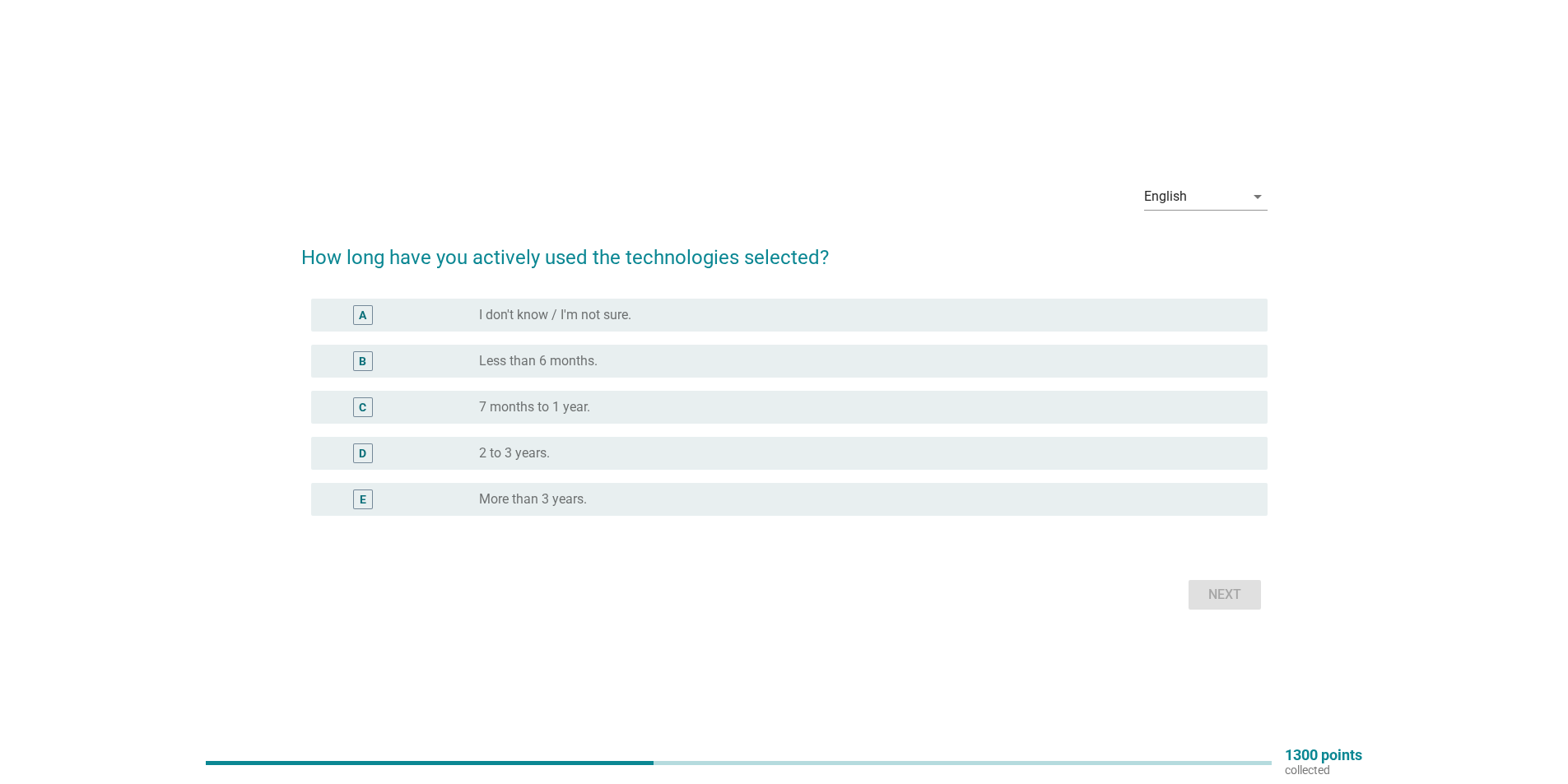
click at [722, 495] on div "radio_button_unchecked More than 3 years." at bounding box center [859, 499] width 762 height 17
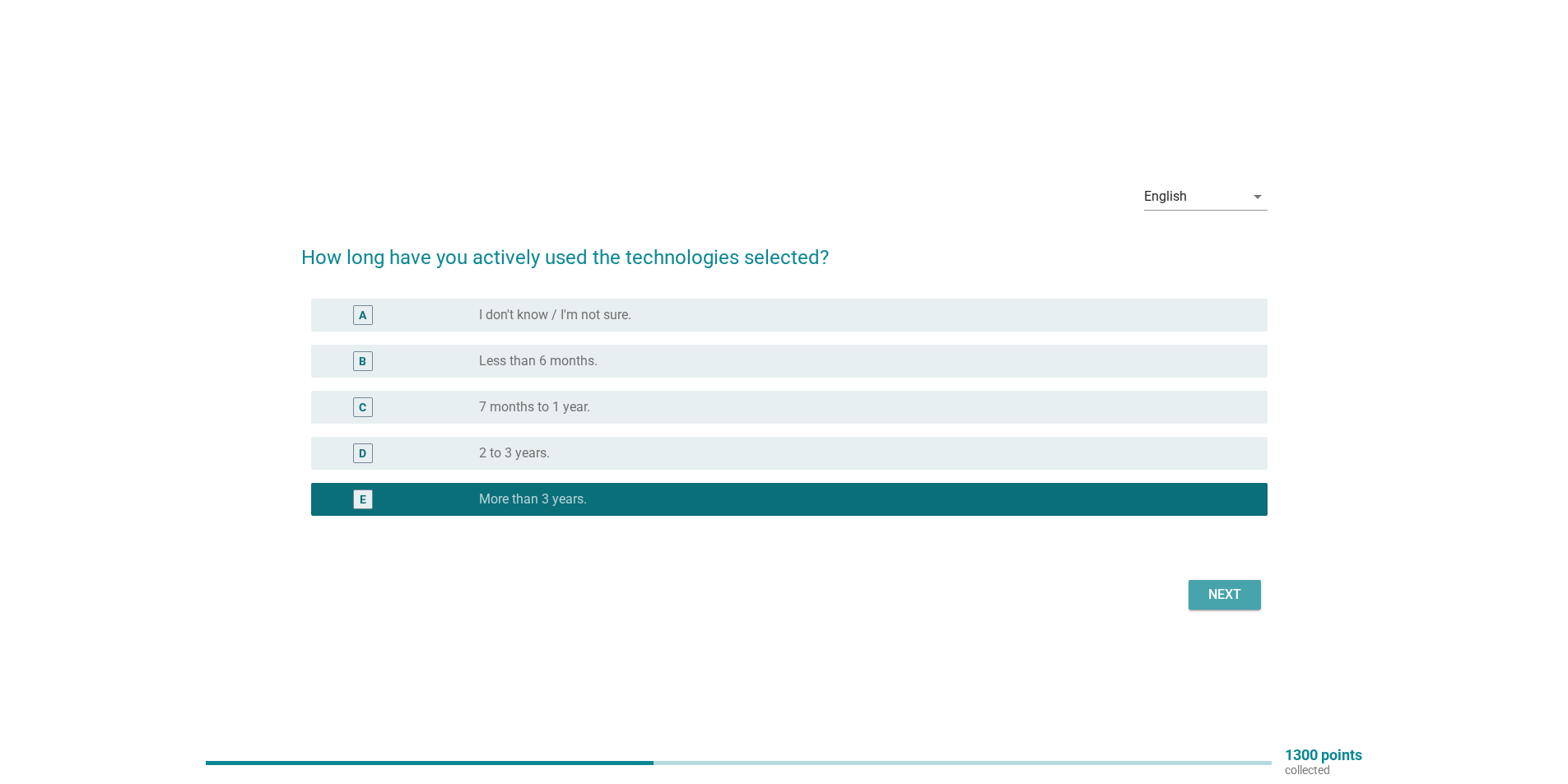
click at [1224, 592] on div "Next" at bounding box center [1224, 595] width 46 height 20
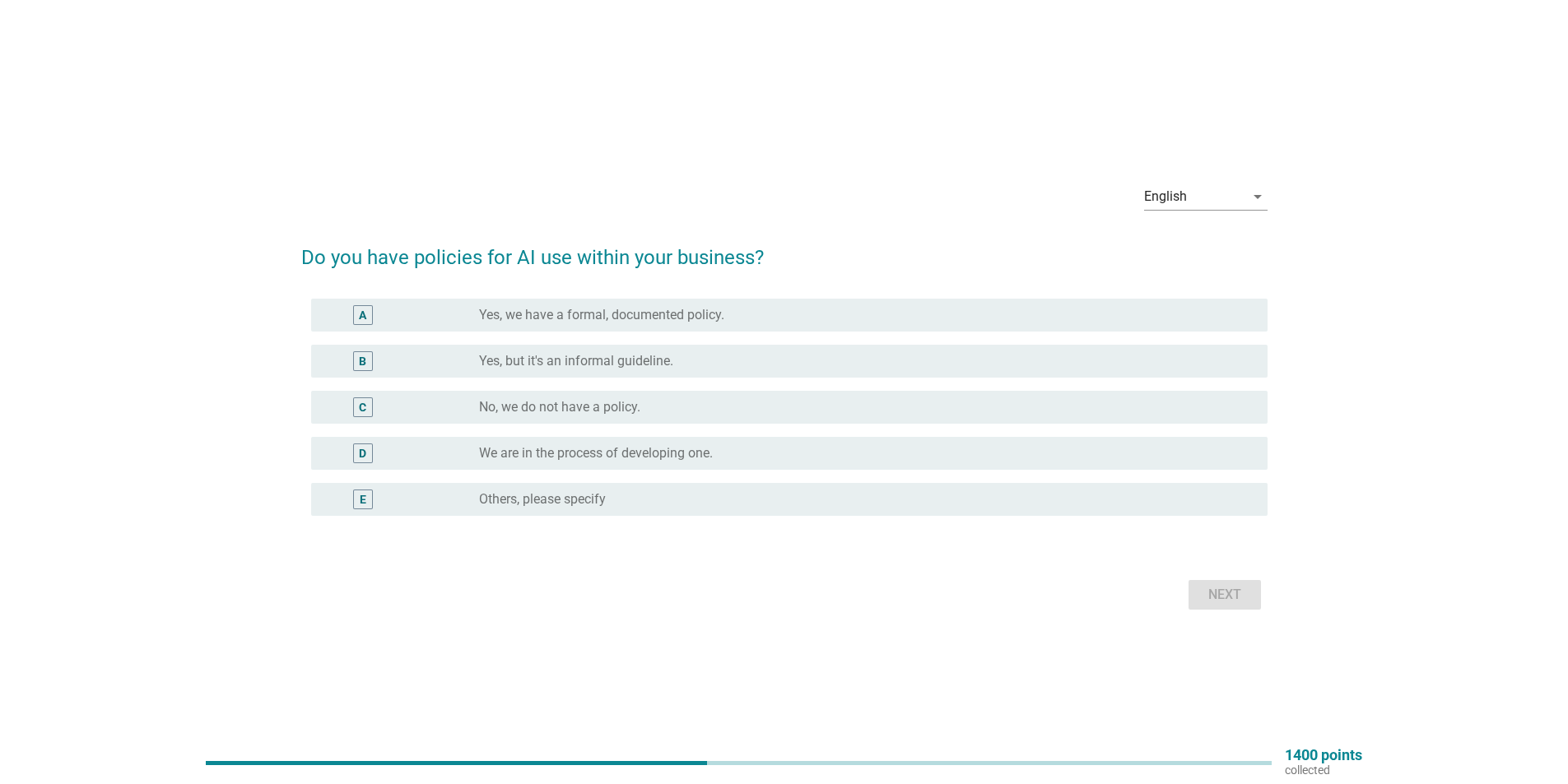
click at [640, 360] on label "Yes, but it's an informal guideline." at bounding box center [576, 360] width 194 height 17
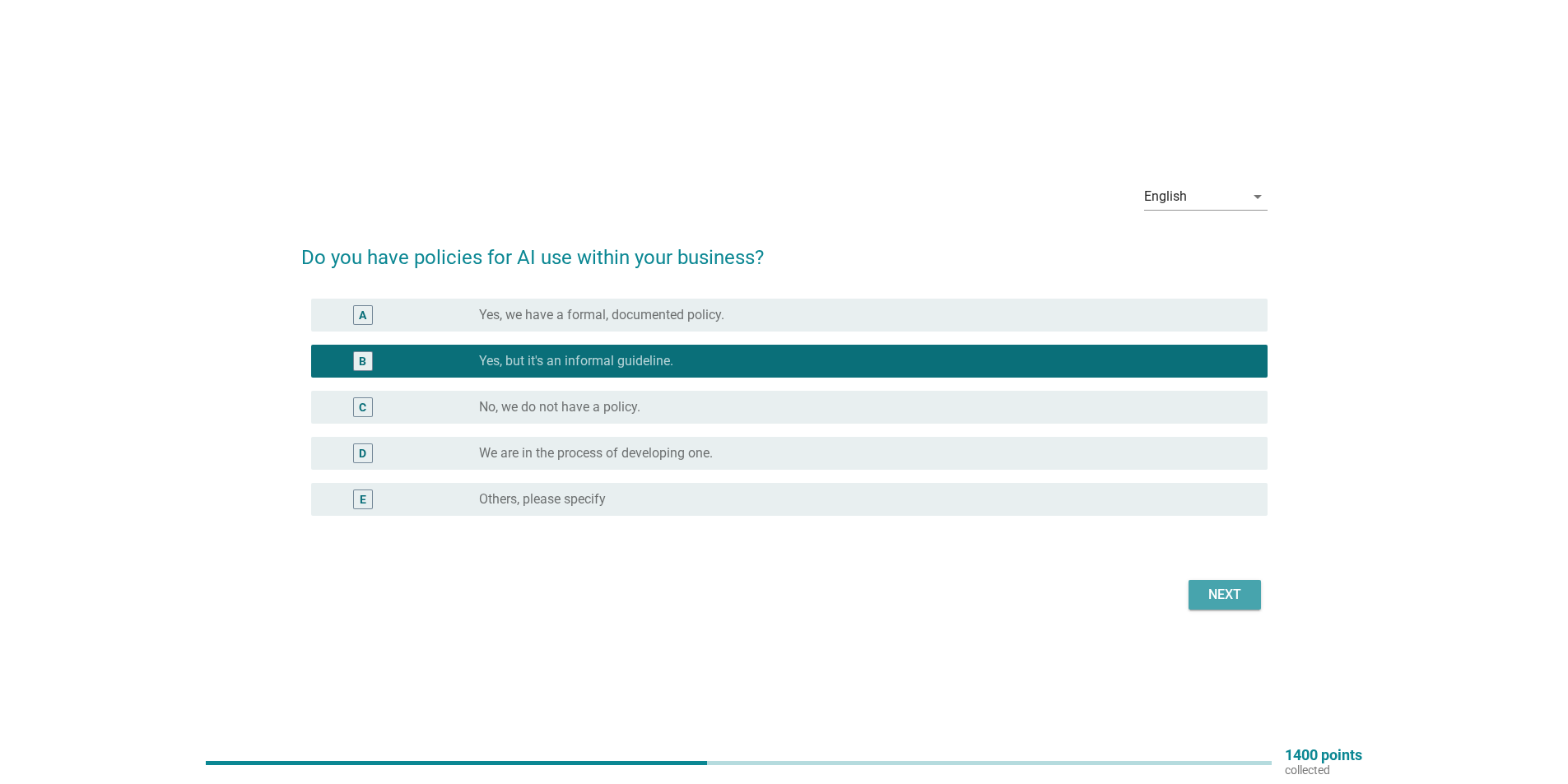
click at [1211, 598] on div "Next" at bounding box center [1224, 595] width 46 height 20
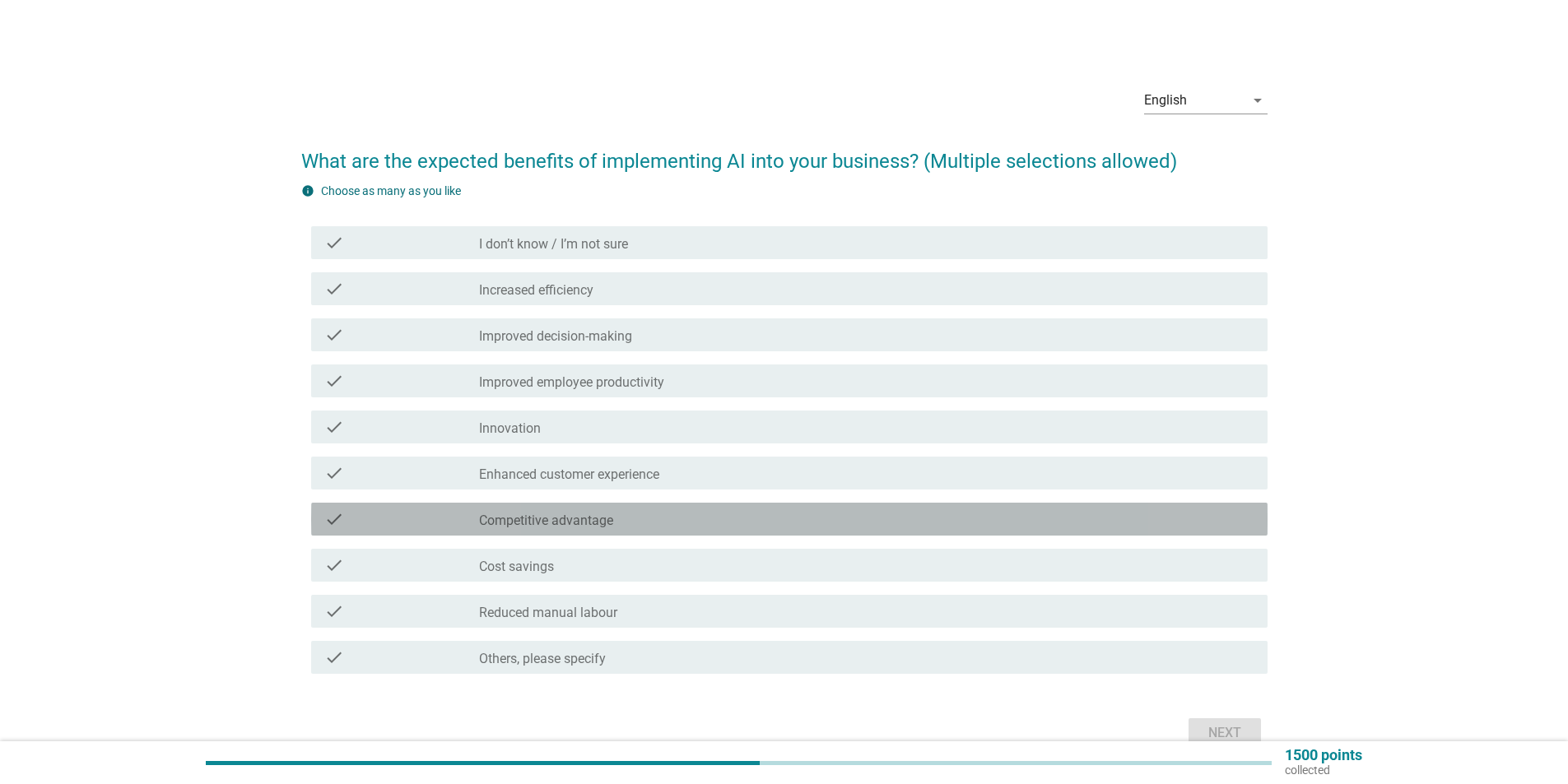
click at [1135, 507] on div "check check_box_outline_blank Competitive advantage" at bounding box center [789, 520] width 956 height 33
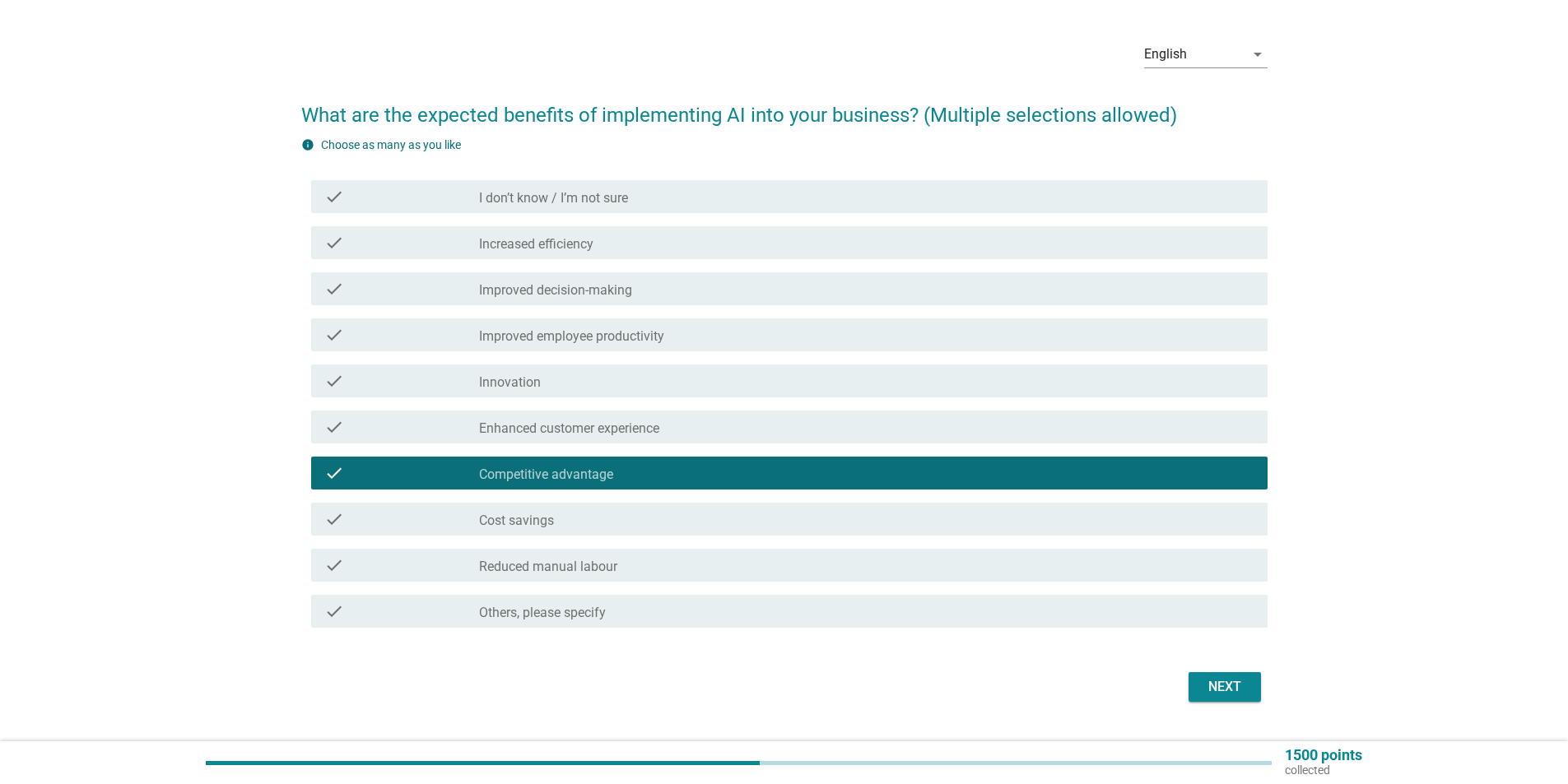
scroll to position [82, 0]
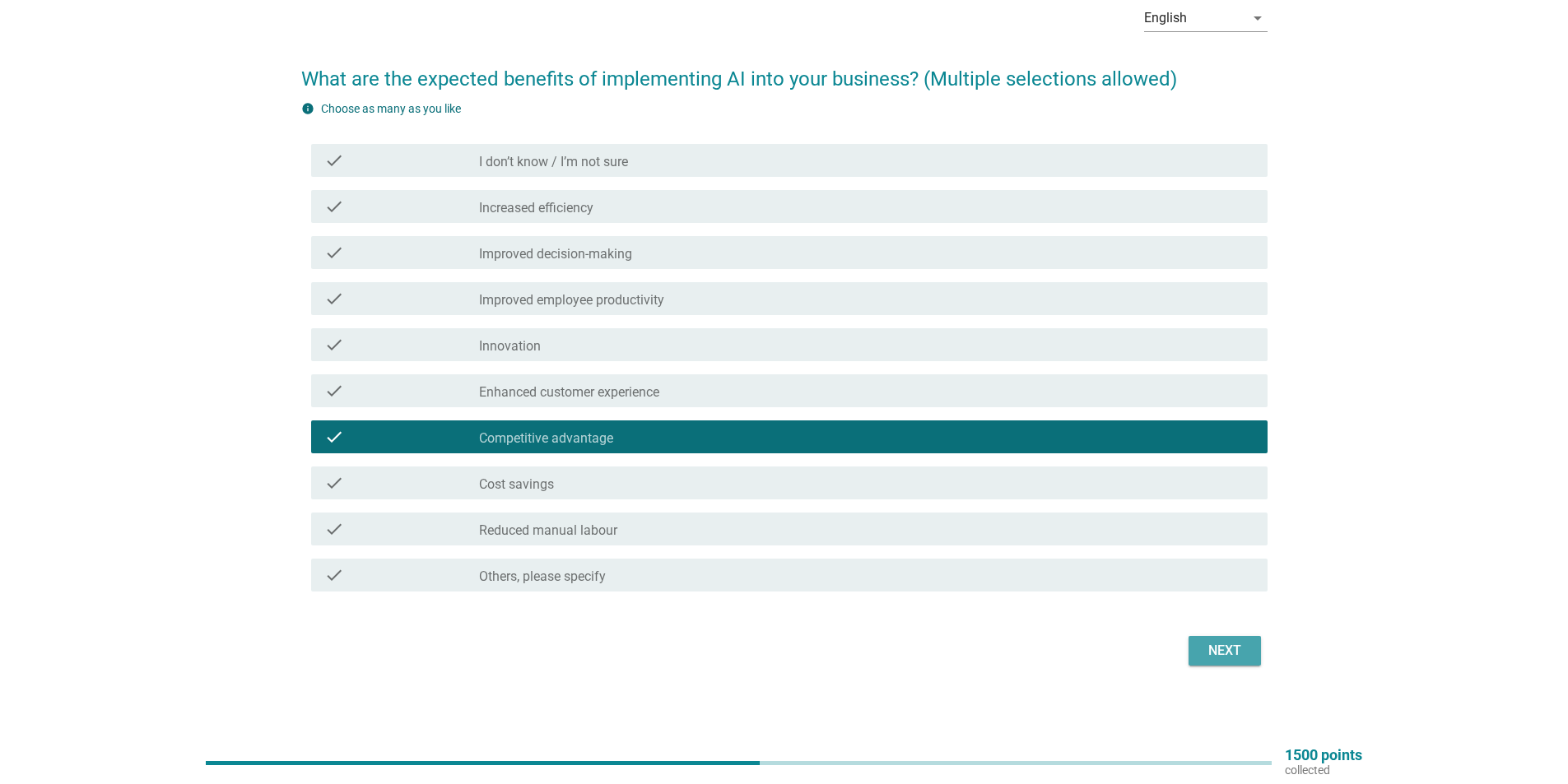
click at [1208, 654] on div "Next" at bounding box center [1224, 651] width 46 height 20
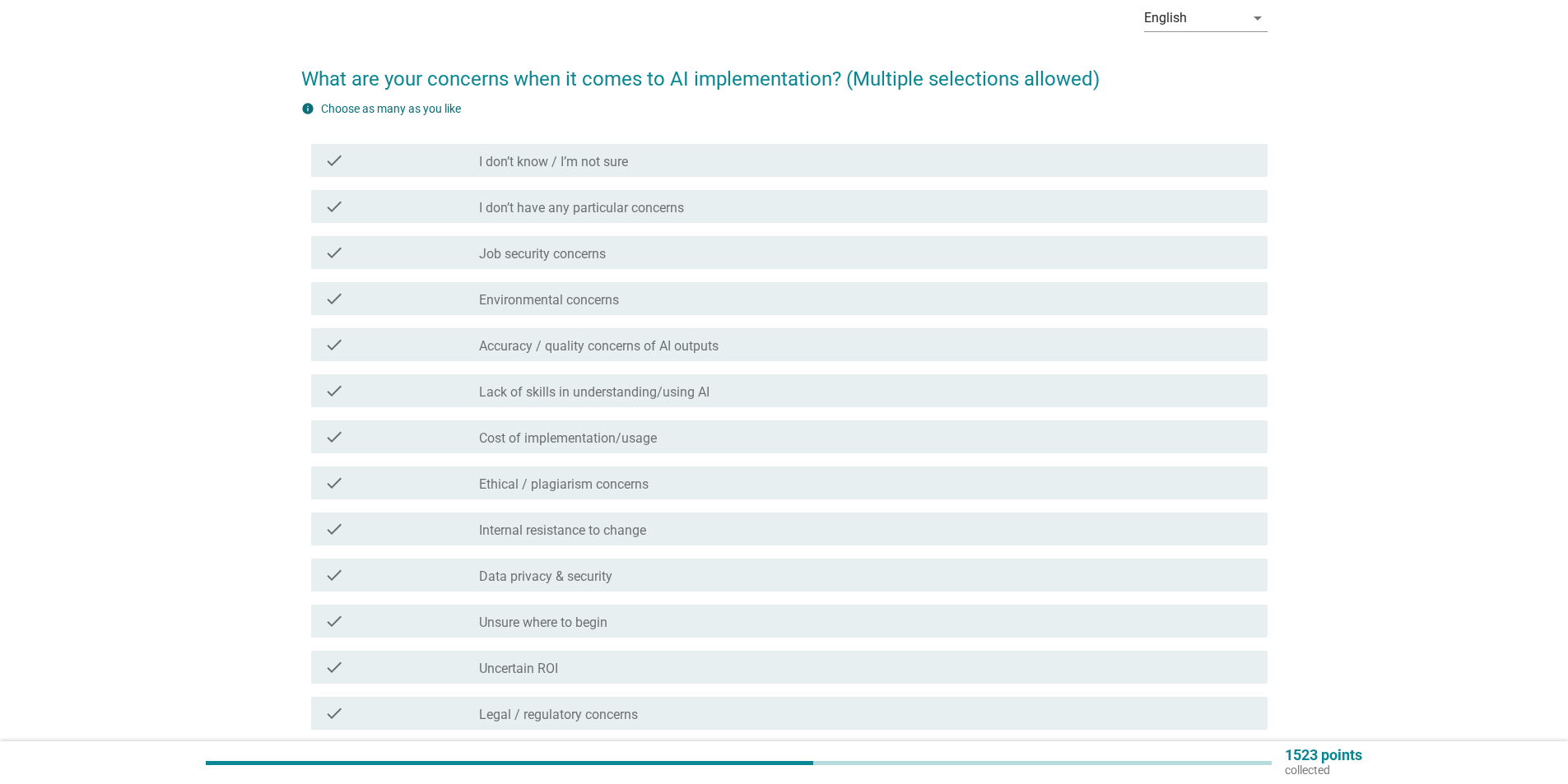
scroll to position [0, 0]
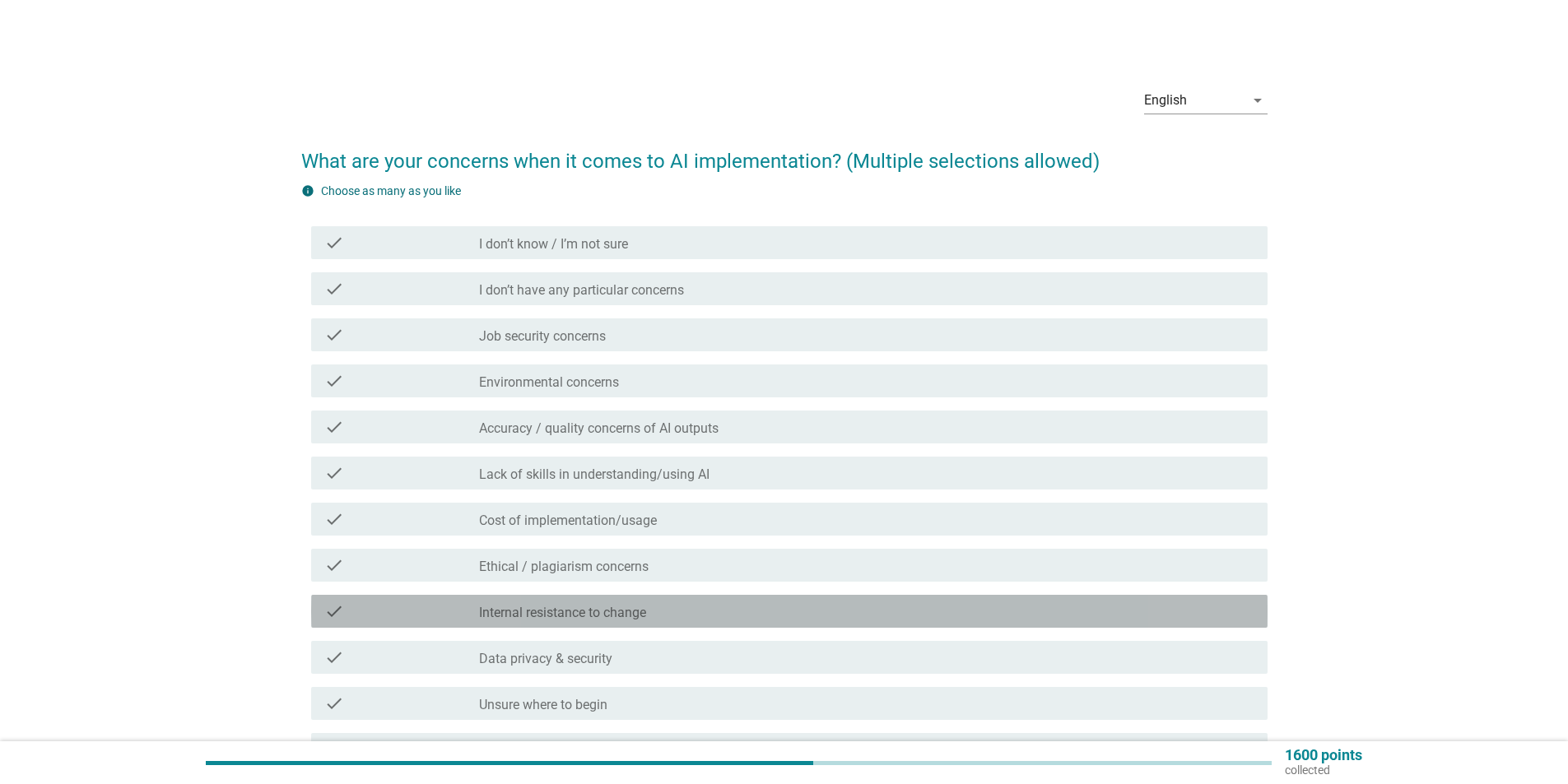
click at [1009, 621] on div "check check_box_outline_blank Internal resistance to change" at bounding box center [789, 612] width 956 height 33
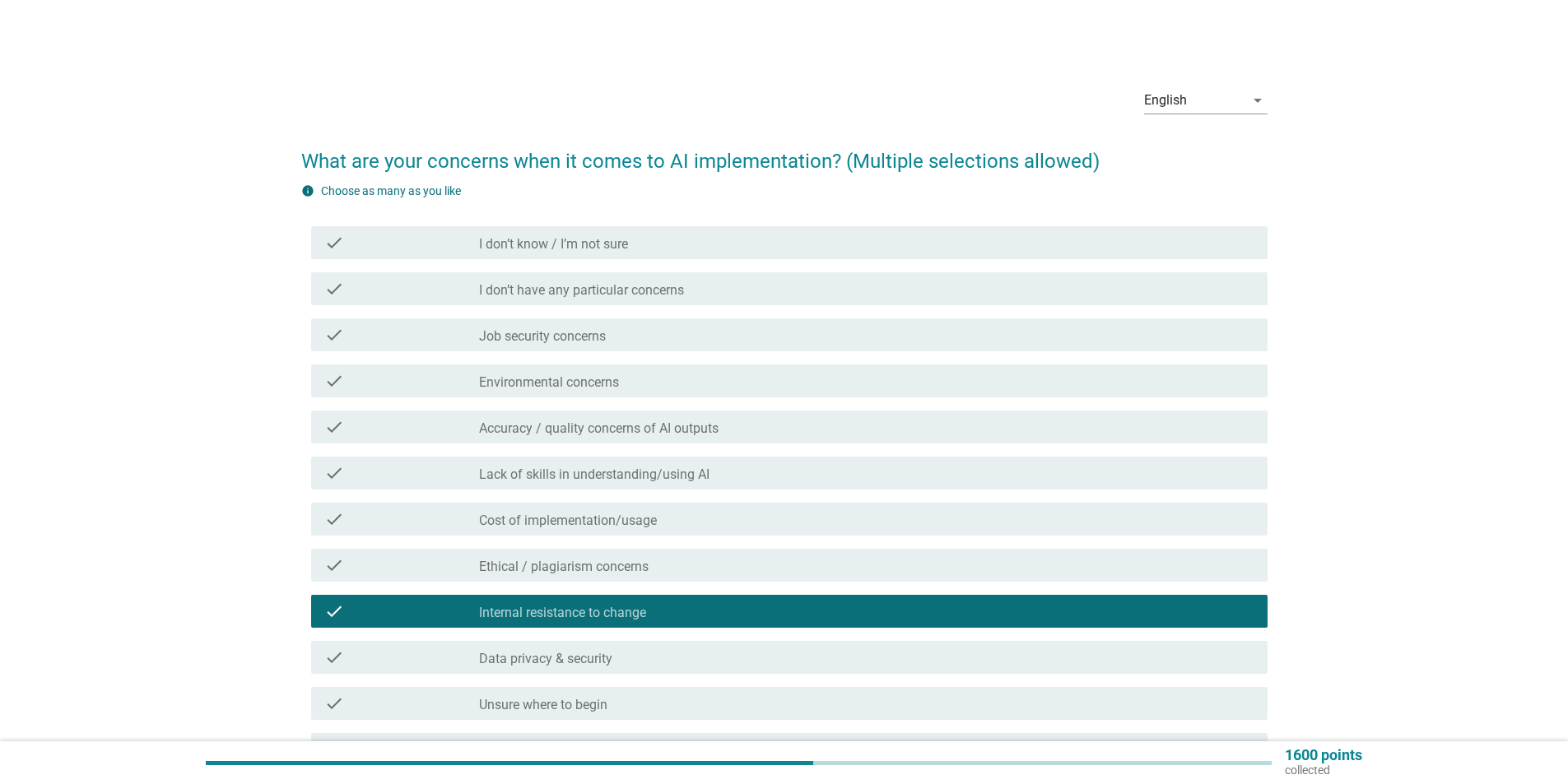
click at [1045, 663] on div "check_box_outline_blank Data privacy & security" at bounding box center [866, 657] width 775 height 20
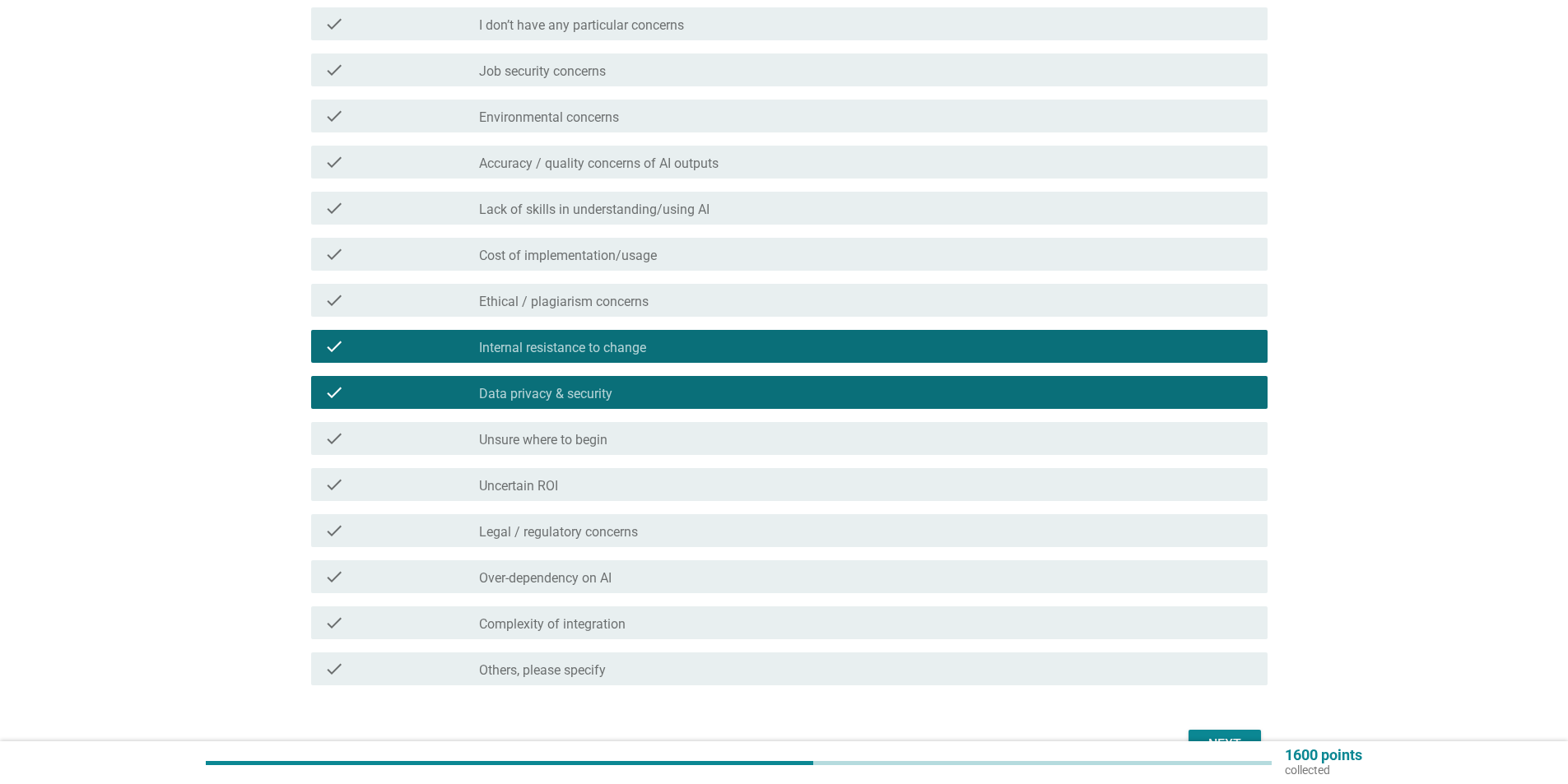
scroll to position [329, 0]
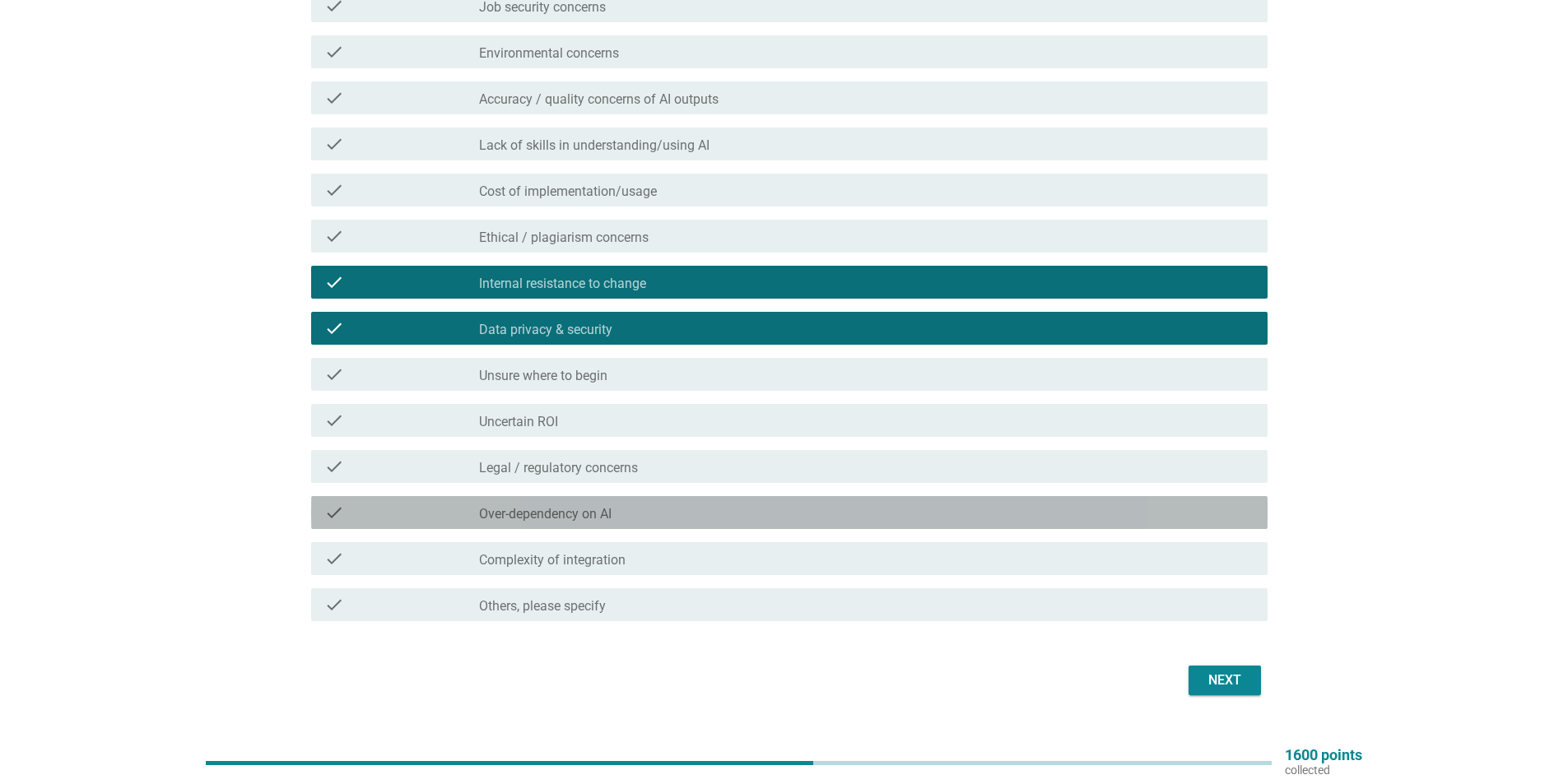
click at [1152, 518] on div "check_box_outline_blank Over-dependency on AI" at bounding box center [866, 513] width 775 height 20
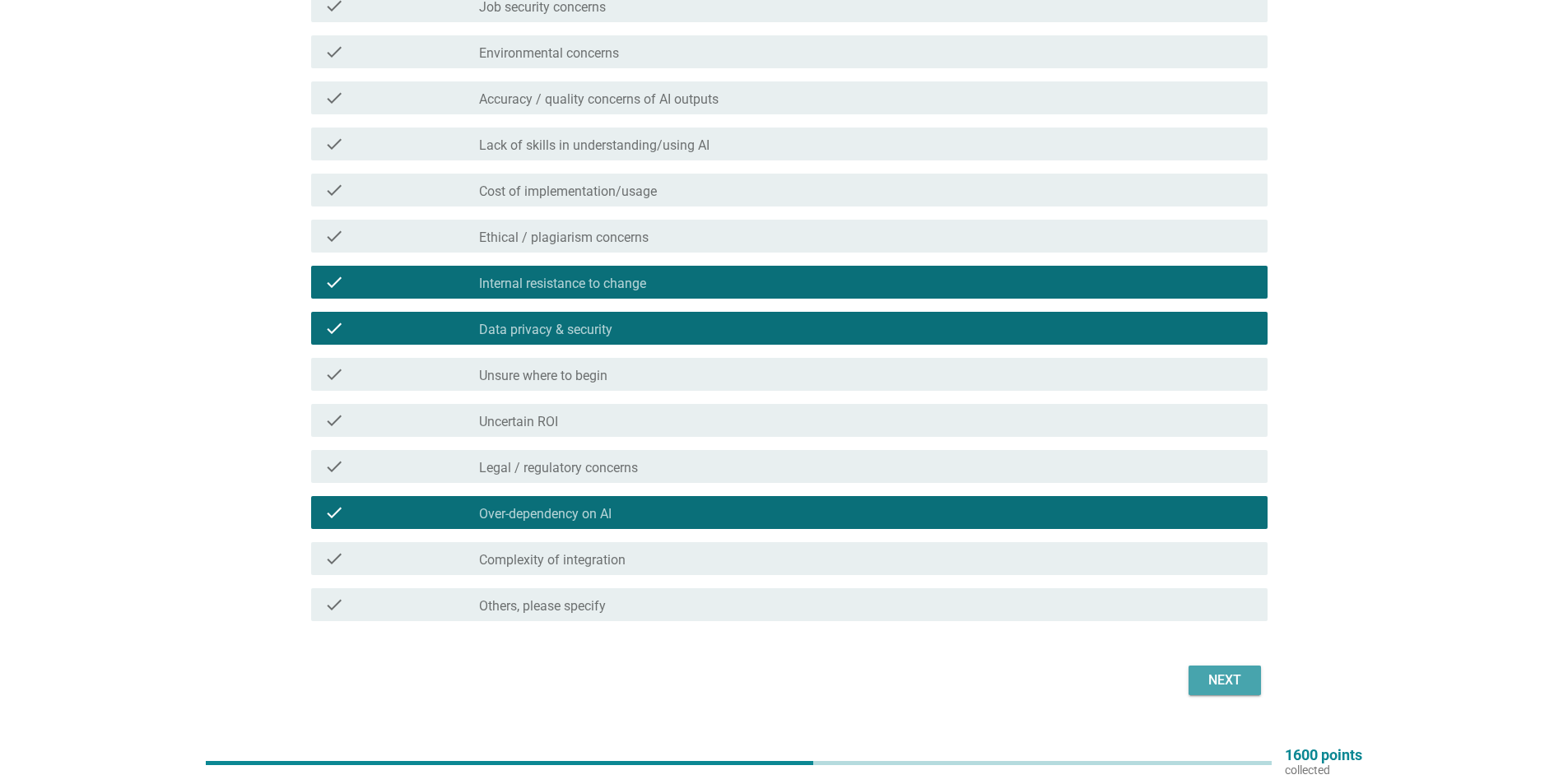
click at [1195, 694] on button "Next" at bounding box center [1224, 681] width 73 height 30
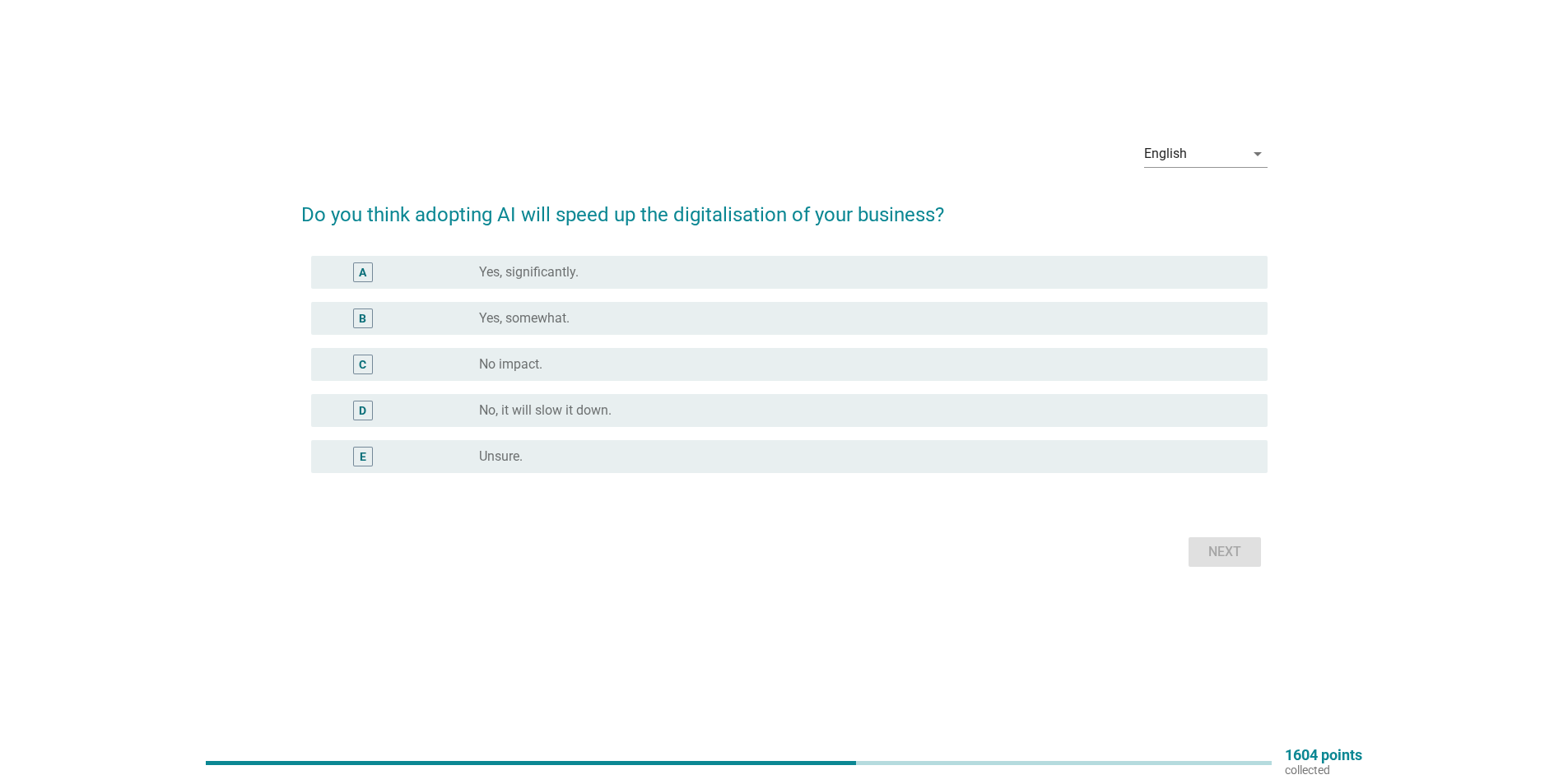
scroll to position [0, 0]
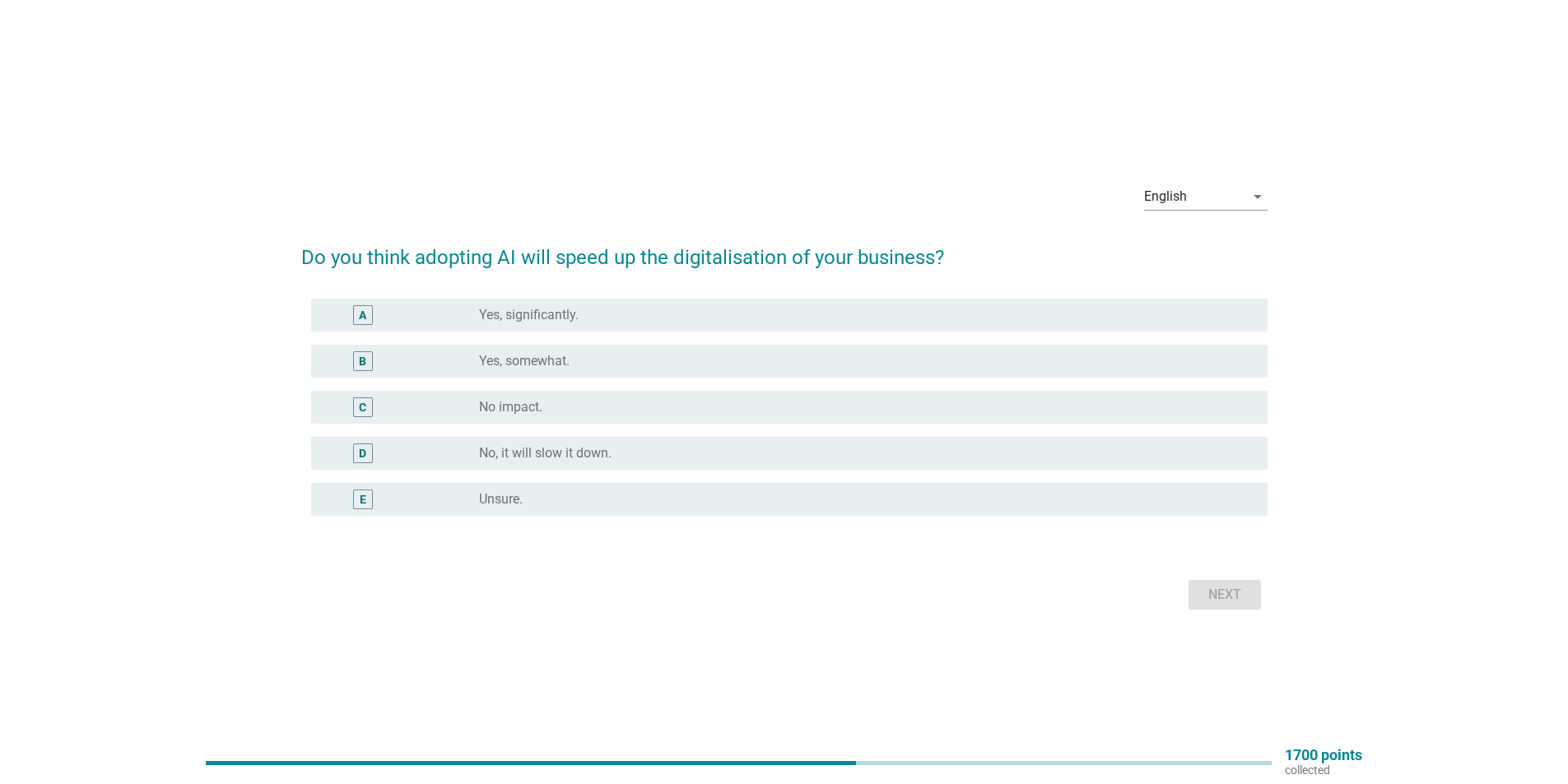
click at [968, 412] on div "radio_button_unchecked No impact." at bounding box center [859, 407] width 762 height 17
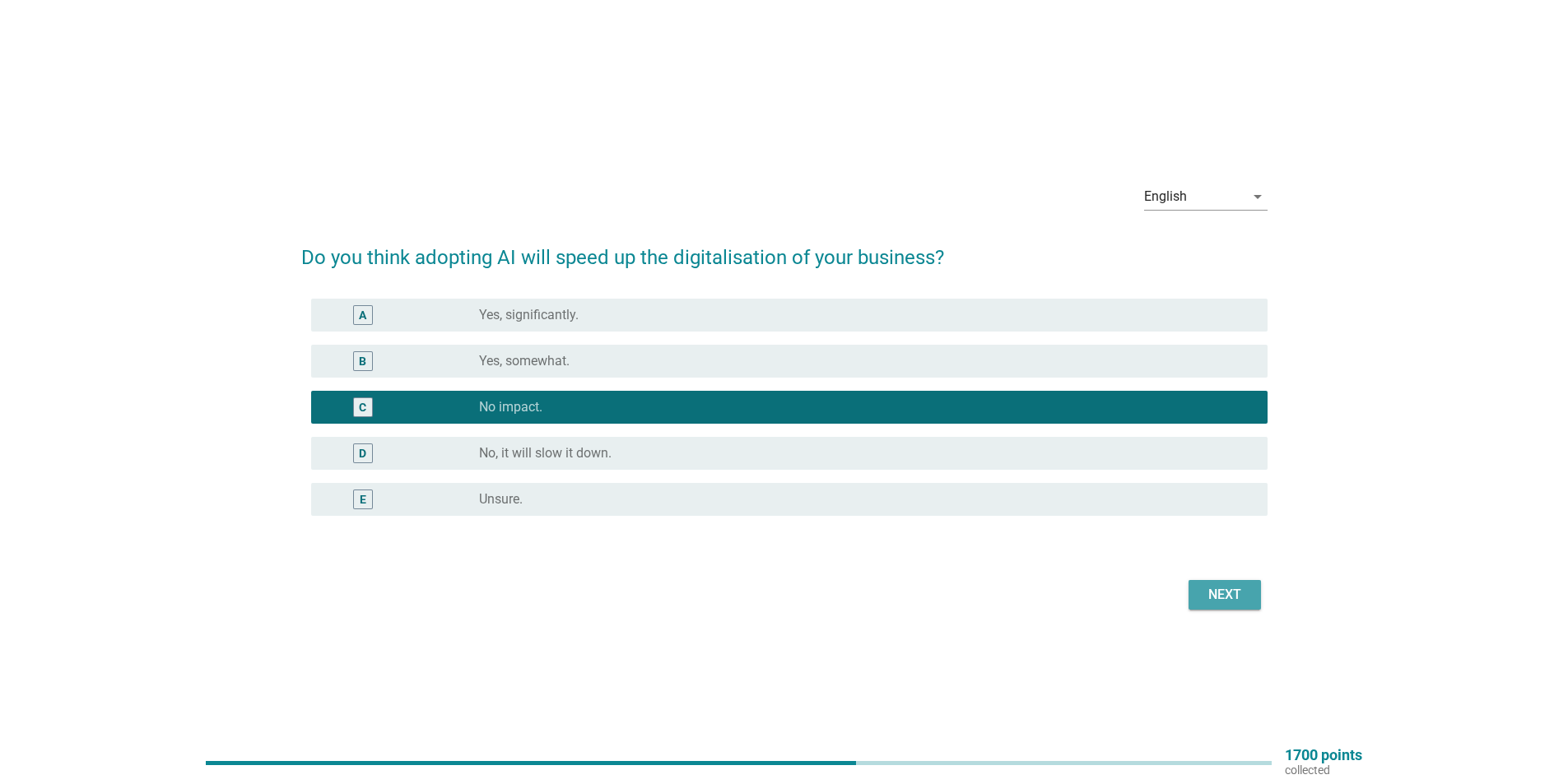
click at [1224, 593] on div "Next" at bounding box center [1224, 595] width 46 height 20
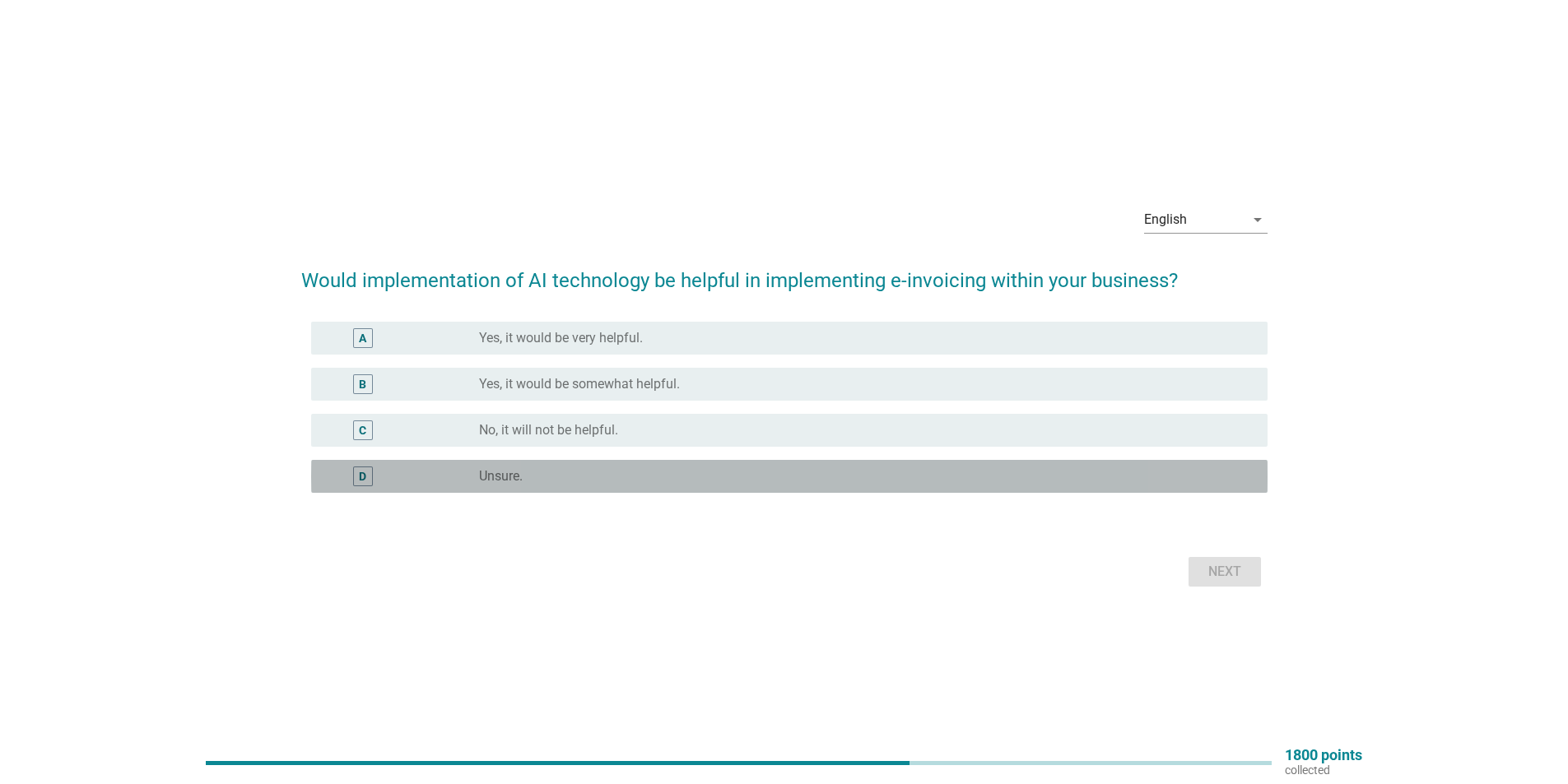
click at [904, 476] on div "radio_button_unchecked Unsure." at bounding box center [859, 476] width 762 height 17
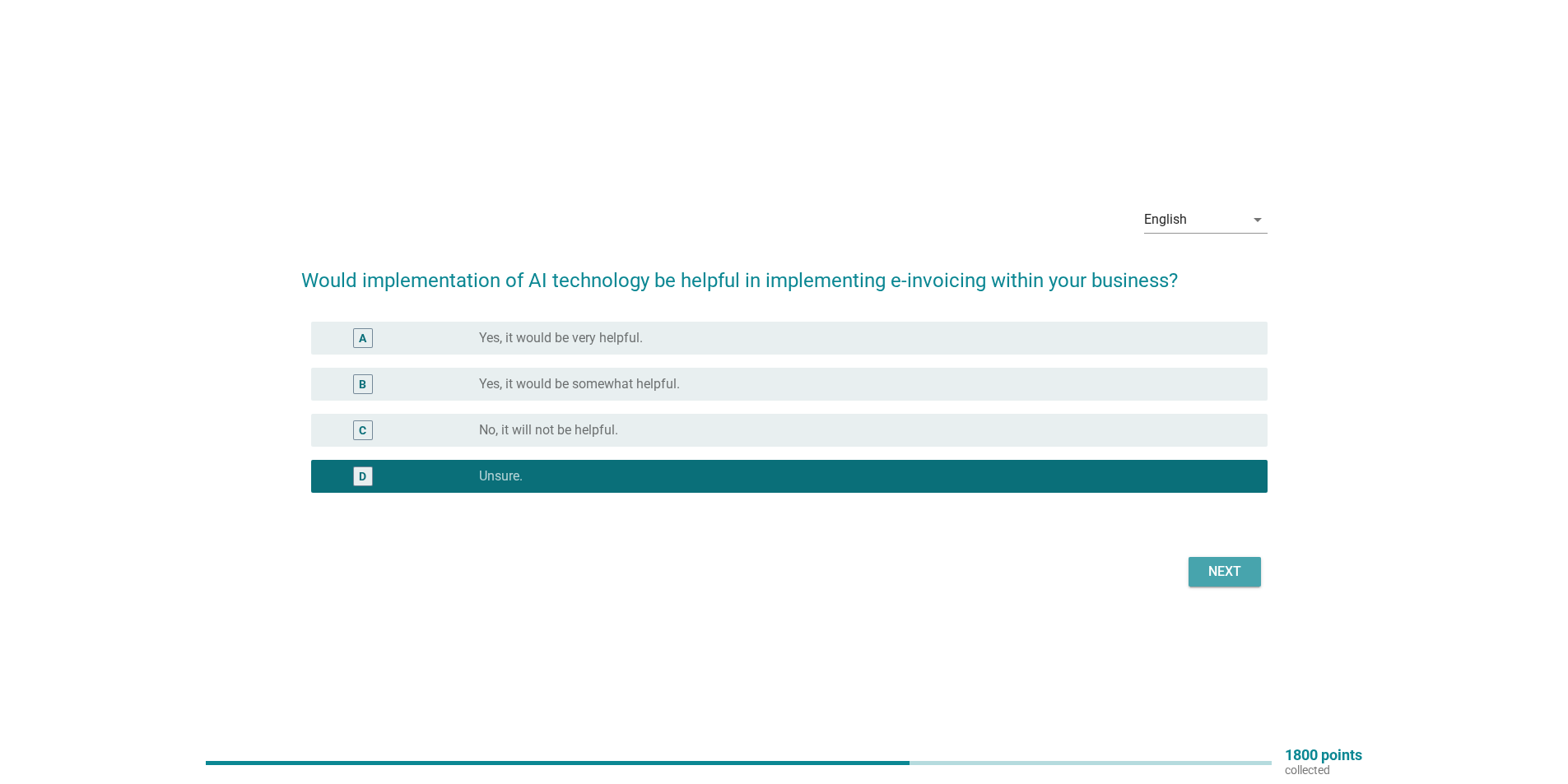
click at [1214, 564] on div "Next" at bounding box center [1224, 571] width 46 height 20
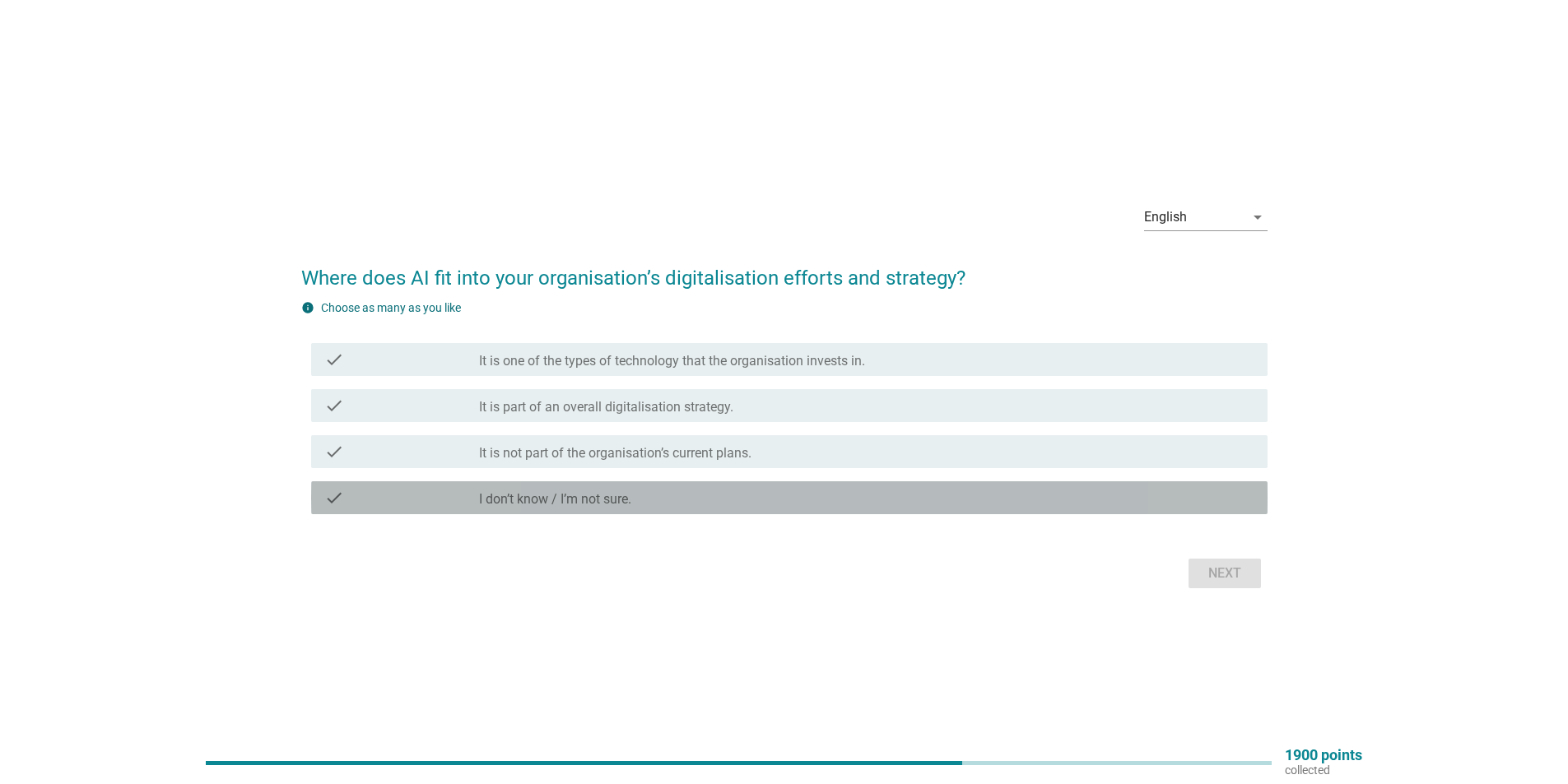
click at [996, 496] on div "check_box_outline_blank I don’t know / I’m not sure." at bounding box center [866, 498] width 775 height 20
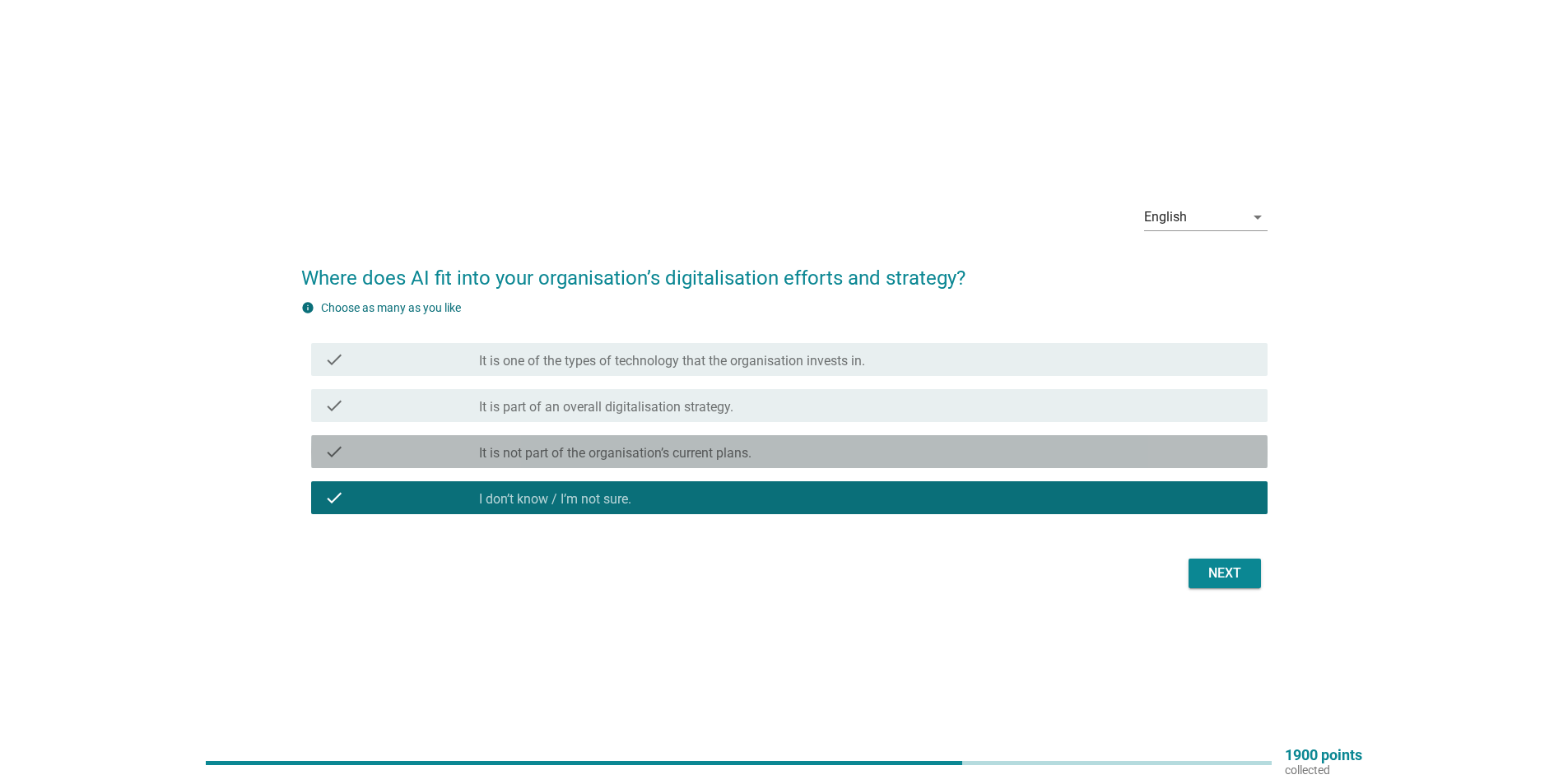
click at [1049, 462] on div "check check_box_outline_blank It is not part of the organisation’s current plan…" at bounding box center [789, 452] width 956 height 33
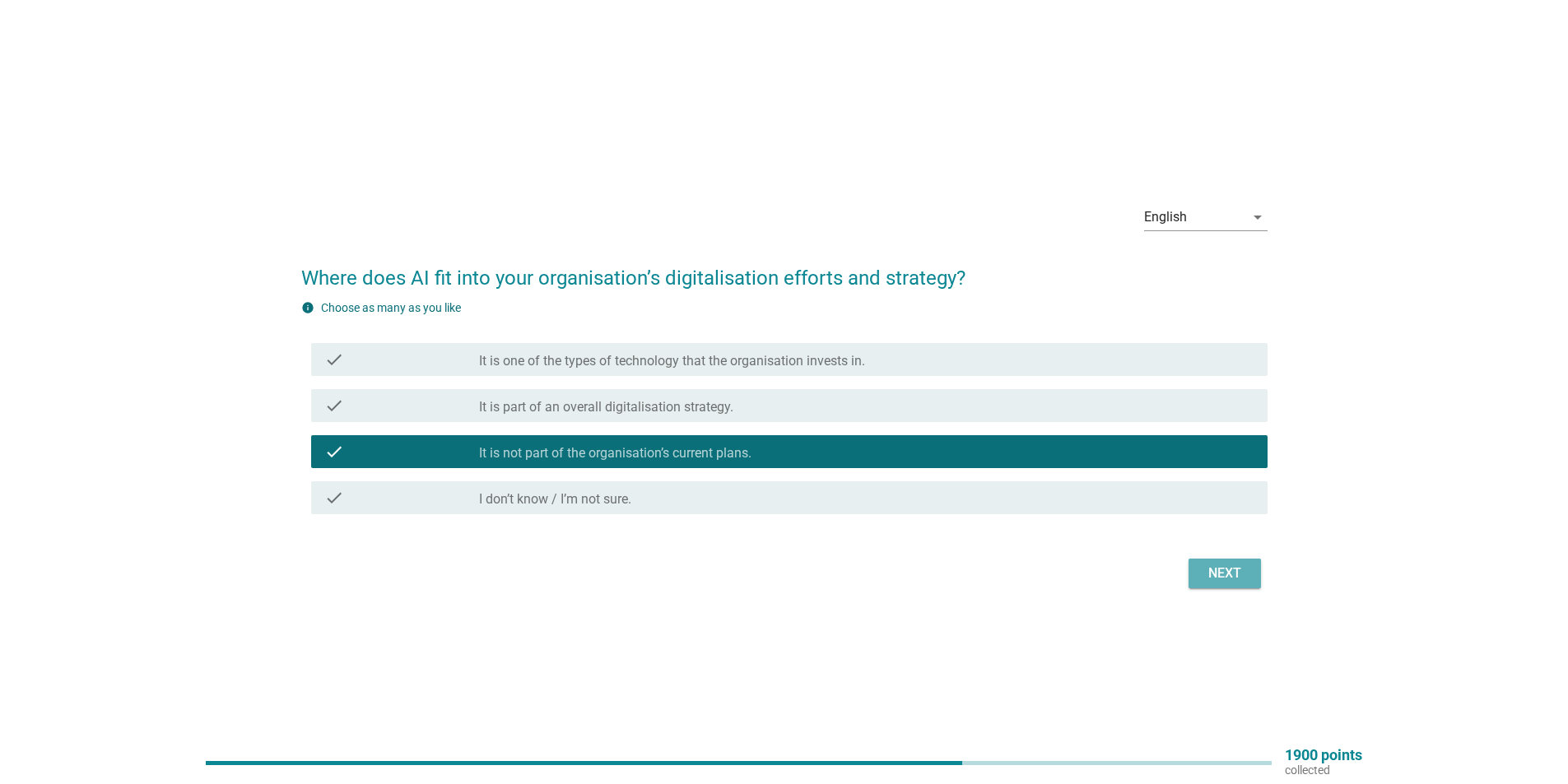
click at [1247, 562] on button "Next" at bounding box center [1224, 574] width 73 height 30
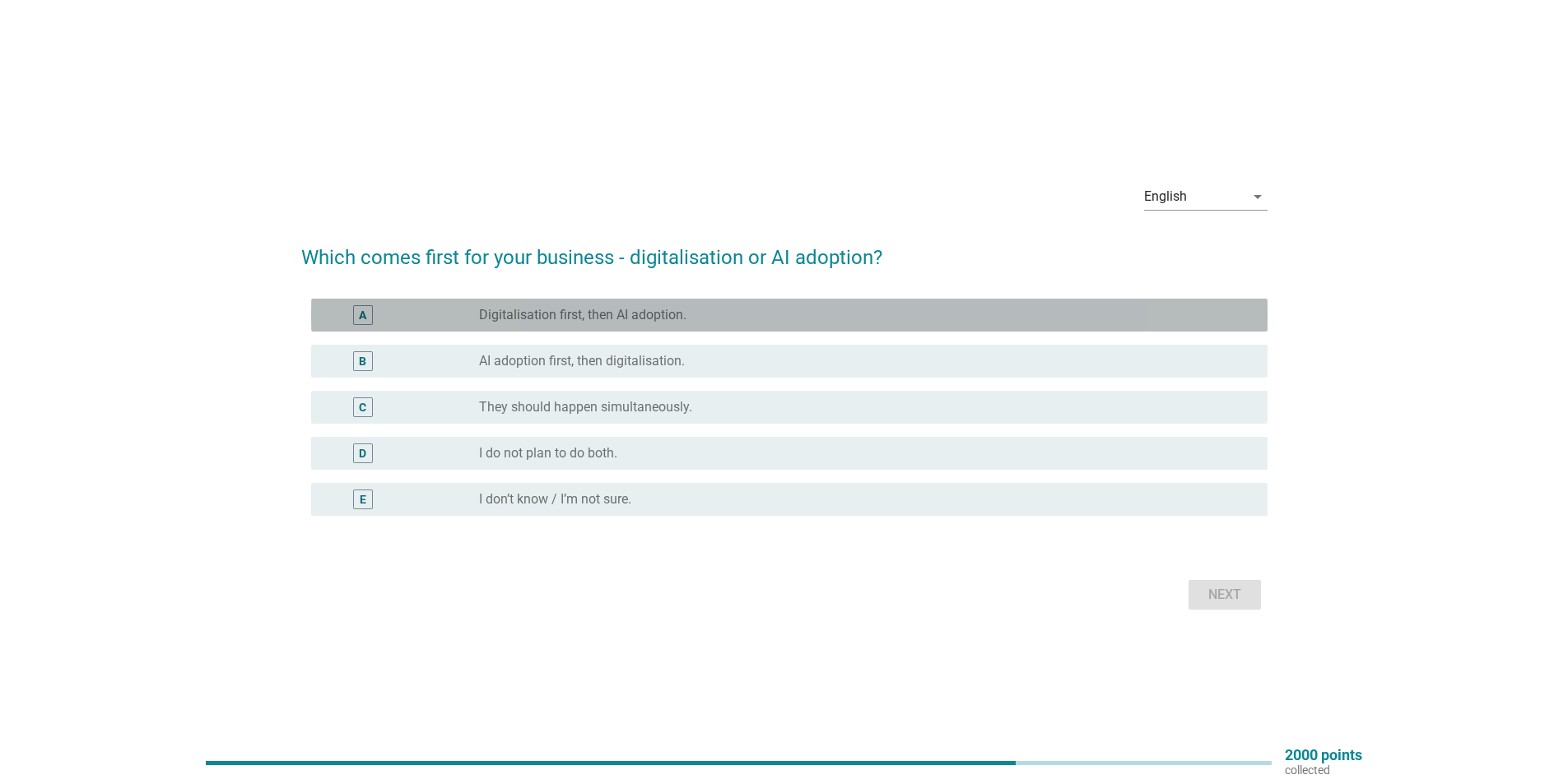
click at [808, 320] on div "radio_button_unchecked Digitalisation first, then AI adoption." at bounding box center [859, 315] width 762 height 17
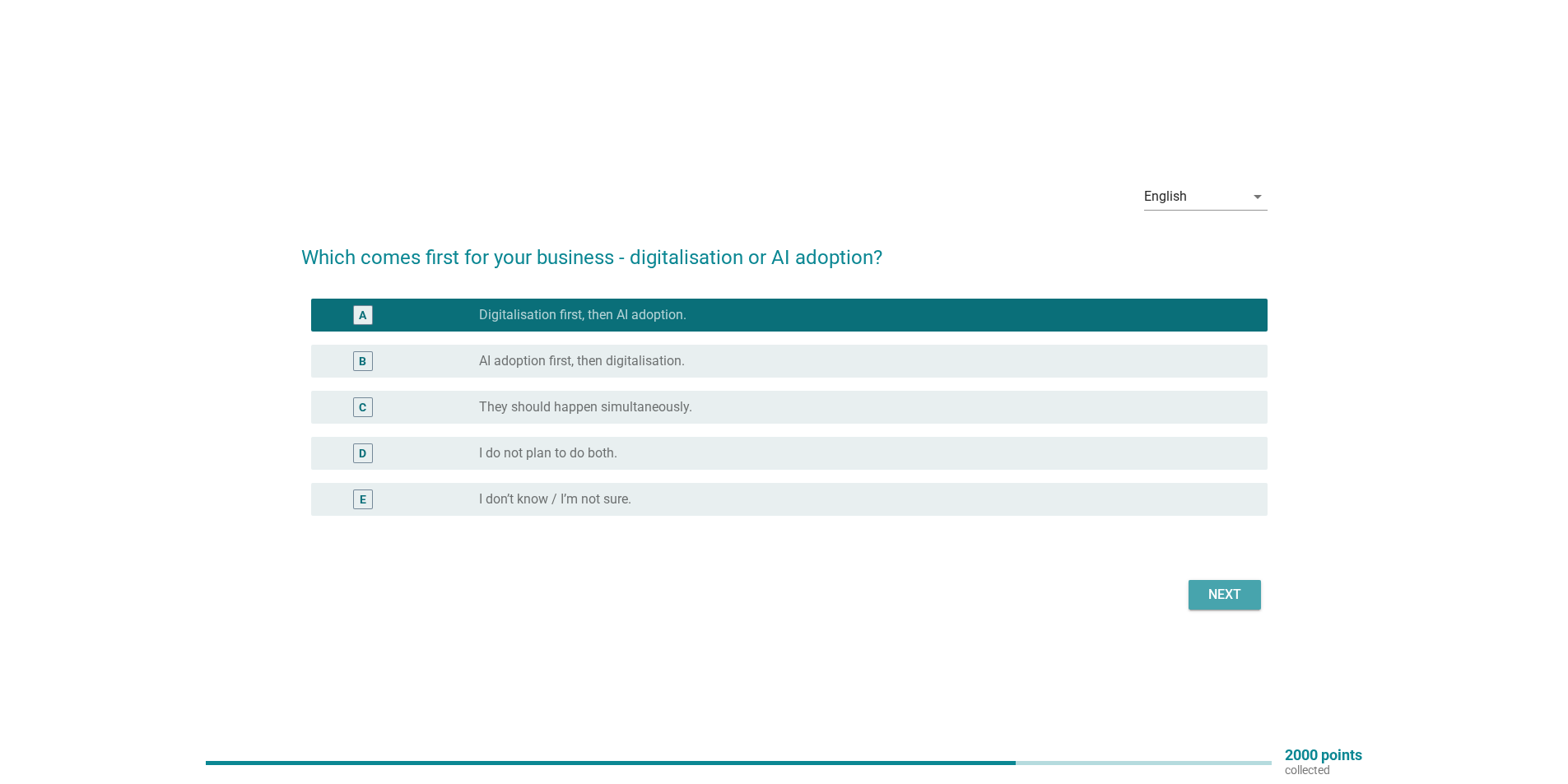
click at [1213, 589] on div "Next" at bounding box center [1224, 595] width 46 height 20
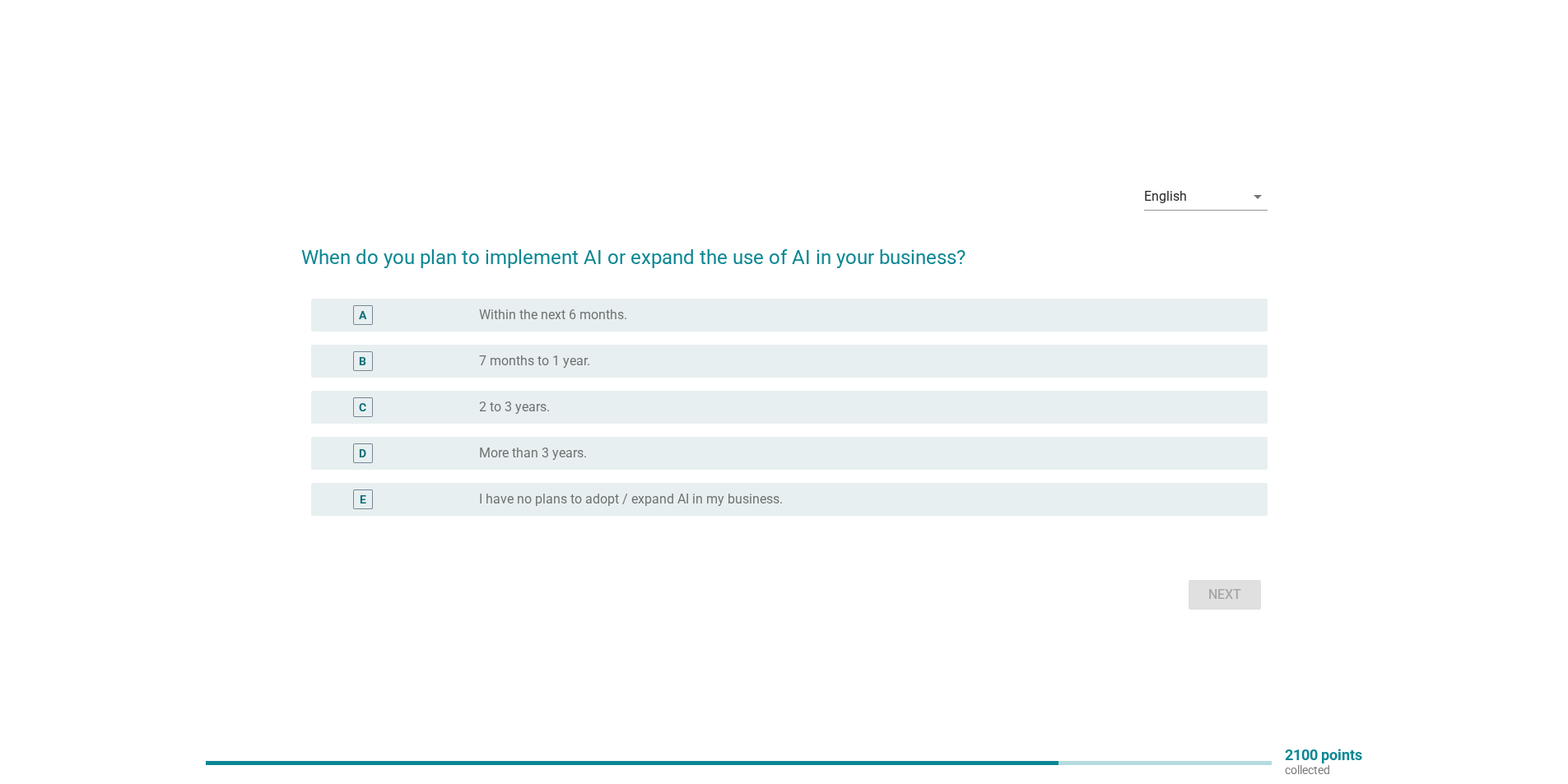
click at [850, 356] on div "radio_button_unchecked 7 months to 1 year." at bounding box center [859, 360] width 762 height 17
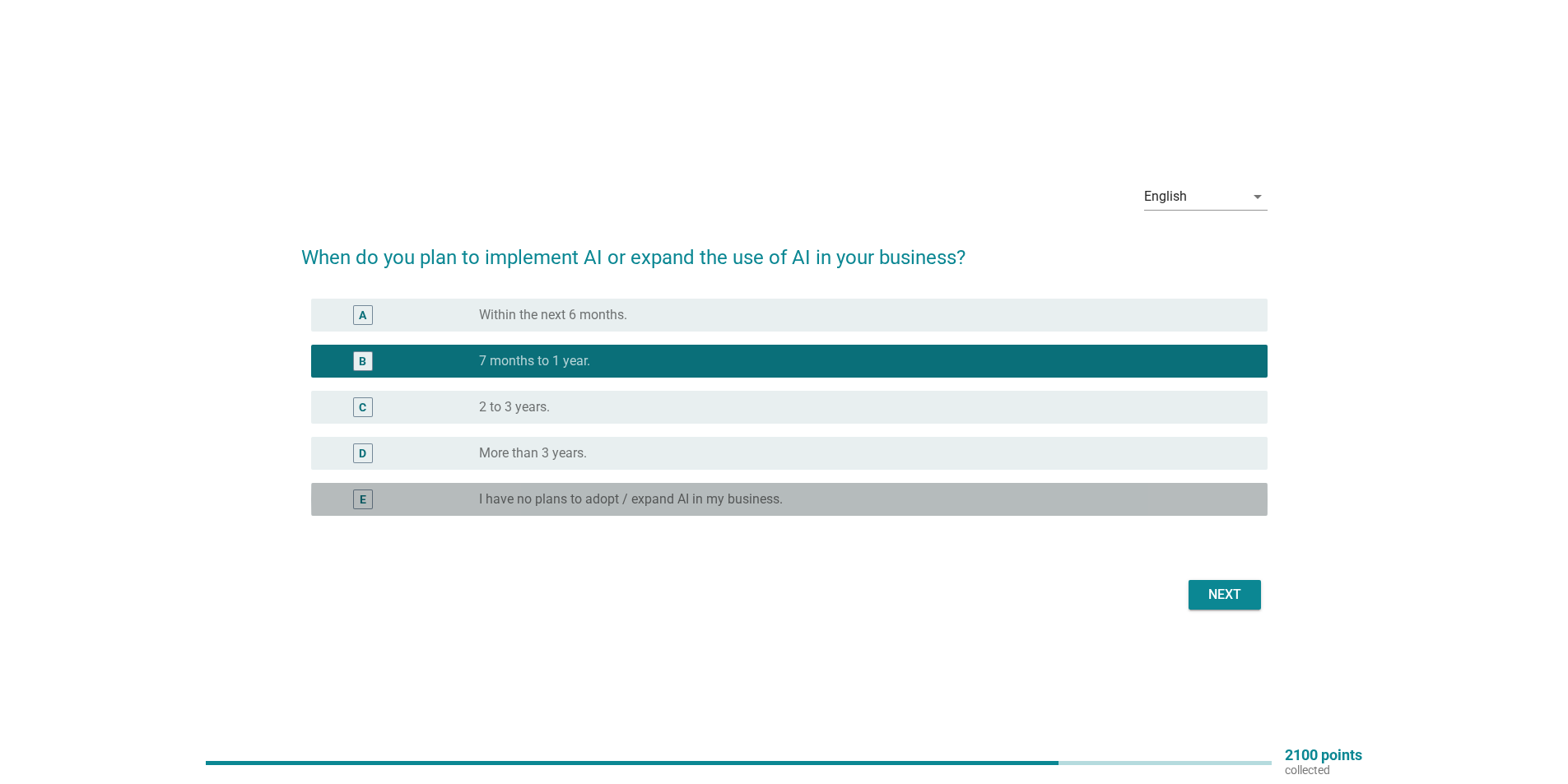
click at [1102, 494] on div "radio_button_unchecked I have no plans to adopt / expand AI in my business." at bounding box center [859, 499] width 762 height 17
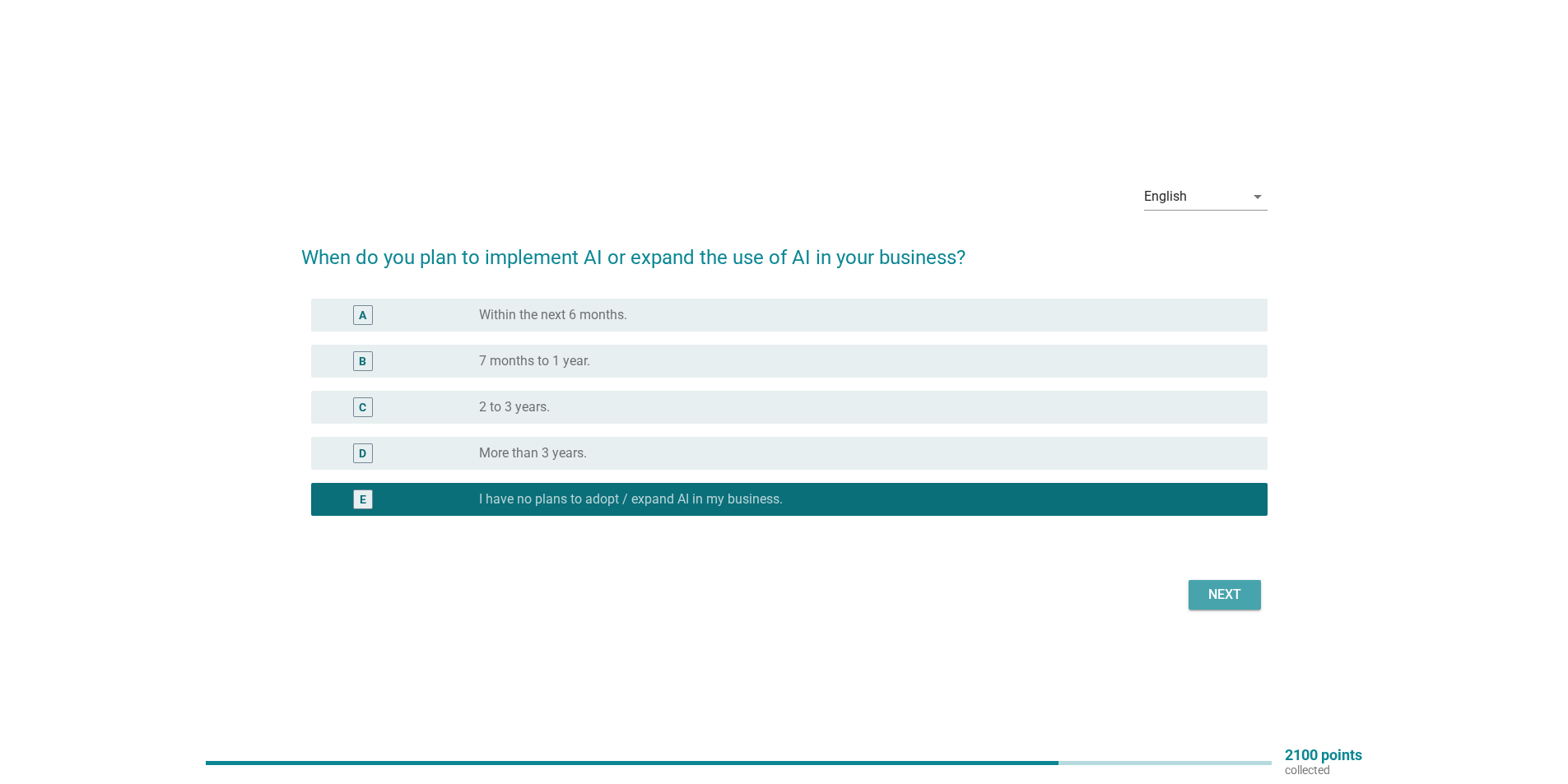
click at [1236, 585] on div "Next" at bounding box center [1224, 595] width 46 height 20
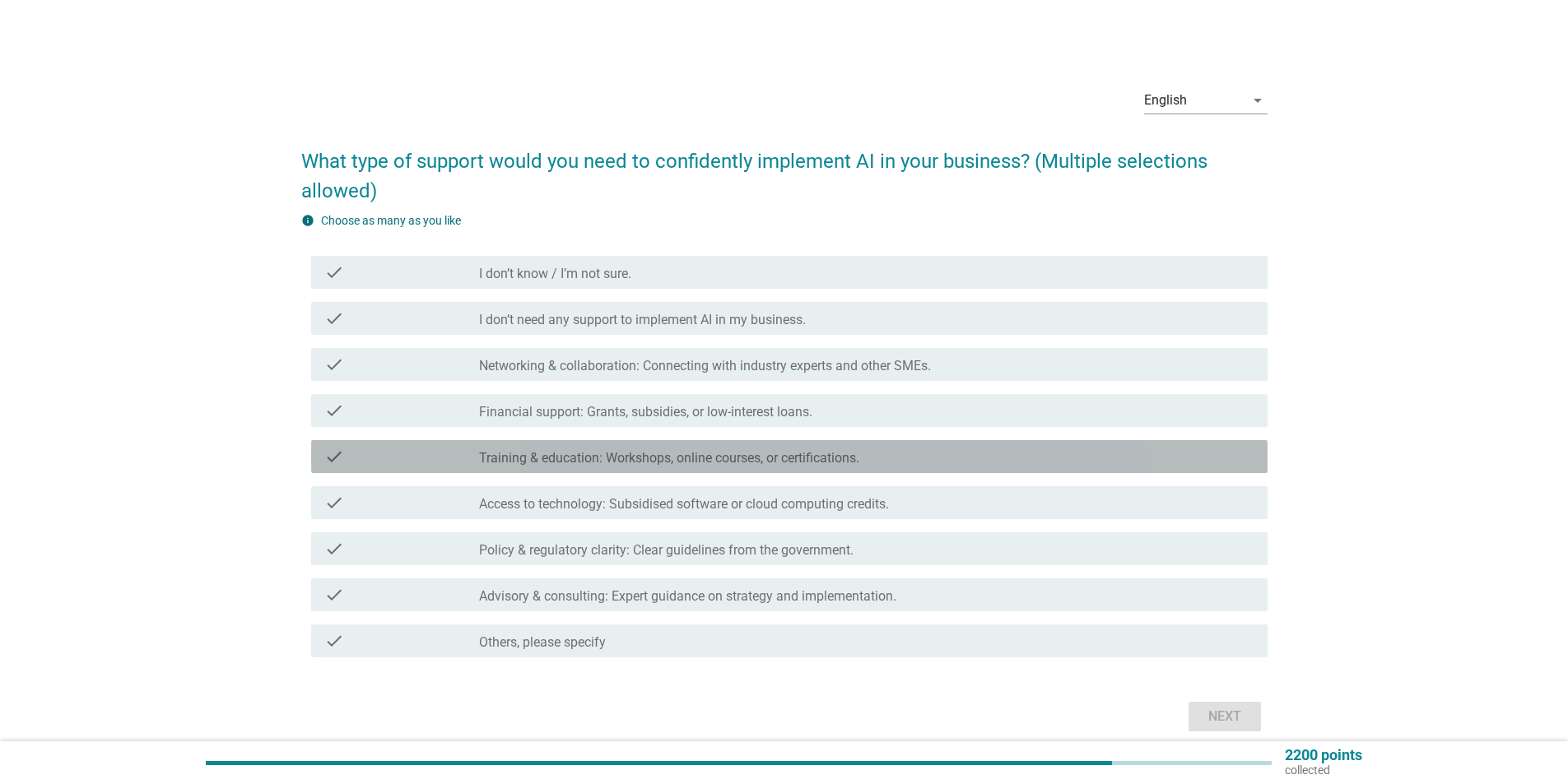
click at [1188, 470] on div "check check_box_outline_blank Training & education: Workshops, online courses, …" at bounding box center [789, 457] width 956 height 33
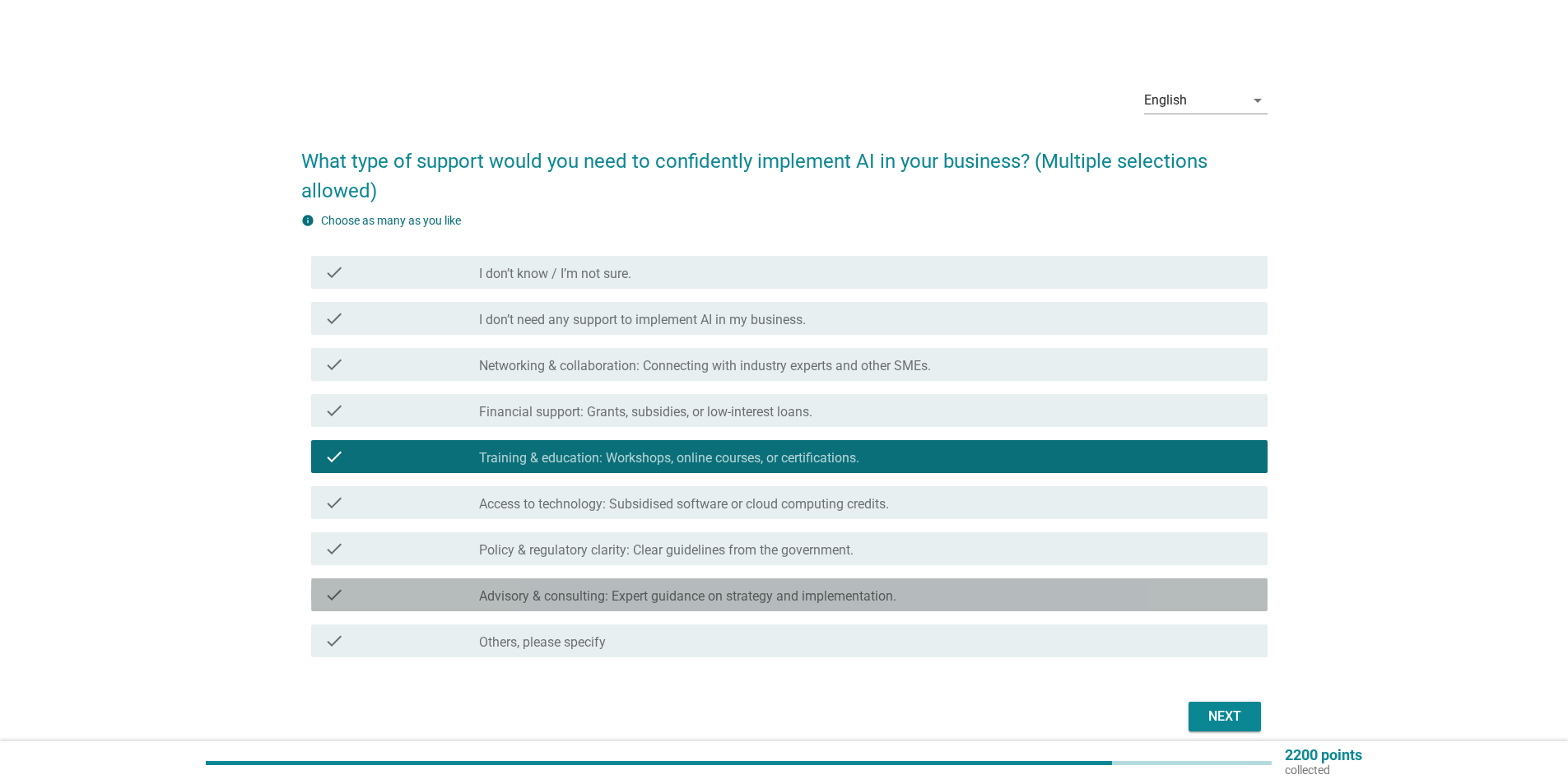
click at [990, 595] on div "check_box_outline_blank Advisory & consulting: Expert guidance on strategy and …" at bounding box center [866, 595] width 775 height 20
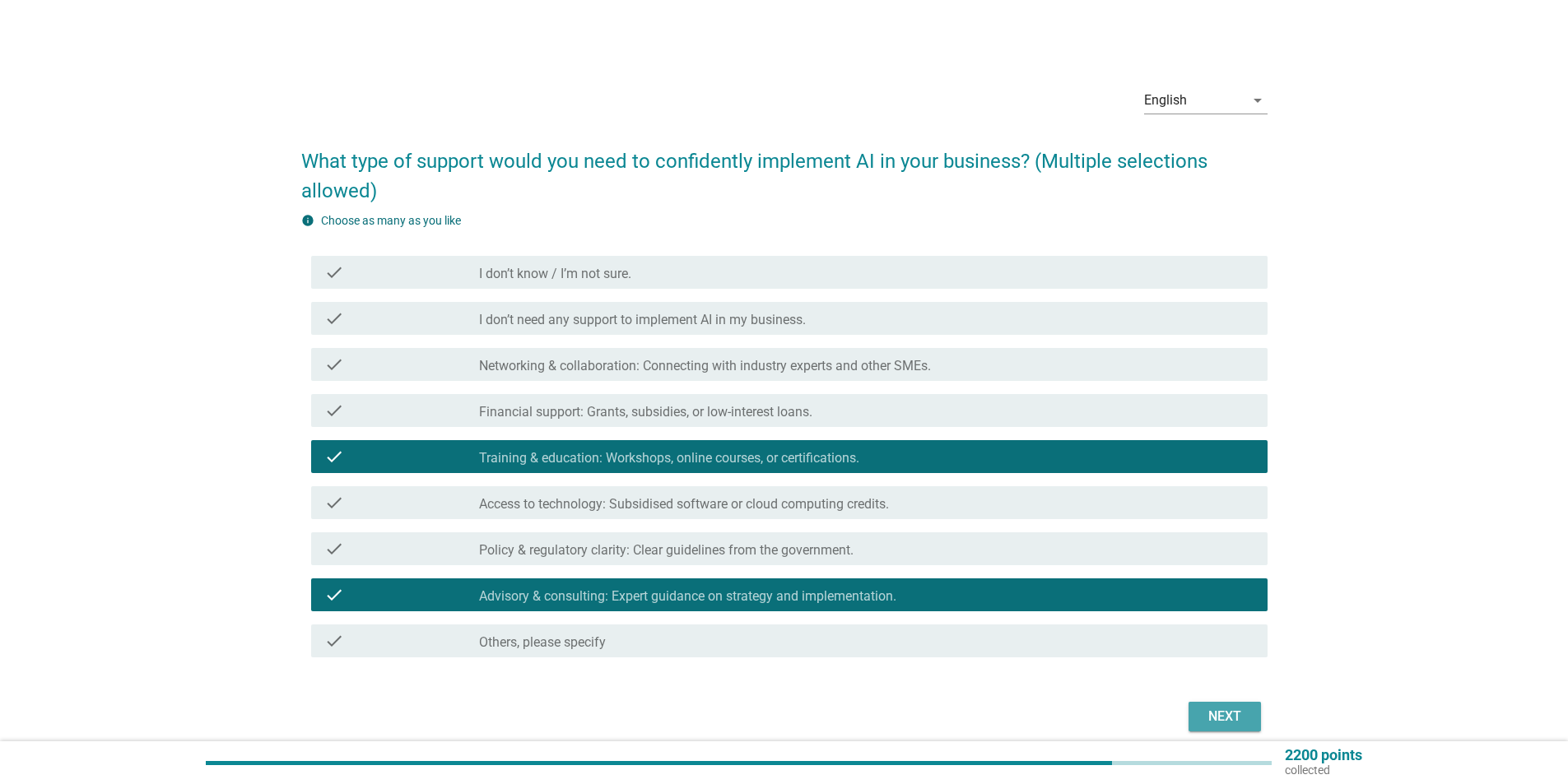
click at [1205, 727] on button "Next" at bounding box center [1224, 717] width 73 height 30
